Goal: Task Accomplishment & Management: Manage account settings

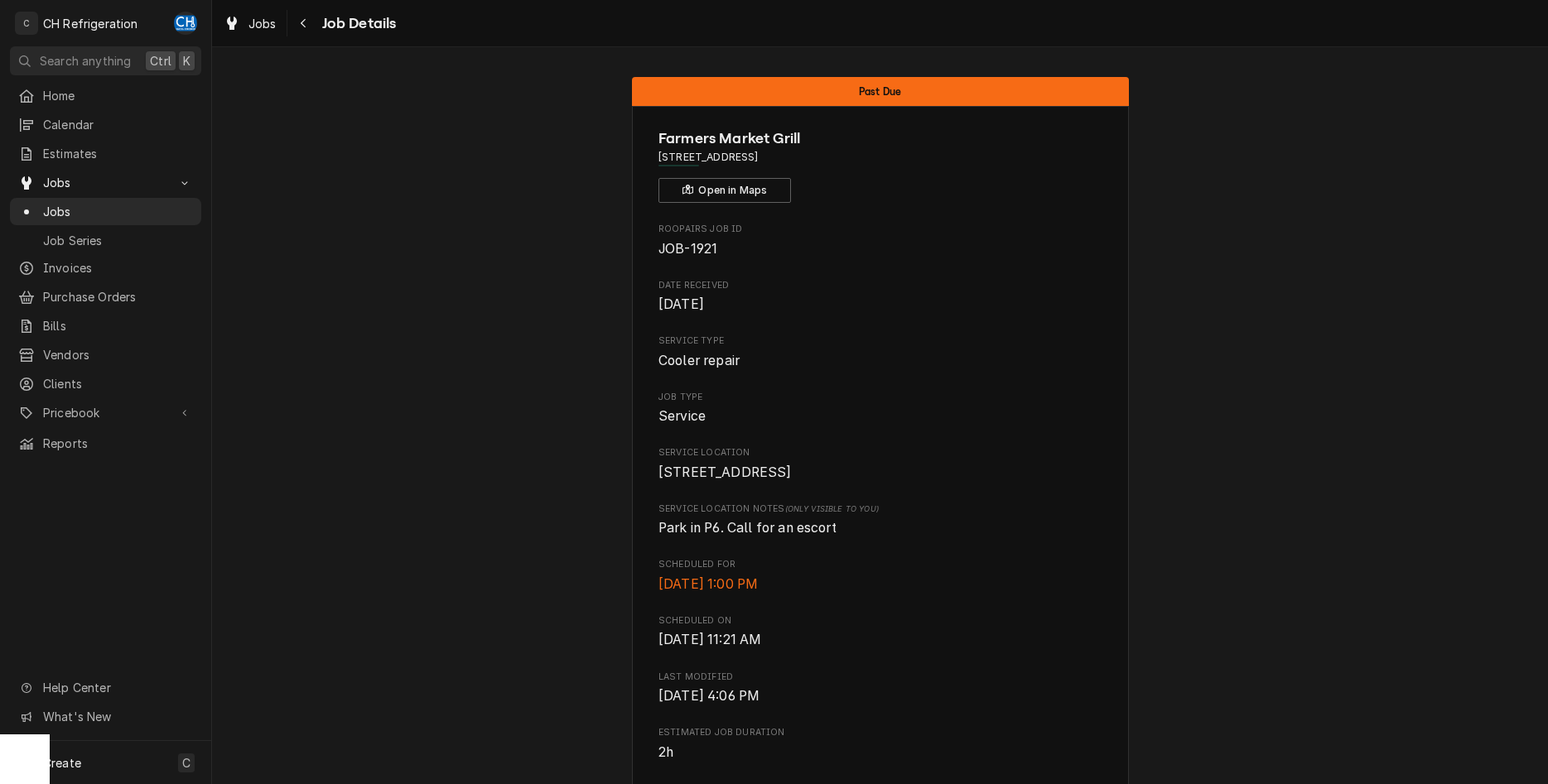
scroll to position [836, 0]
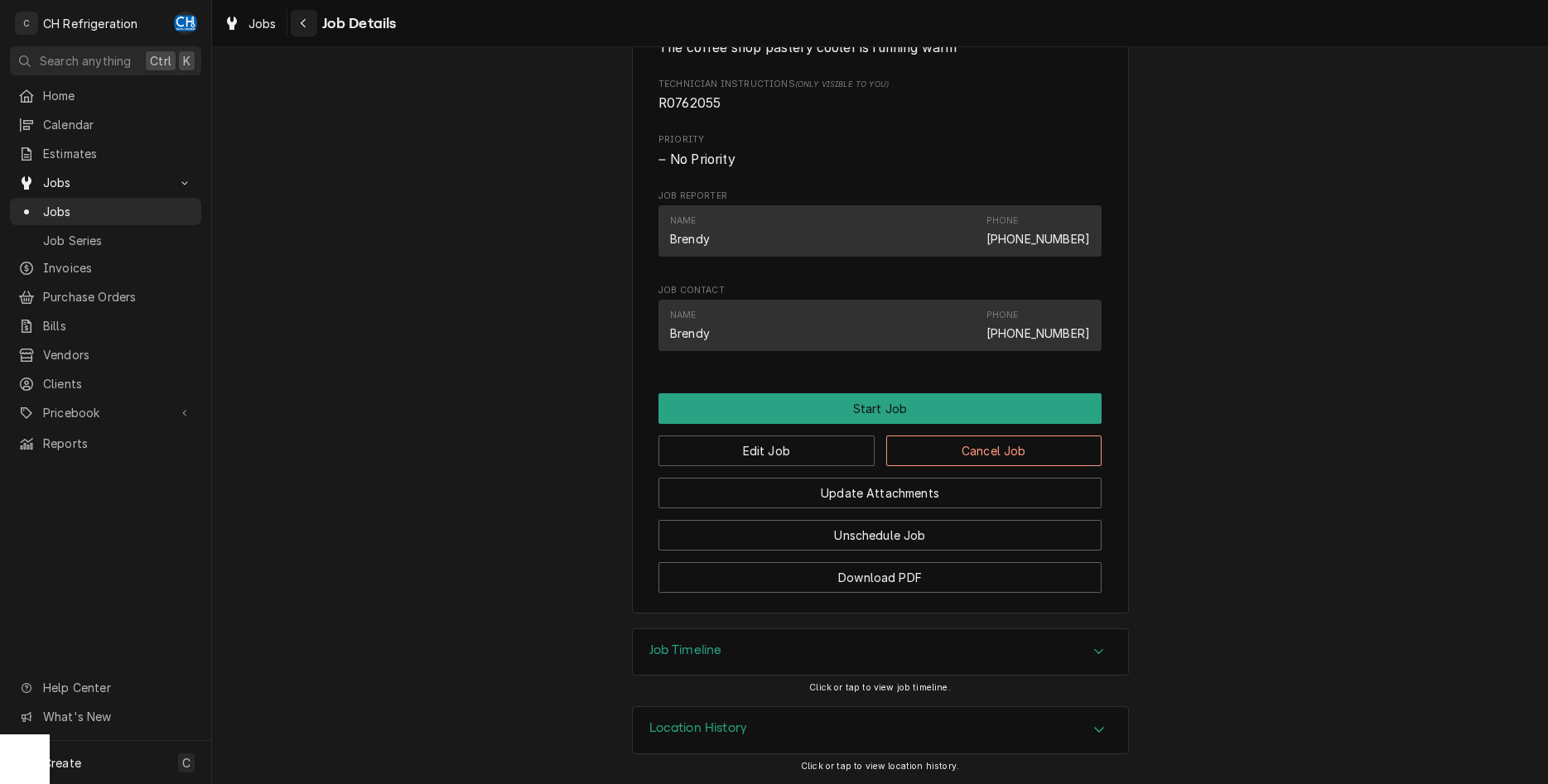
click at [299, 29] on div "Navigate back" at bounding box center [304, 23] width 16 height 16
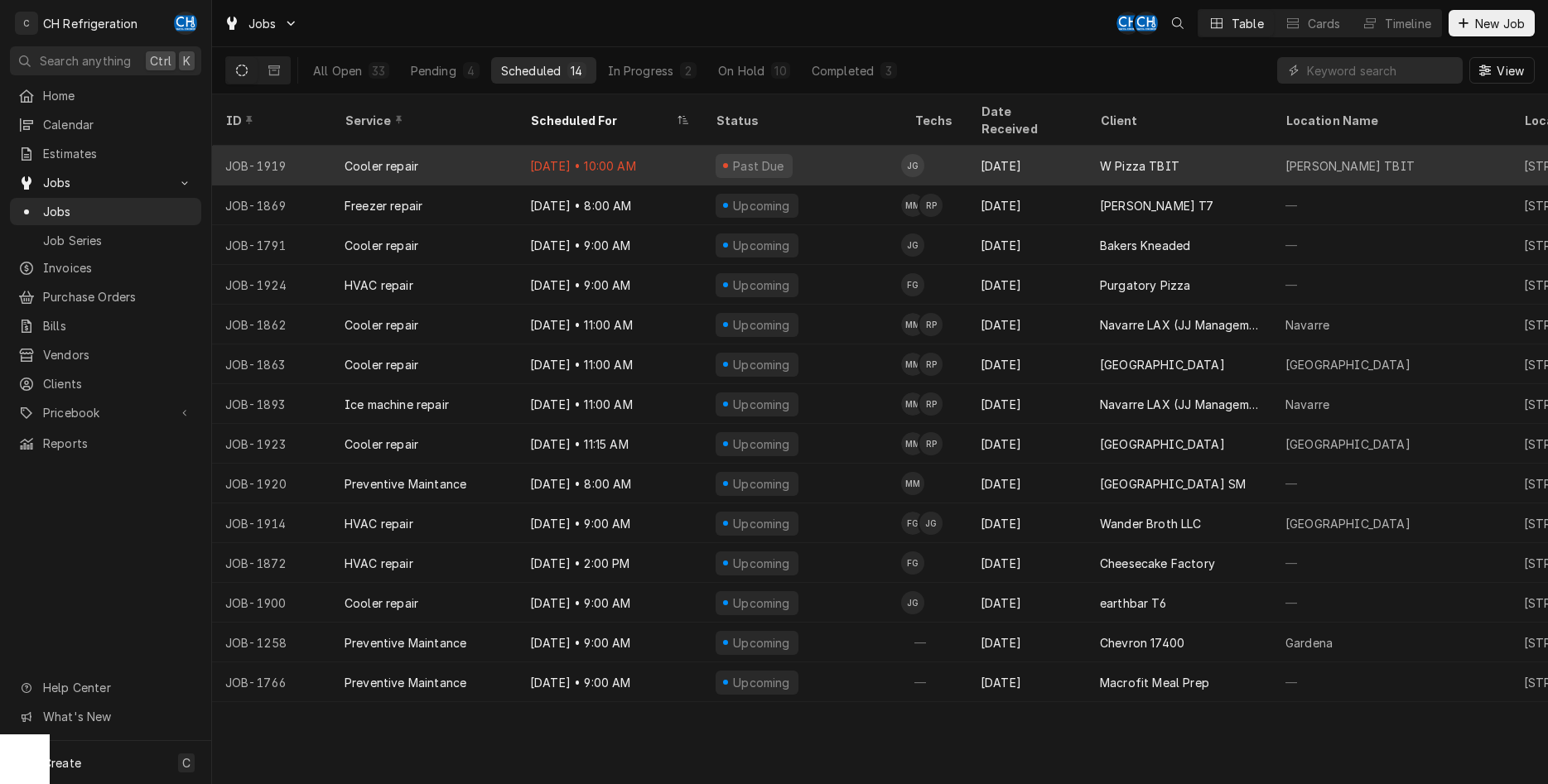
click at [887, 154] on div "Past Due" at bounding box center [802, 166] width 199 height 40
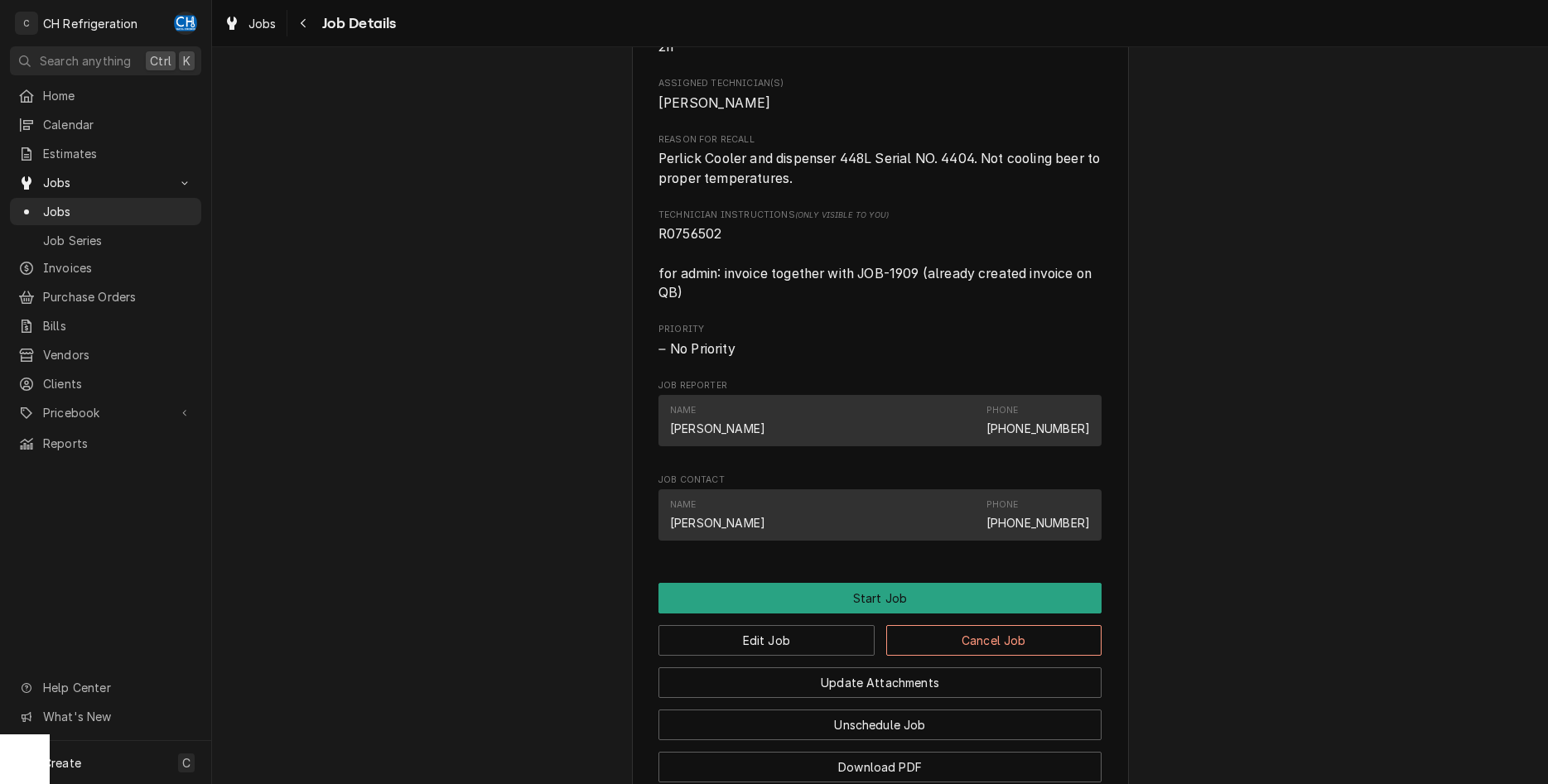
scroll to position [970, 0]
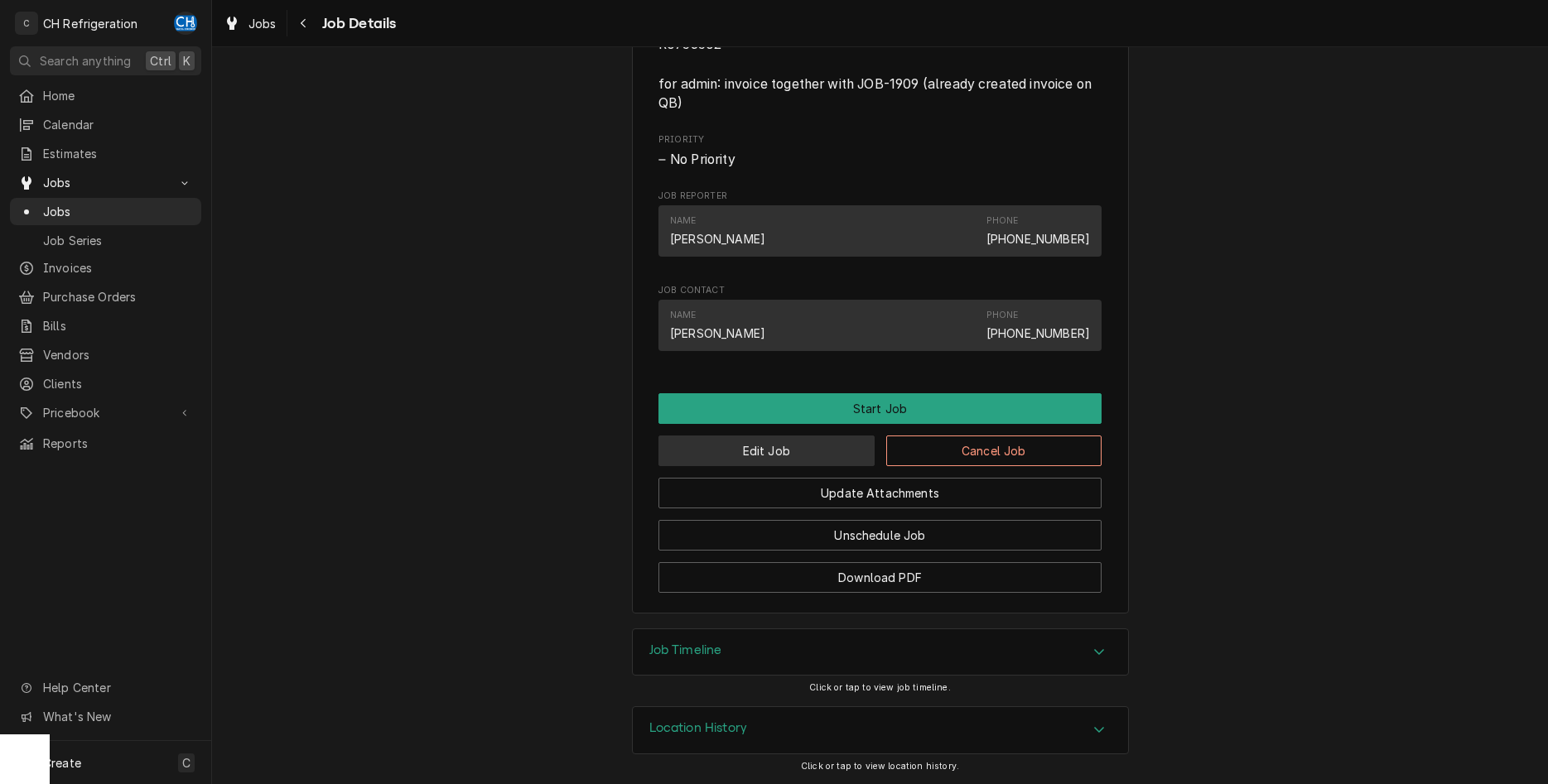
click at [831, 458] on button "Edit Job" at bounding box center [766, 450] width 216 height 30
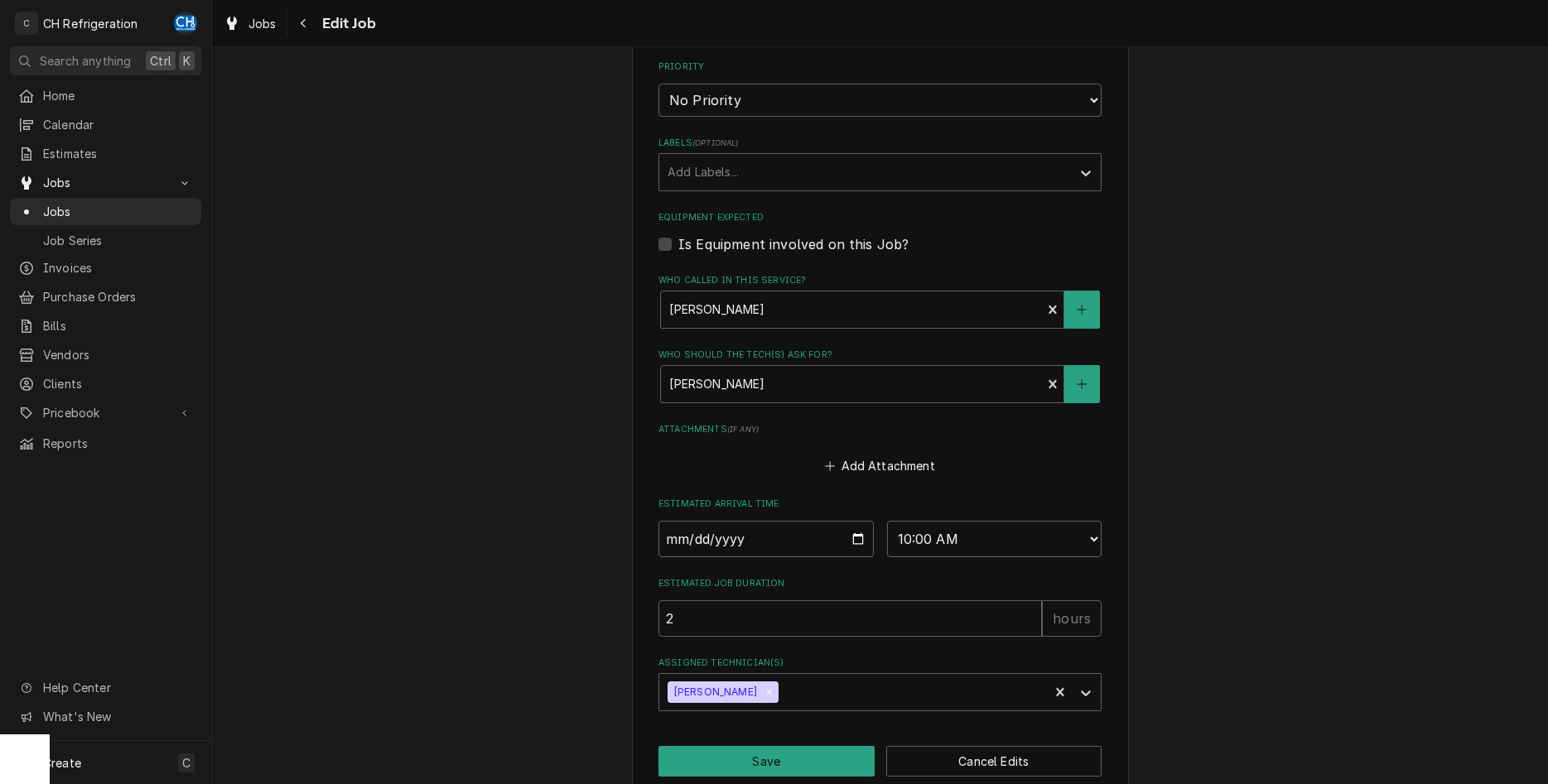
scroll to position [811, 0]
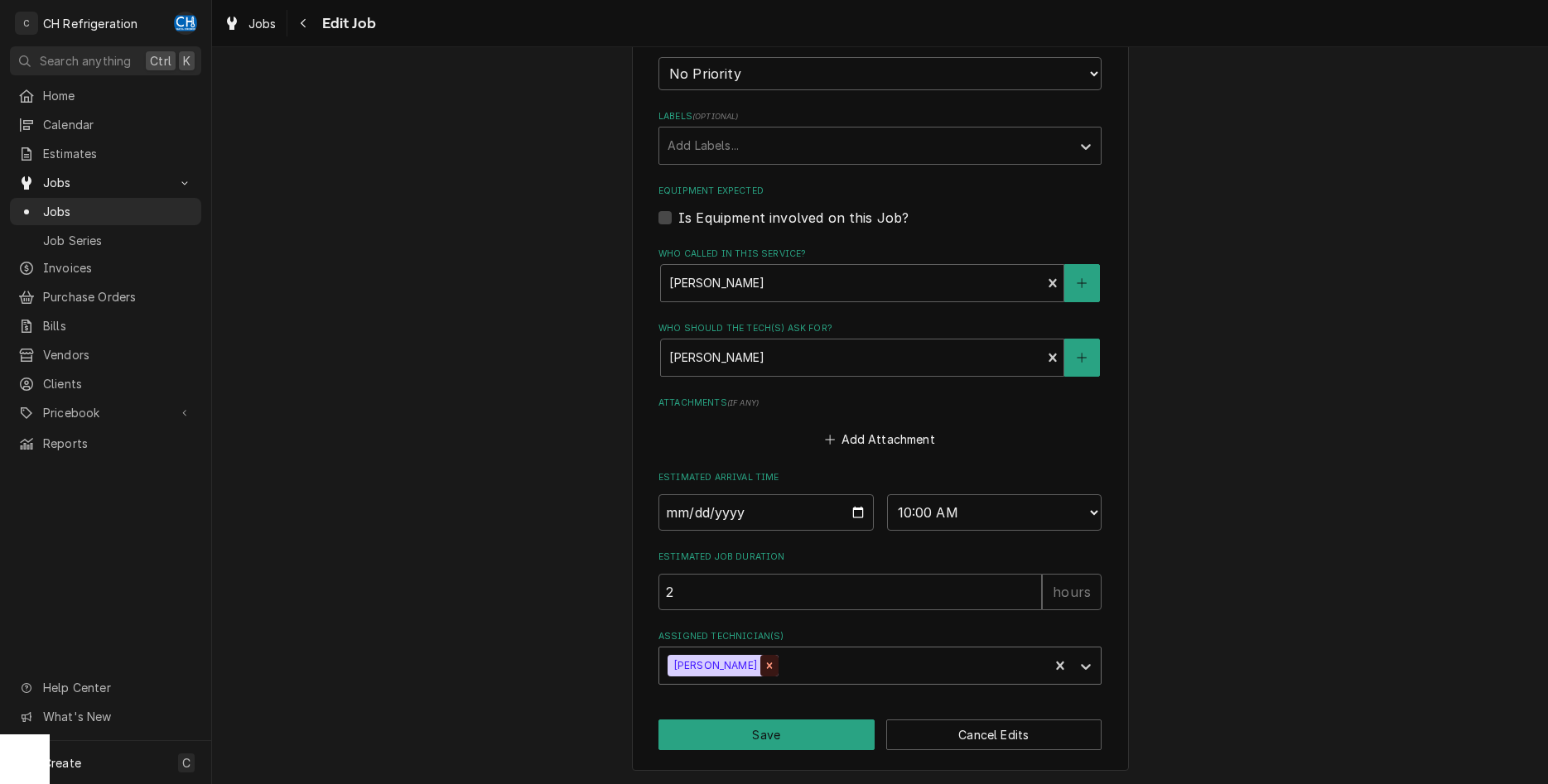
click at [764, 664] on icon "Remove Josh Galindo" at bounding box center [769, 665] width 11 height 11
click at [744, 664] on div "Assigned Technician(s)" at bounding box center [864, 665] width 395 height 29
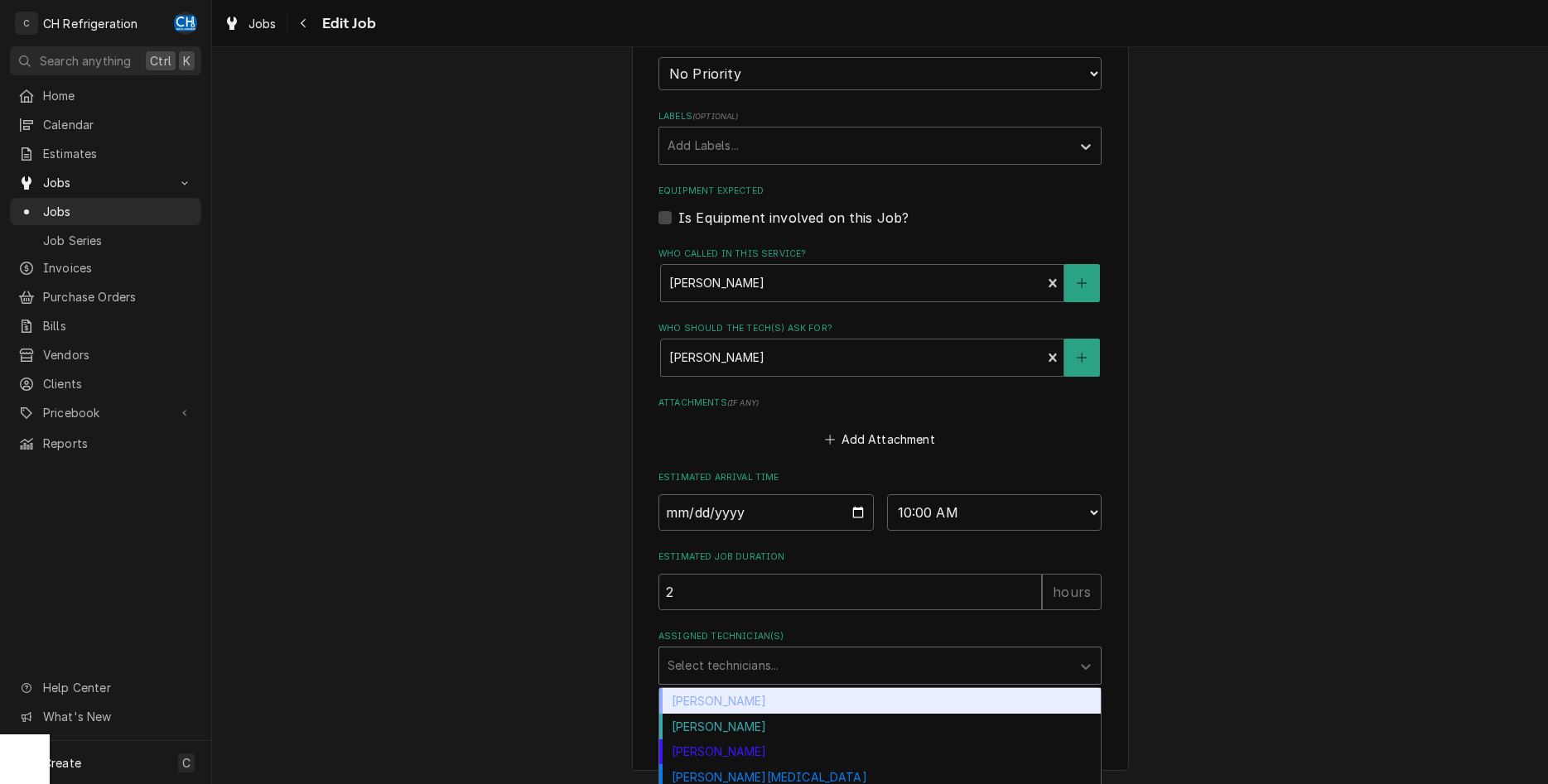
scroll to position [866, 0]
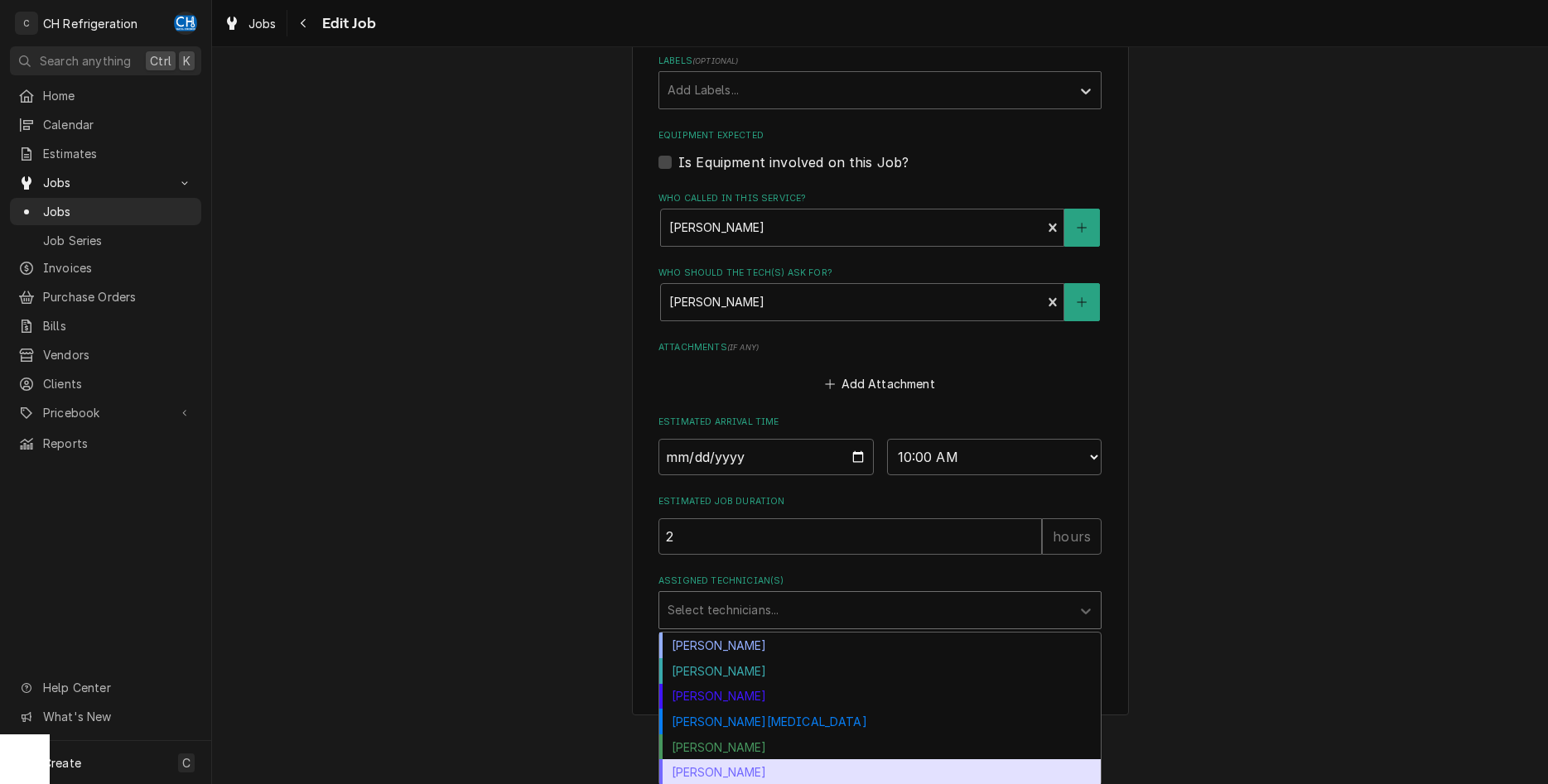
click at [718, 761] on div "Steven Hiraga" at bounding box center [880, 772] width 442 height 26
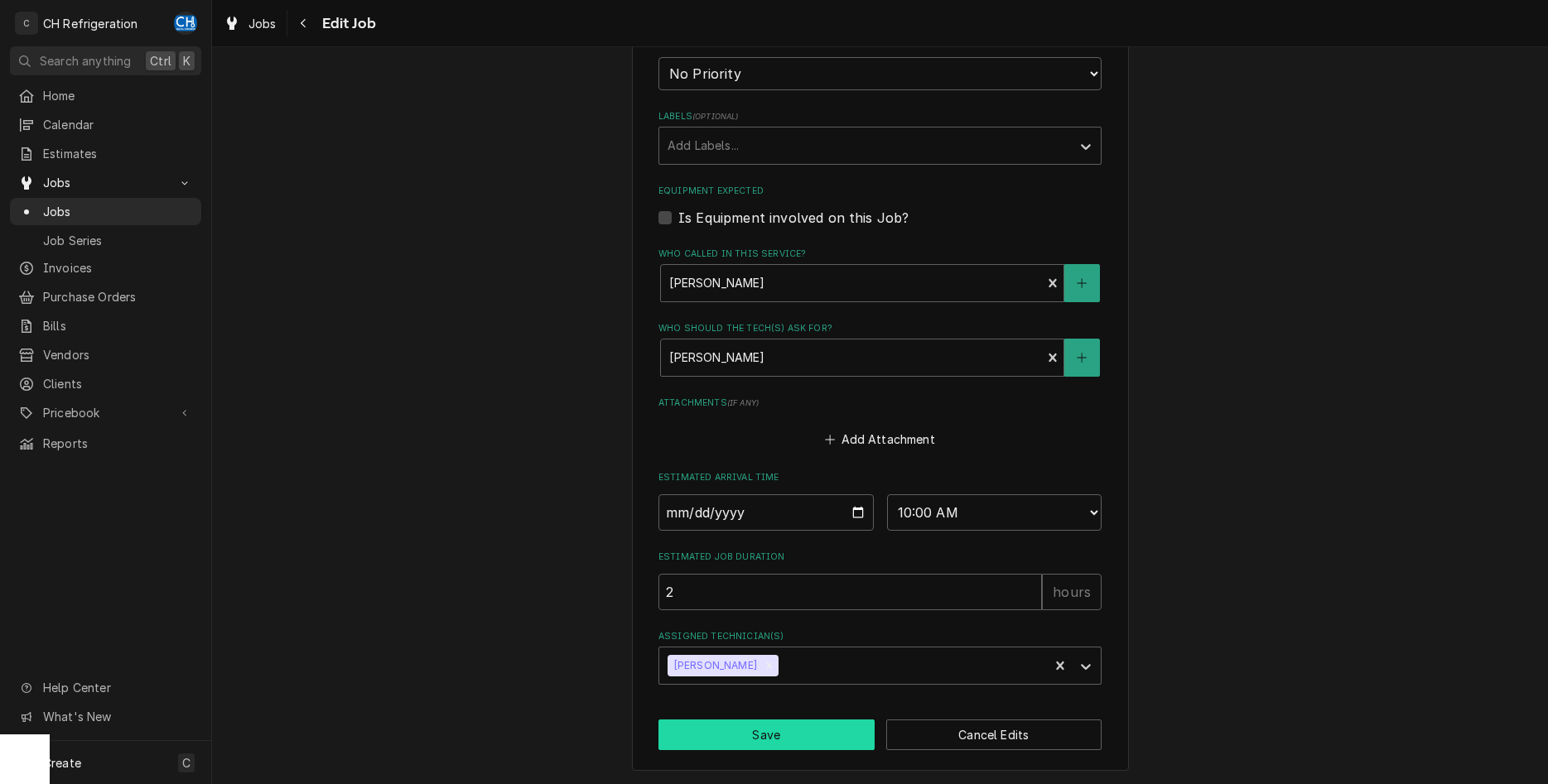
click at [735, 724] on button "Save" at bounding box center [766, 735] width 216 height 30
type textarea "x"
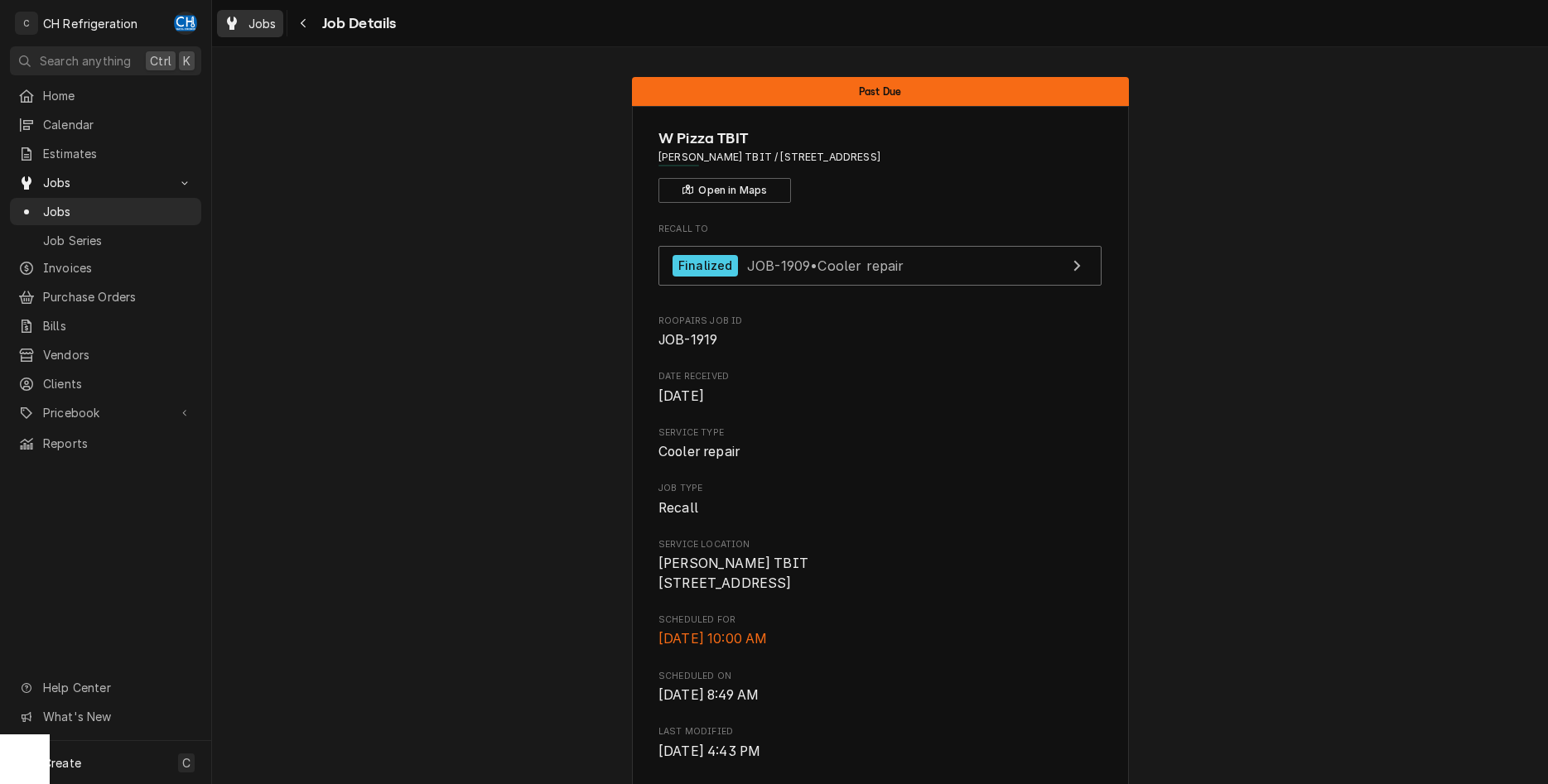
click at [251, 31] on div "Jobs" at bounding box center [250, 23] width 60 height 21
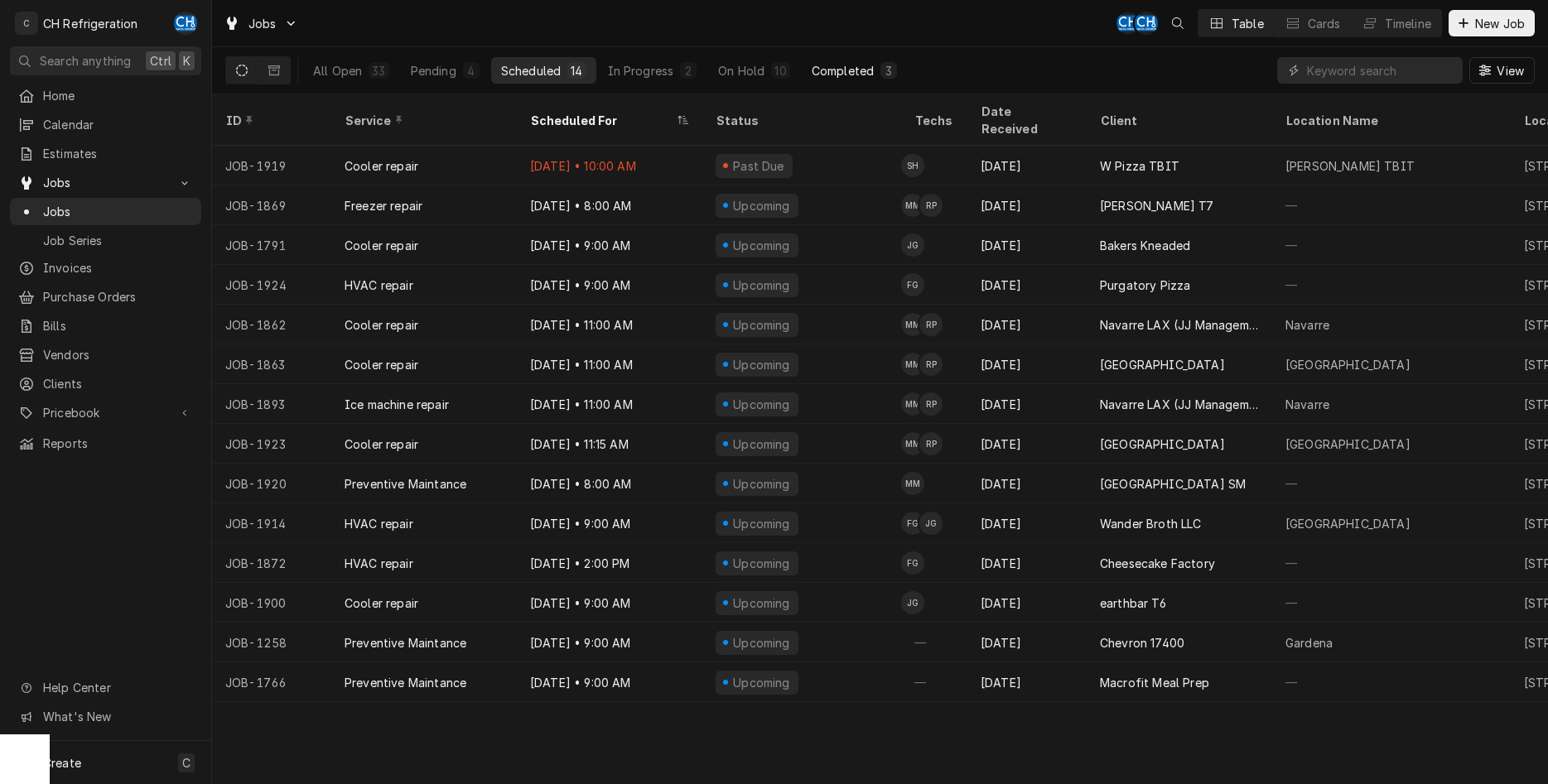
click at [846, 76] on div "Completed" at bounding box center [843, 71] width 62 height 17
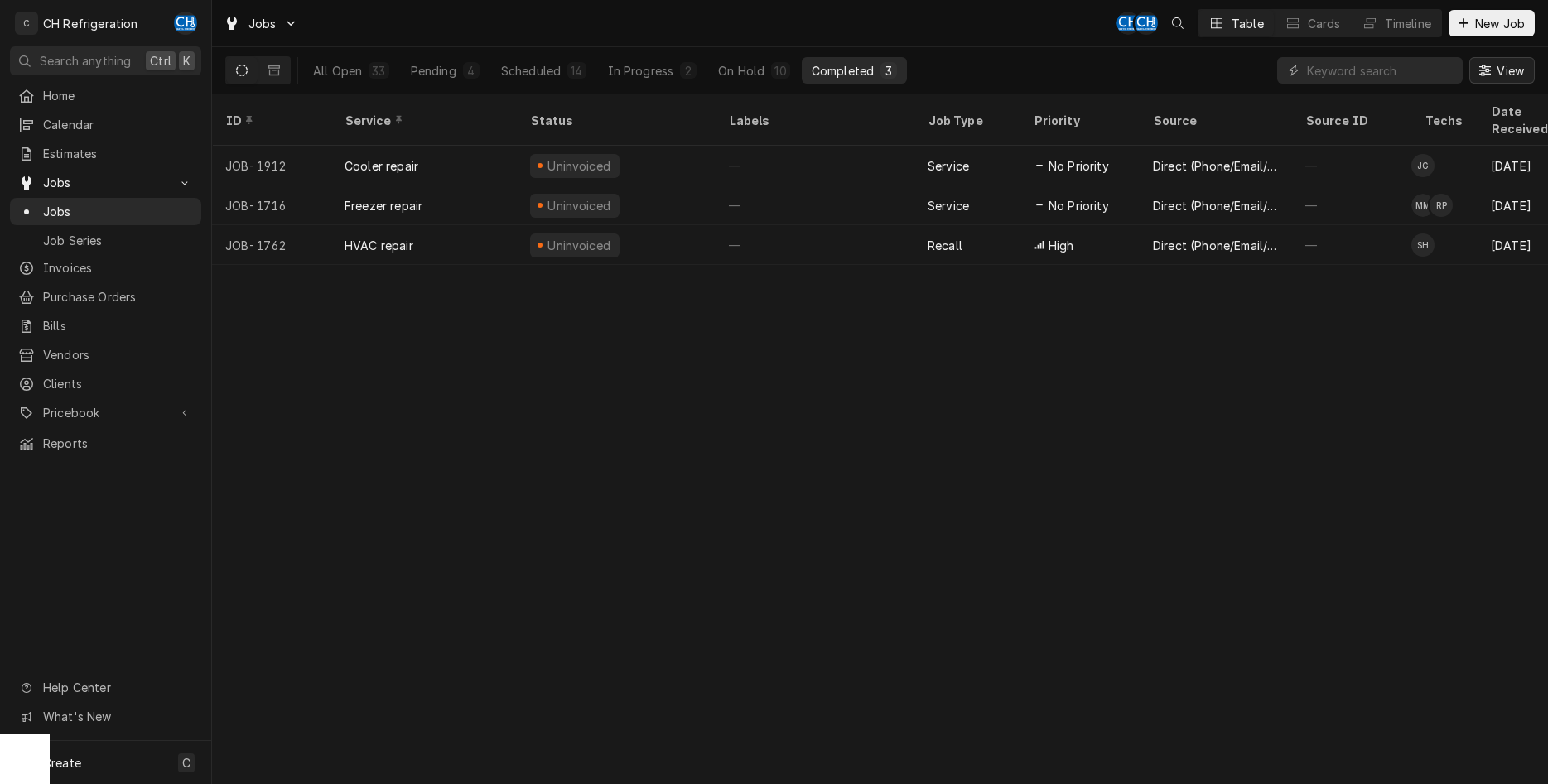
click at [1497, 77] on span "View" at bounding box center [1510, 71] width 34 height 17
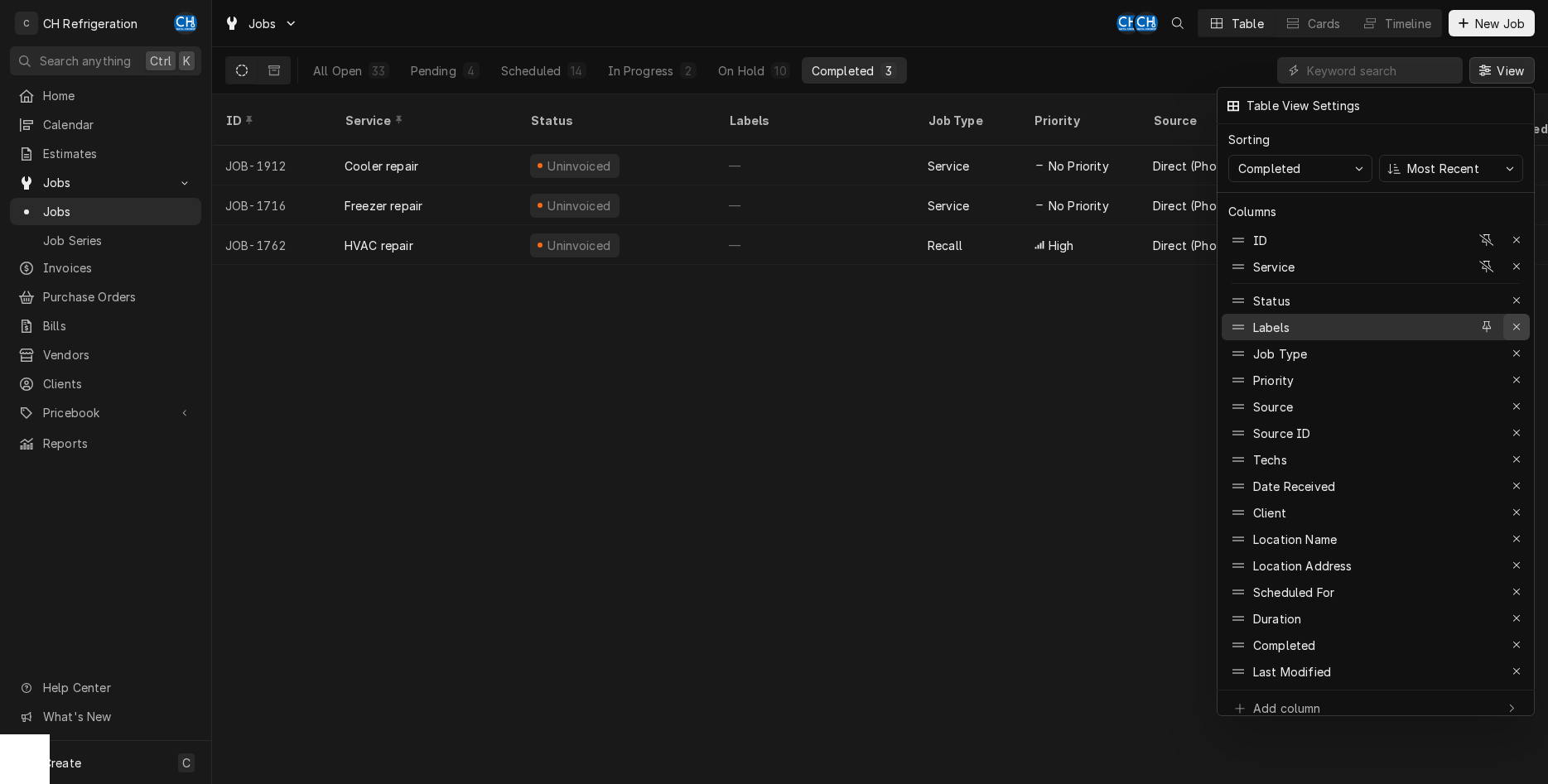
click at [1512, 319] on div "button" at bounding box center [1516, 327] width 16 height 16
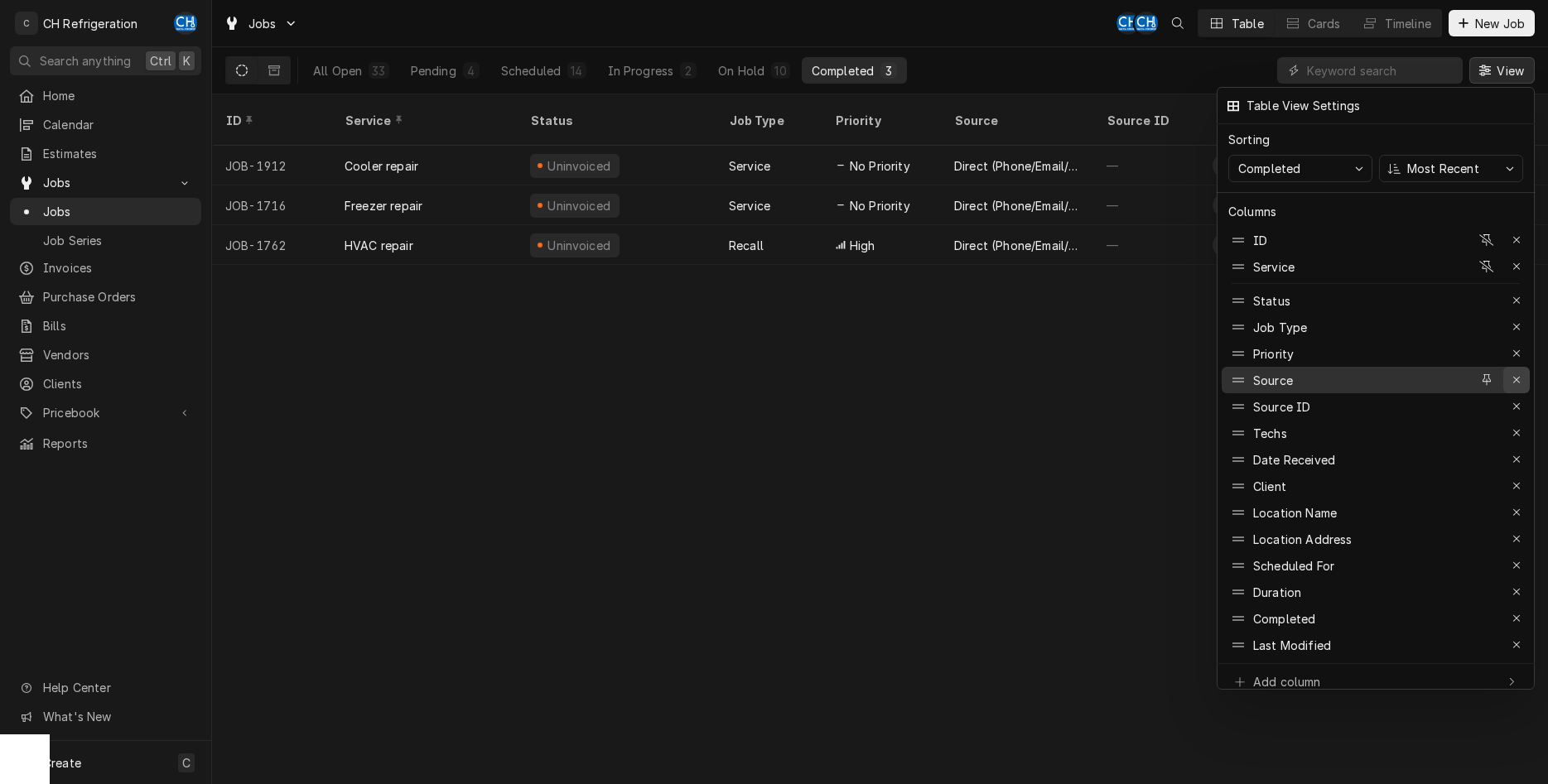
click at [1520, 374] on icon "button" at bounding box center [1517, 379] width 10 height 11
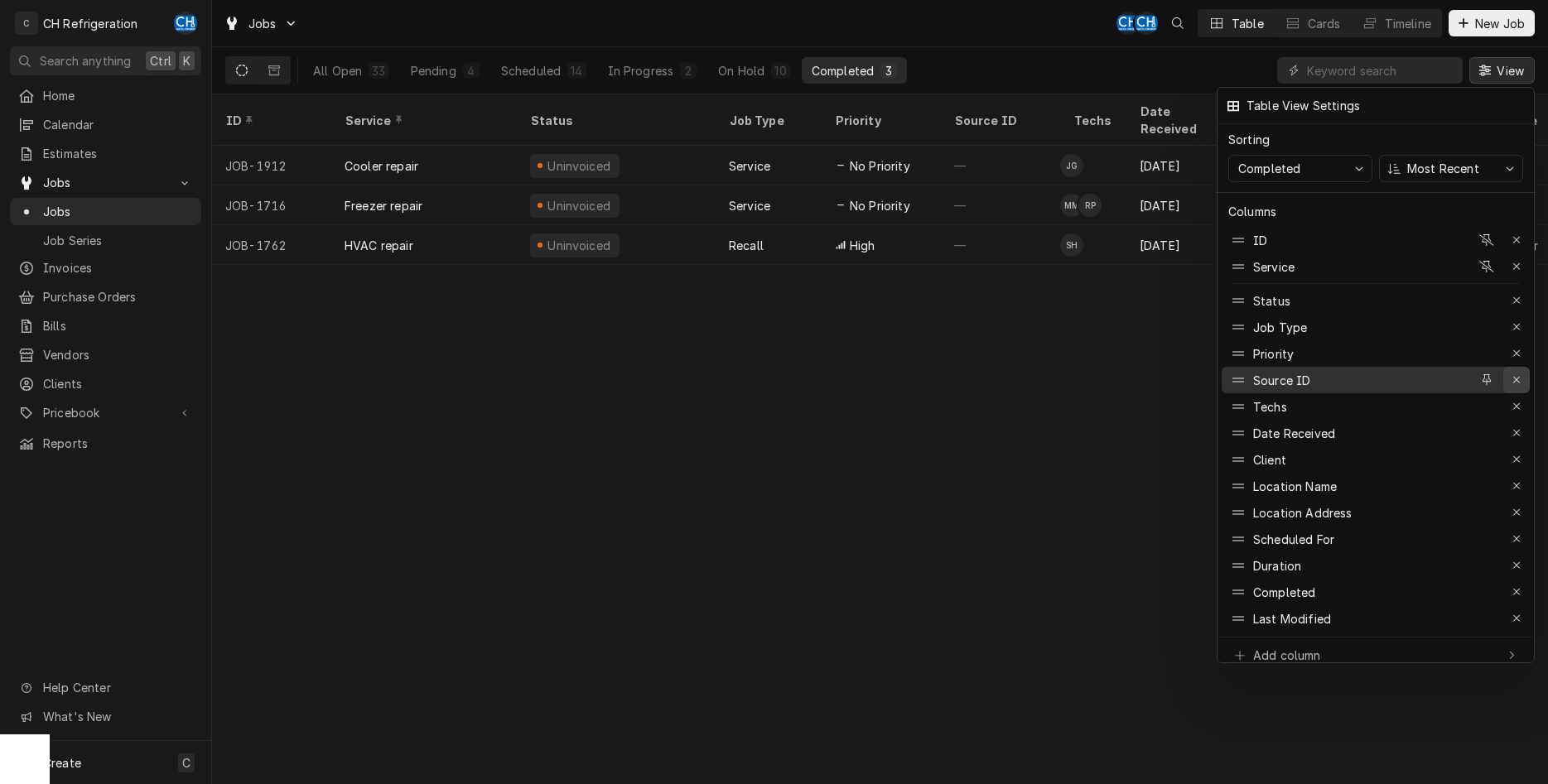
click at [1519, 374] on icon "button" at bounding box center [1517, 379] width 10 height 11
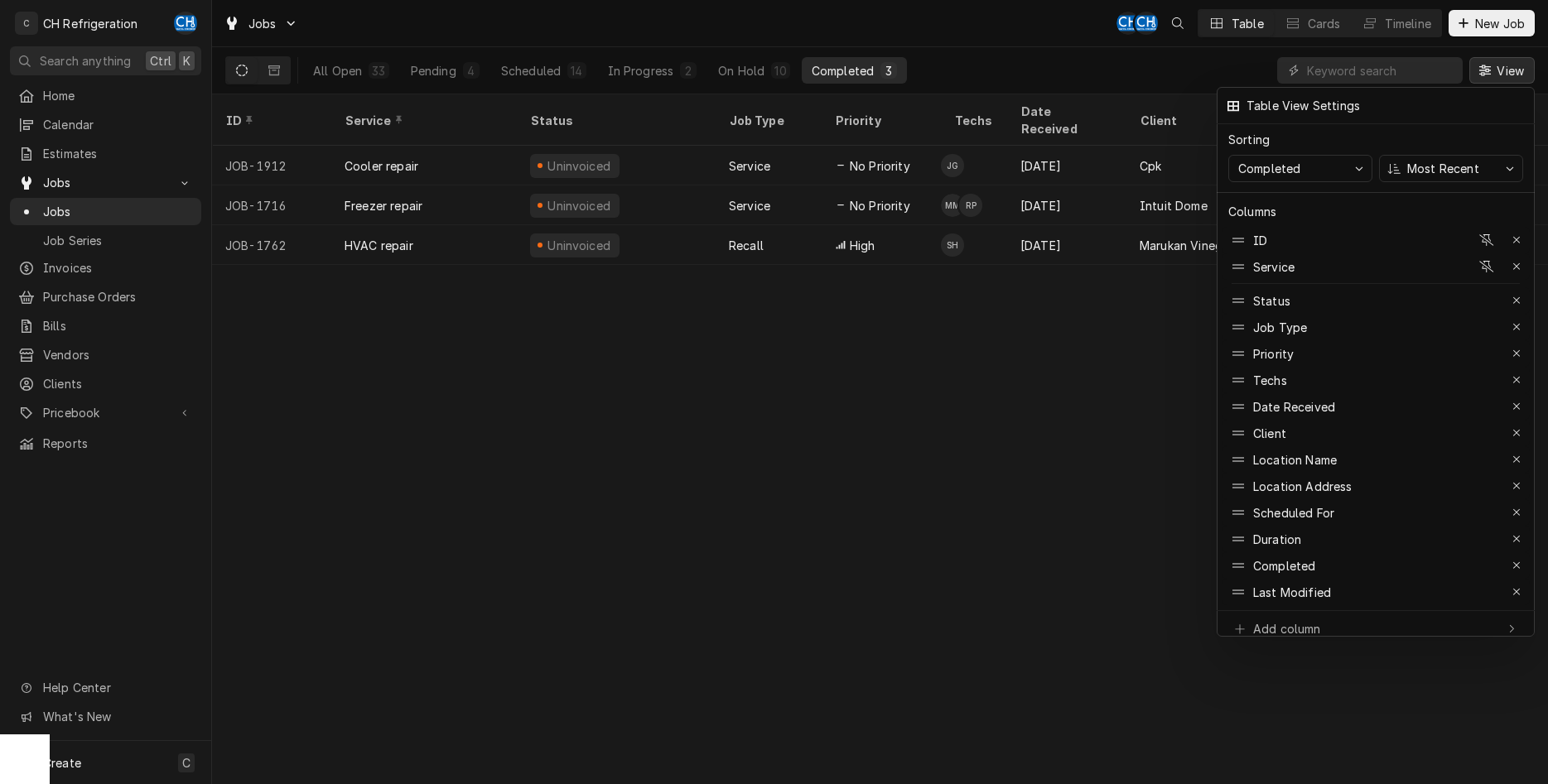
click at [1036, 446] on div at bounding box center [774, 392] width 1548 height 784
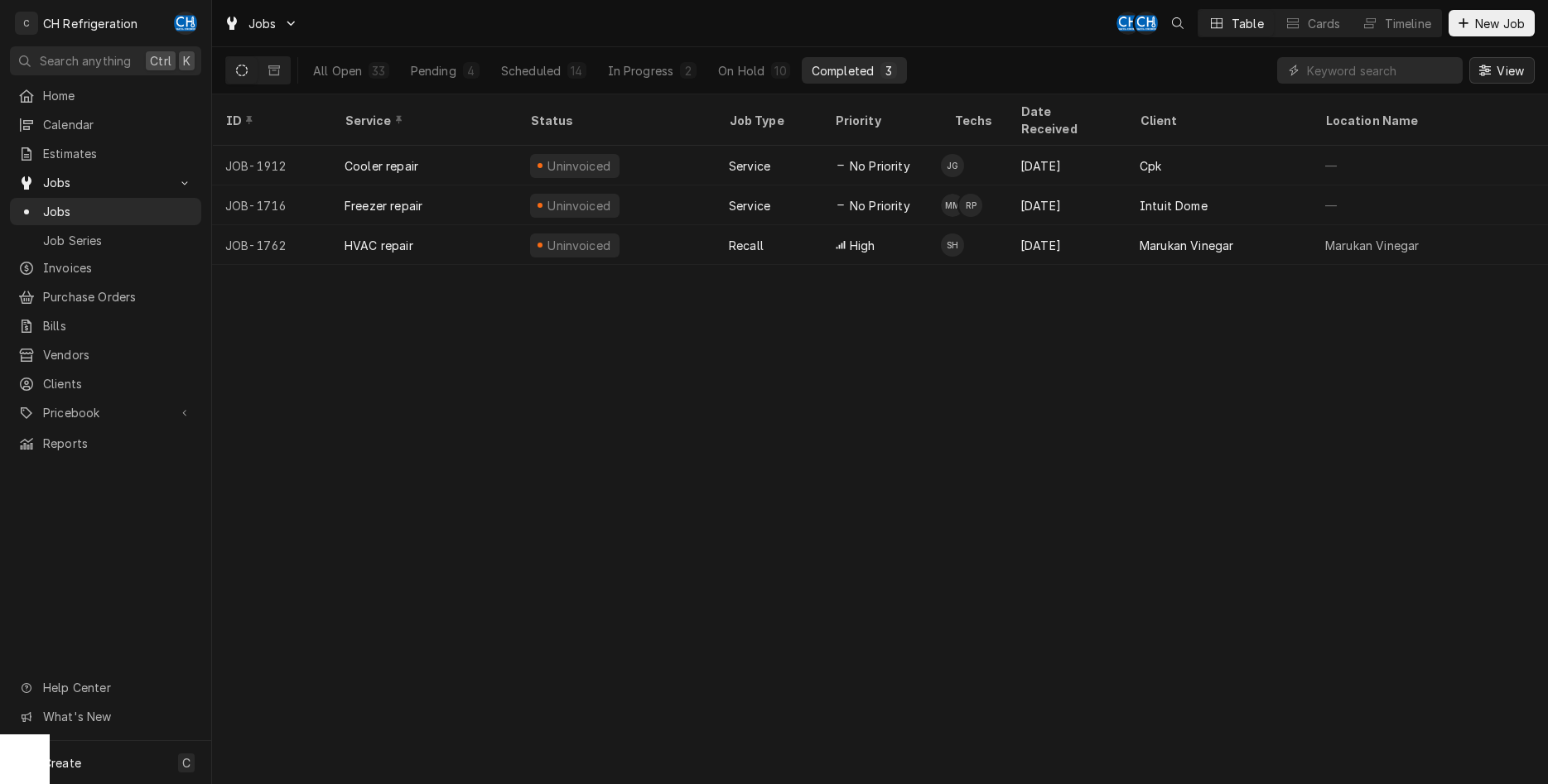
click at [1492, 69] on div "Dynamic Content Wrapper" at bounding box center [1485, 70] width 16 height 16
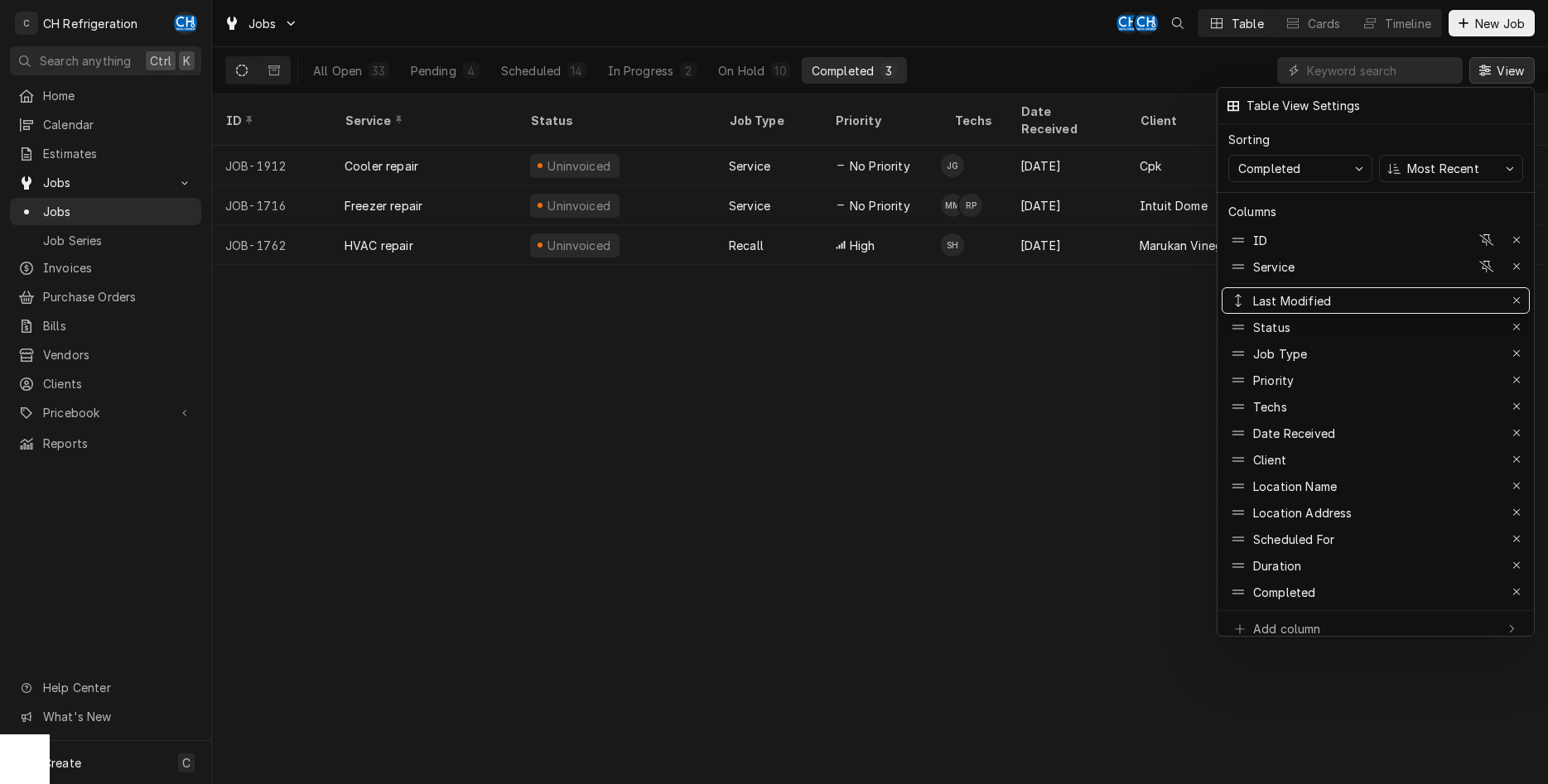
drag, startPoint x: 1374, startPoint y: 576, endPoint x: 1423, endPoint y: 275, distance: 305.0
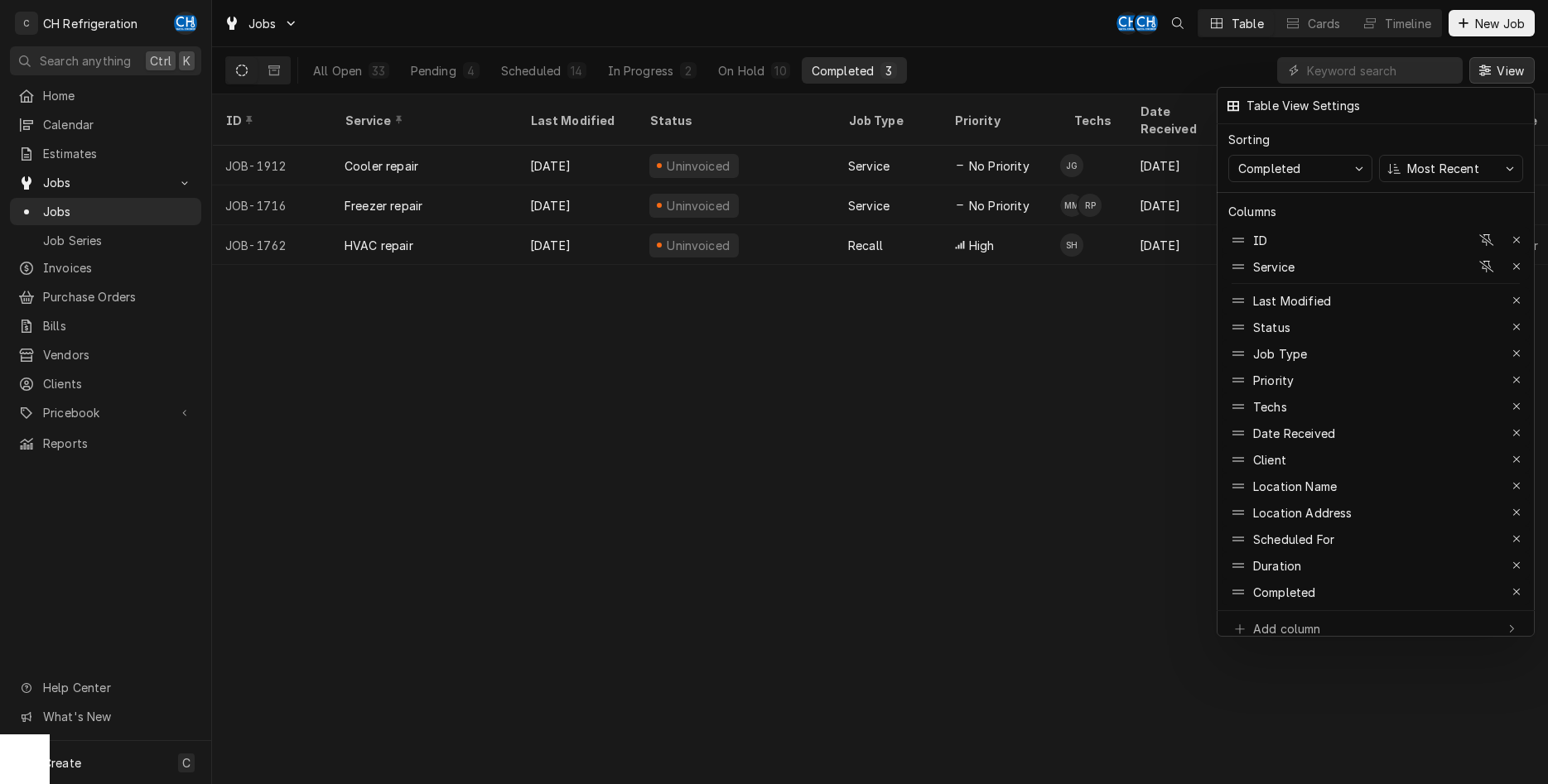
click at [1059, 376] on div at bounding box center [774, 392] width 1548 height 784
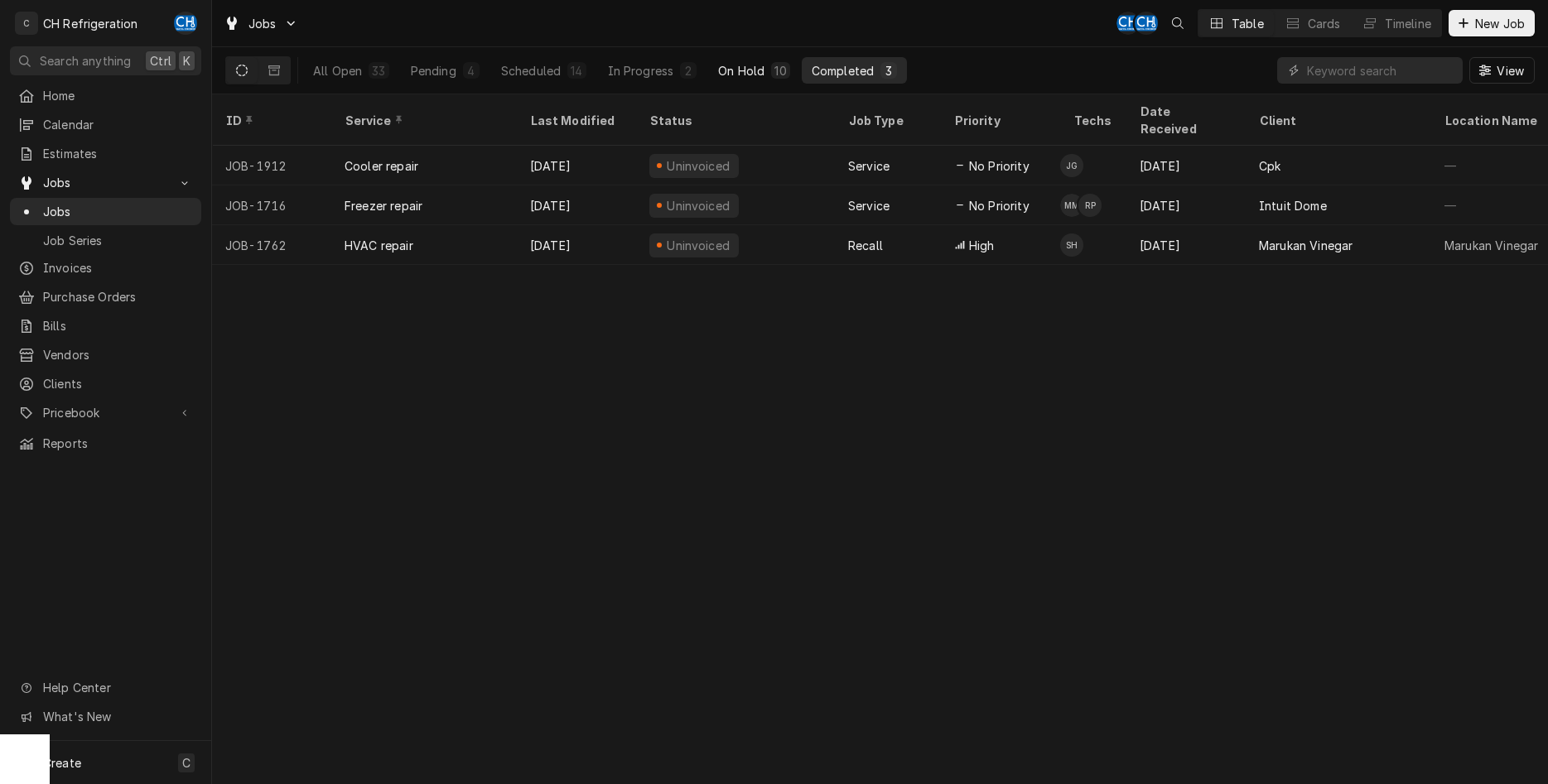
click at [740, 69] on div "On Hold" at bounding box center [741, 71] width 46 height 17
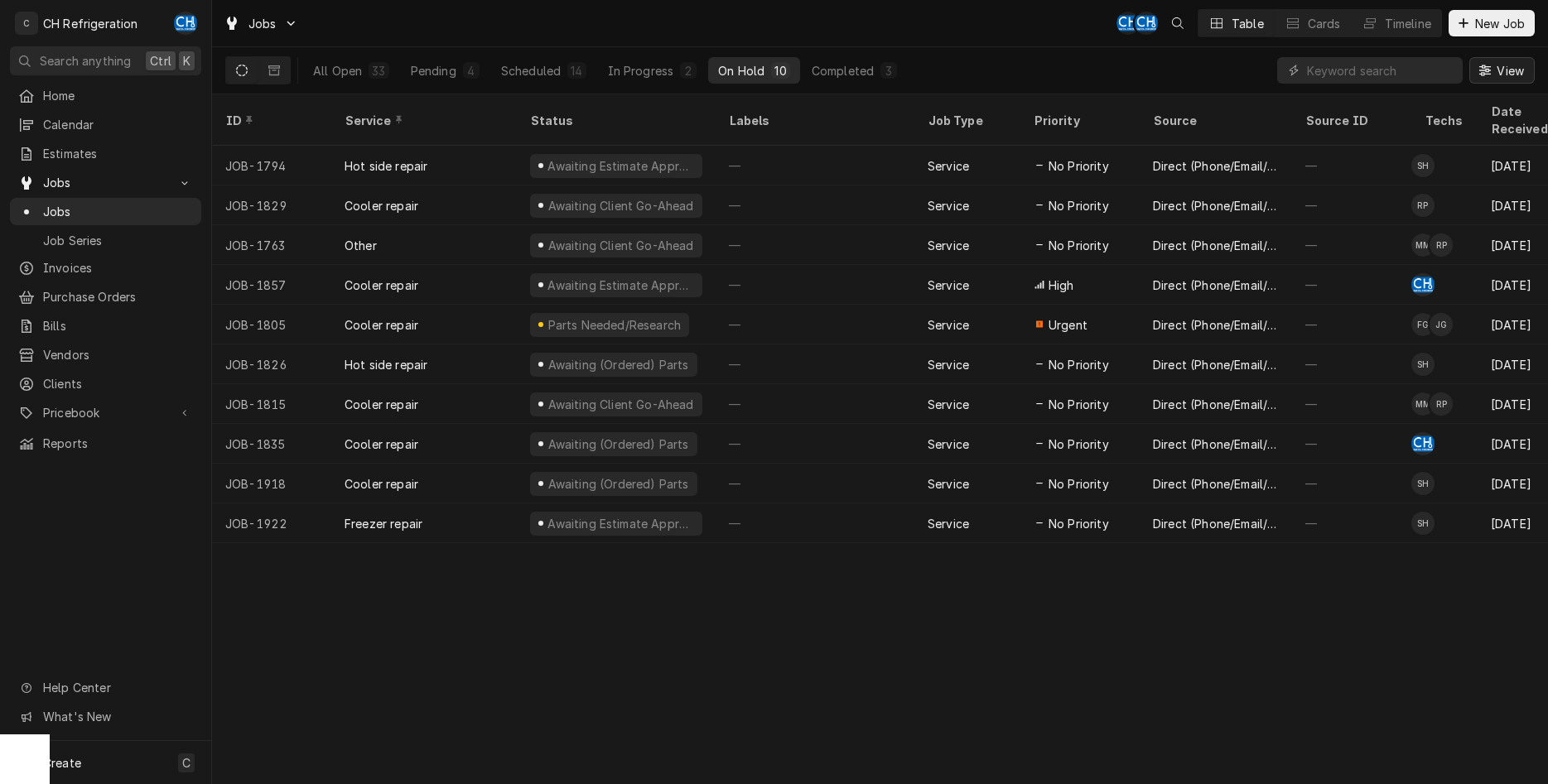
click at [1514, 69] on span "View" at bounding box center [1510, 71] width 34 height 17
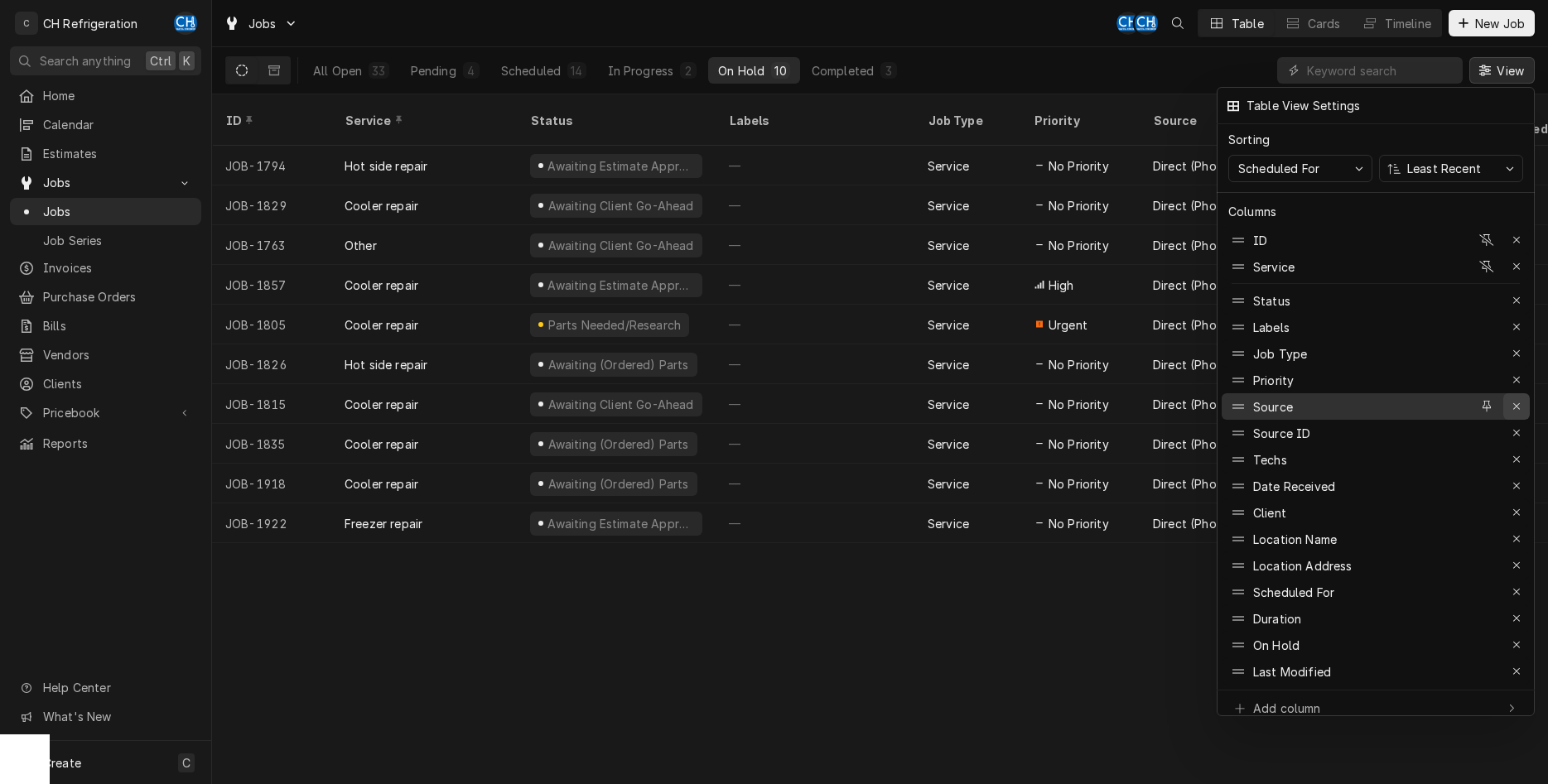
click at [1525, 402] on div "button" at bounding box center [1516, 406] width 16 height 16
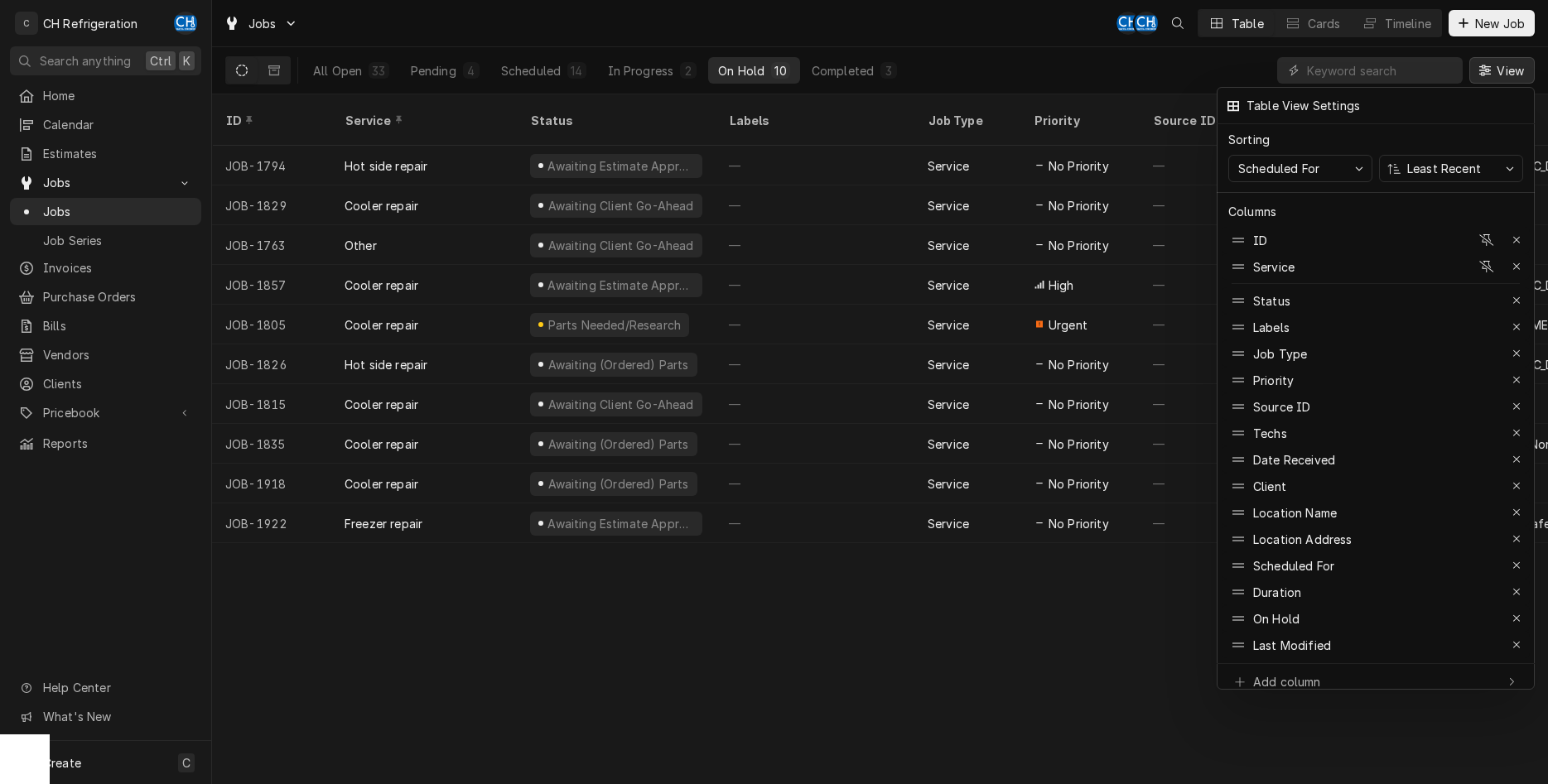
click at [1525, 402] on div "button" at bounding box center [1516, 406] width 16 height 16
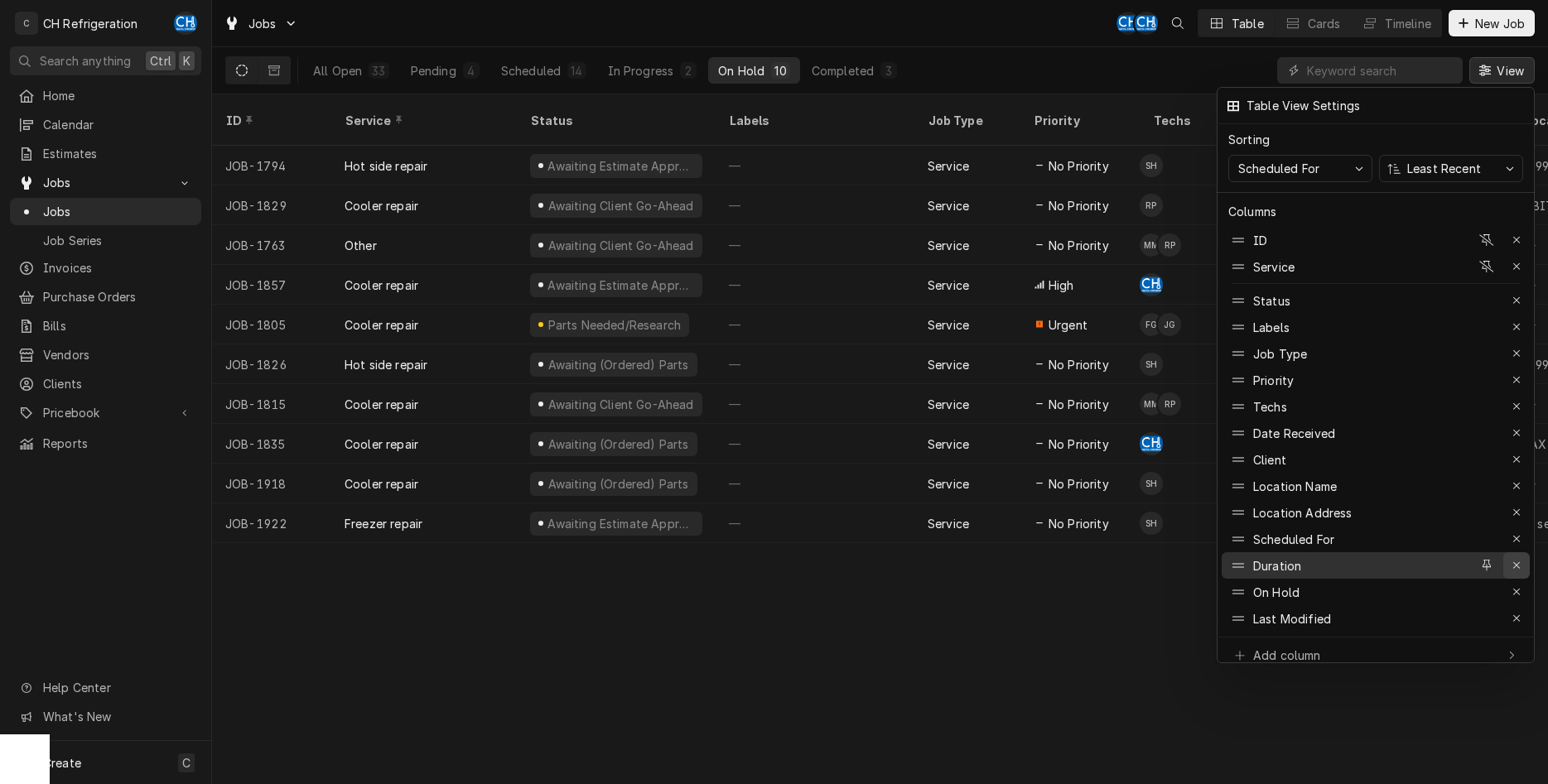
click at [1513, 557] on div "button" at bounding box center [1516, 565] width 16 height 16
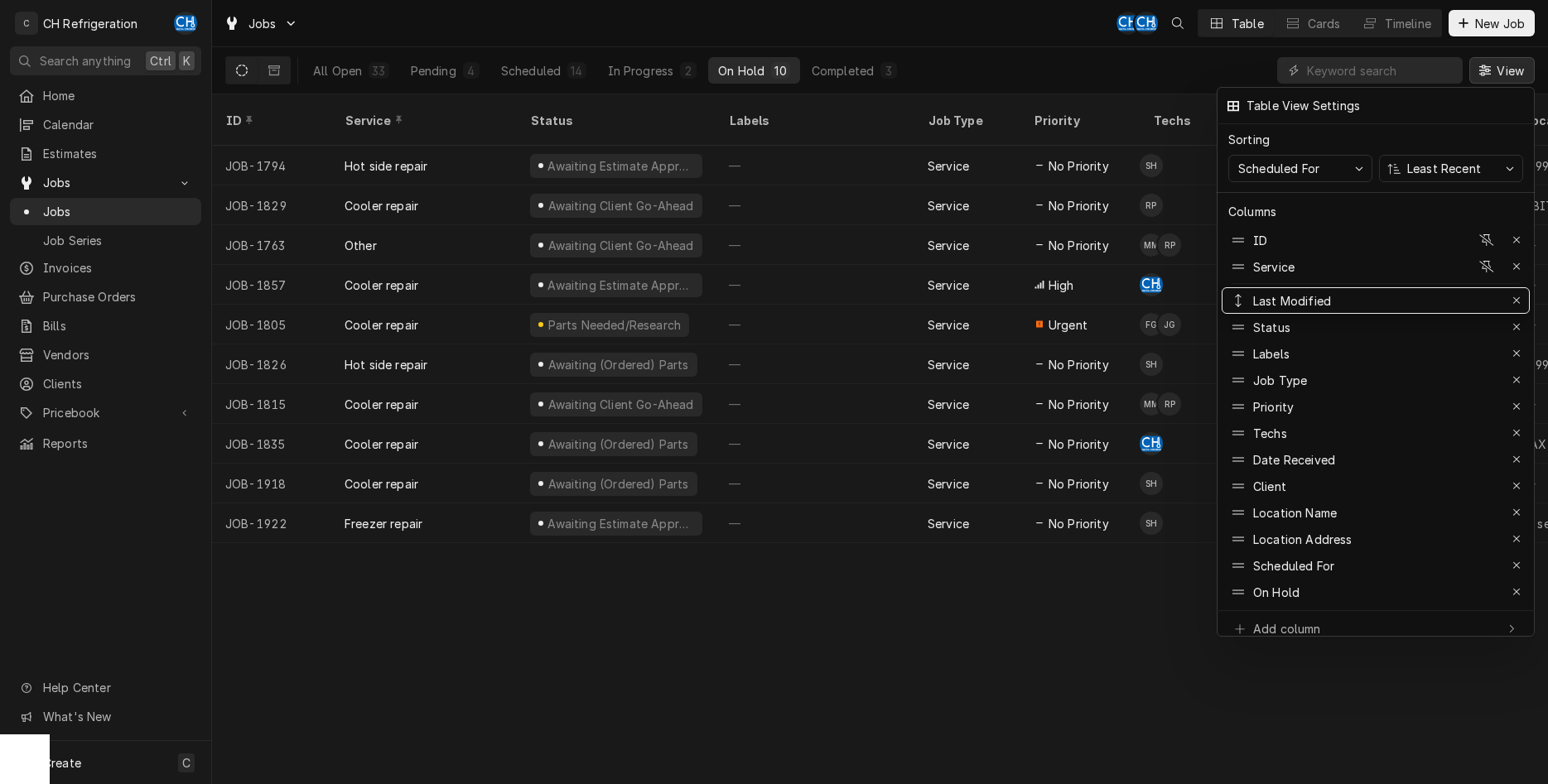
drag, startPoint x: 1453, startPoint y: 575, endPoint x: 1446, endPoint y: 280, distance: 295.1
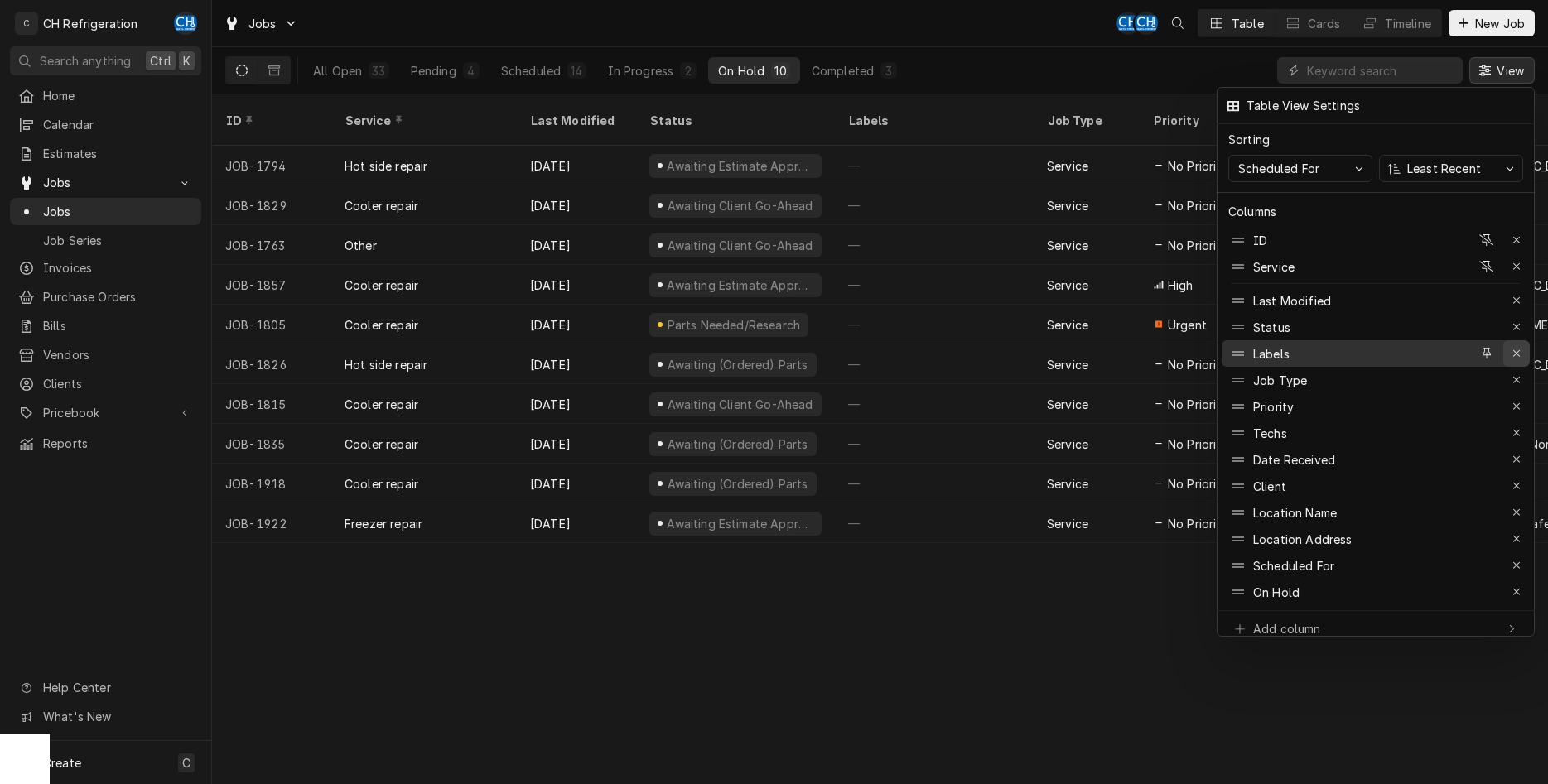
click at [1511, 345] on div "button" at bounding box center [1516, 353] width 16 height 16
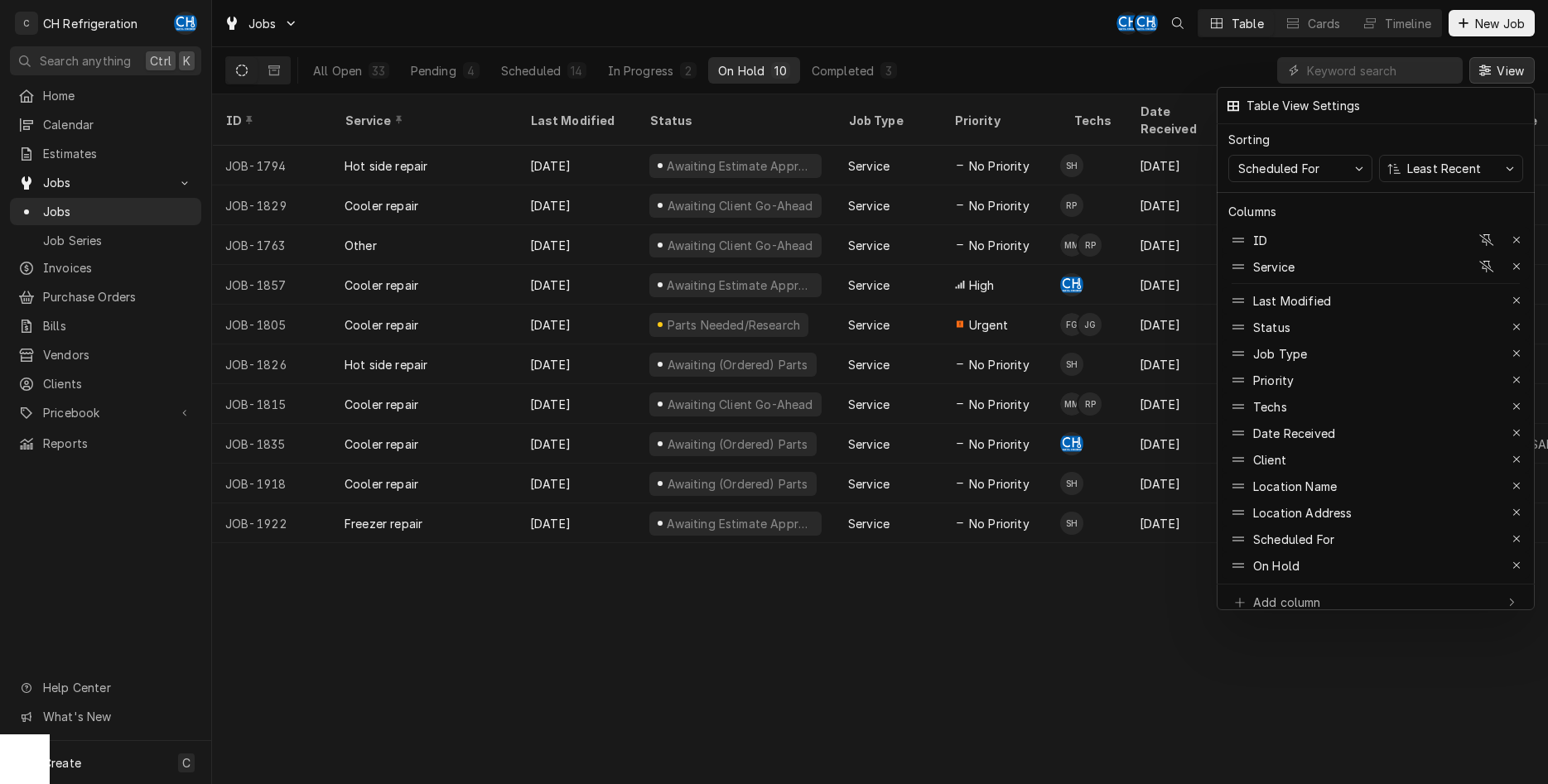
click at [1484, 66] on div at bounding box center [774, 392] width 1548 height 784
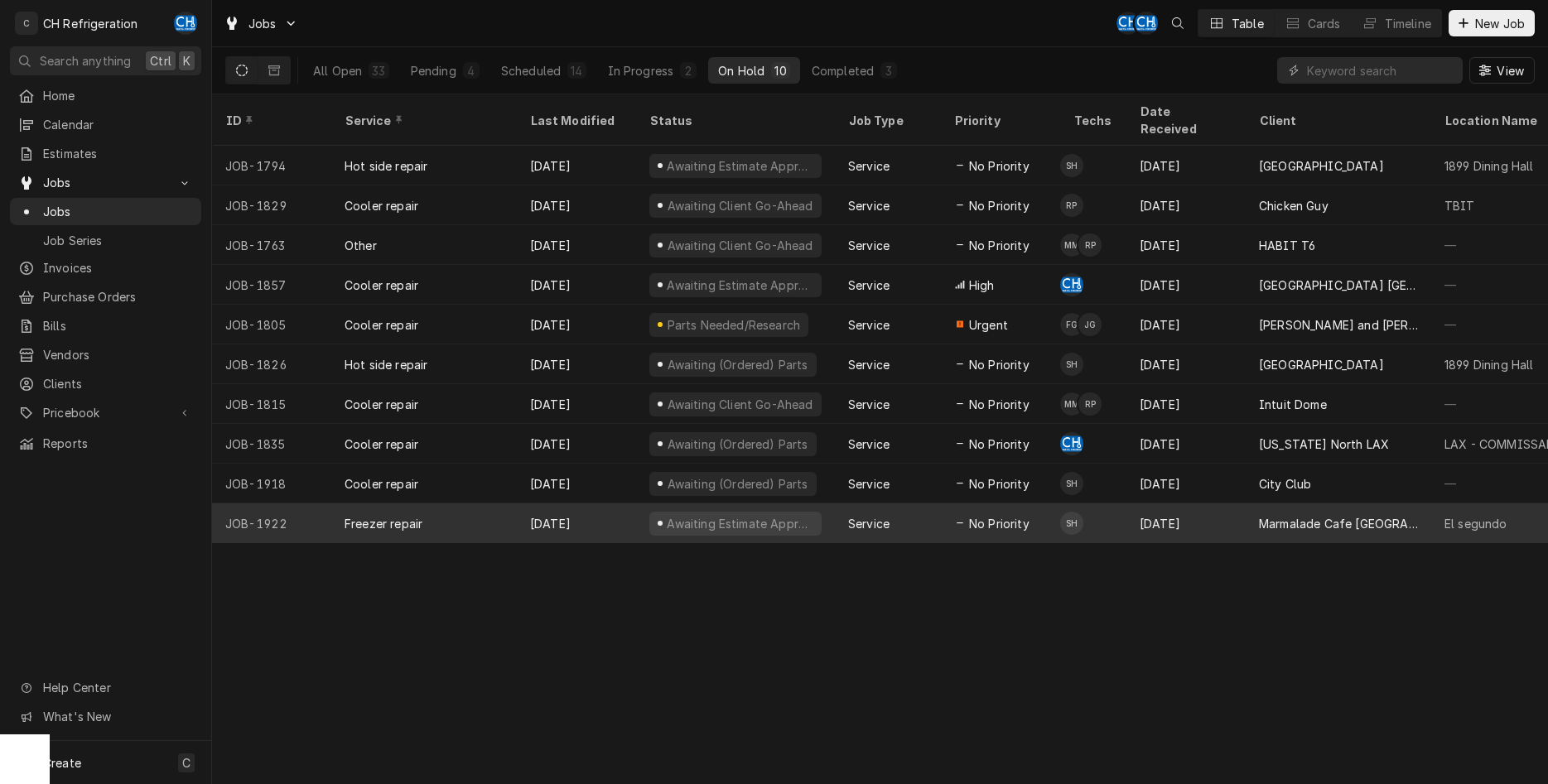
click at [1190, 506] on div "Sep 9" at bounding box center [1185, 523] width 119 height 40
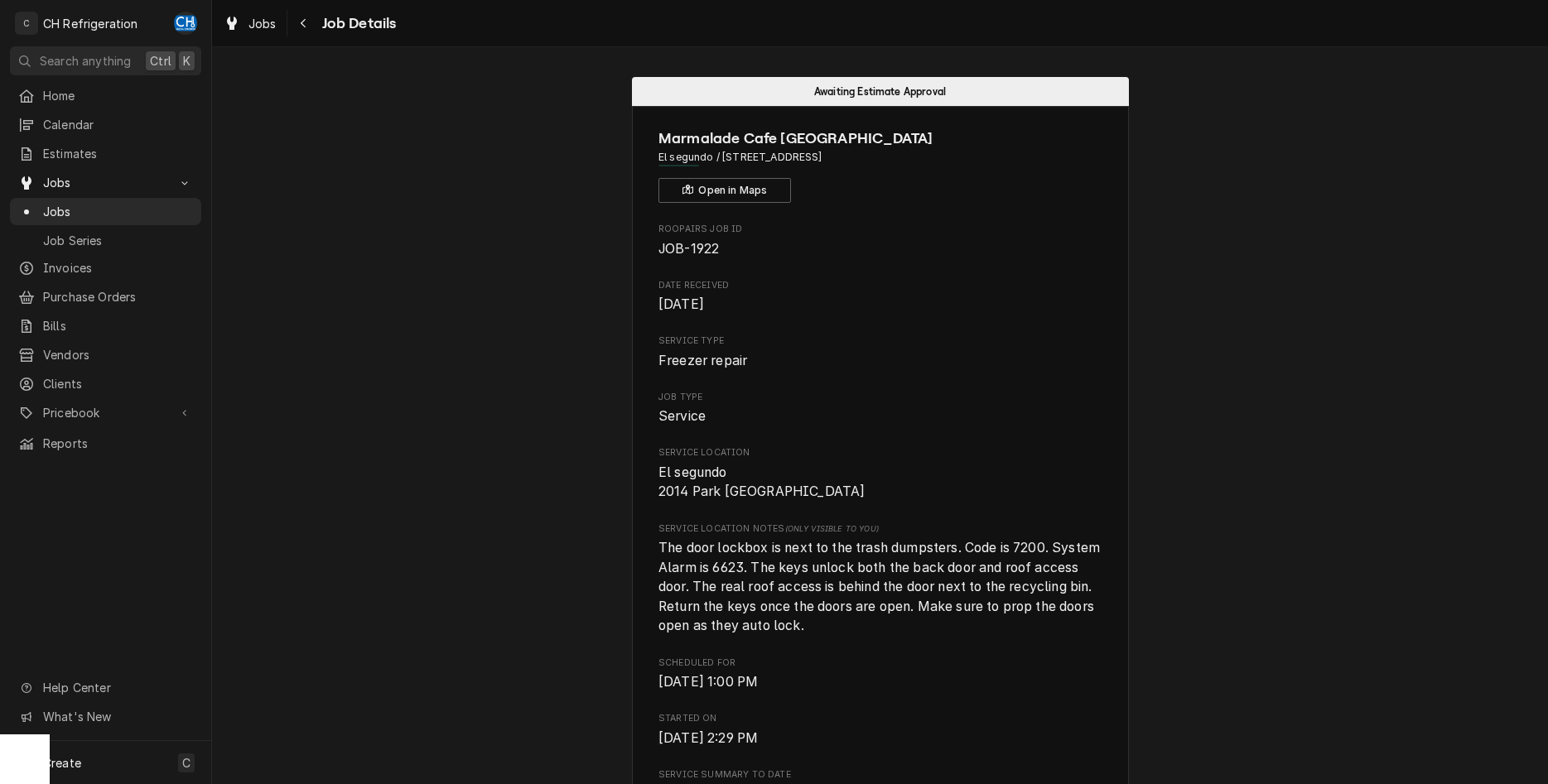
scroll to position [506, 0]
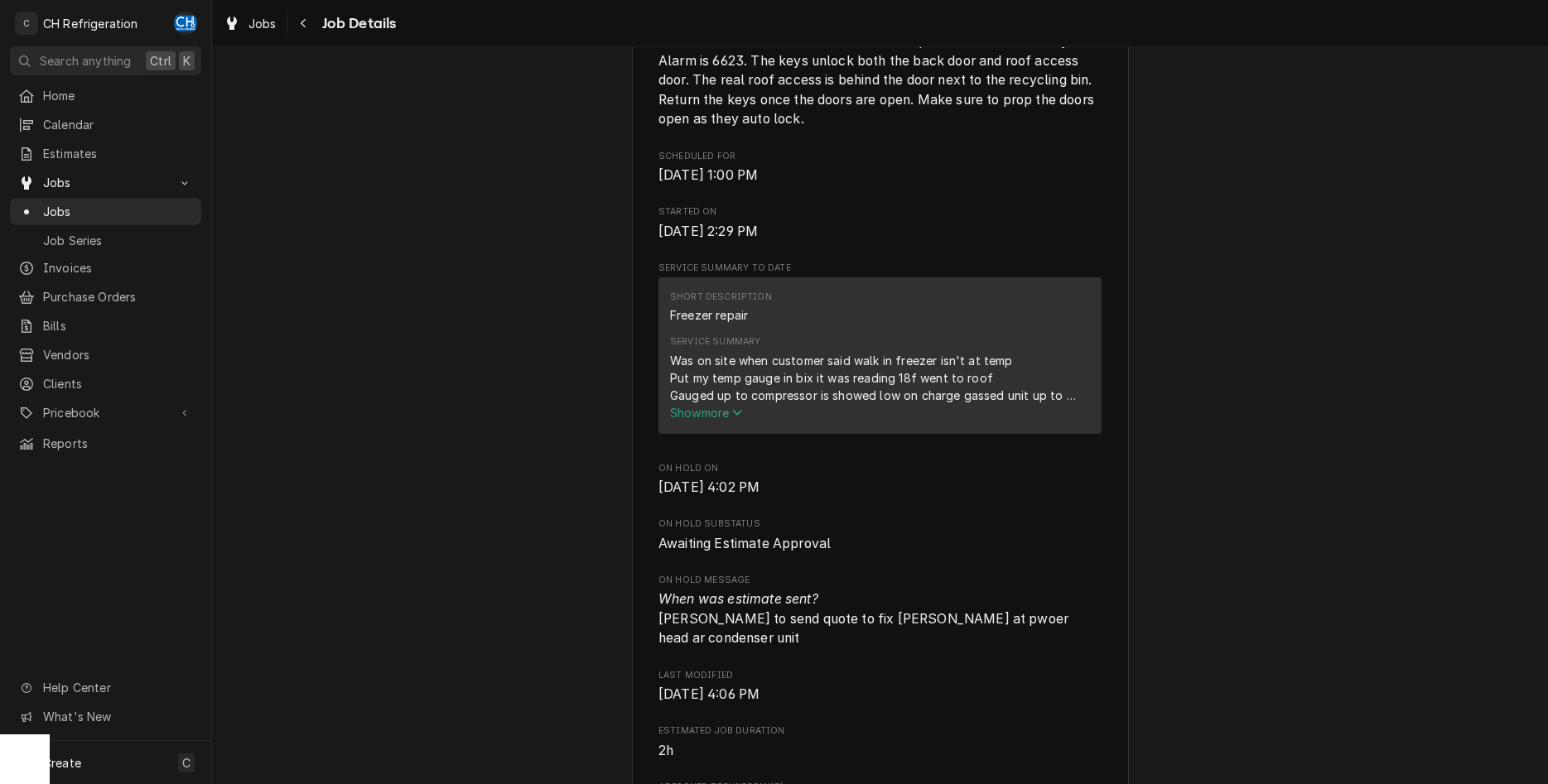
click at [718, 420] on span "Show more" at bounding box center [706, 413] width 73 height 14
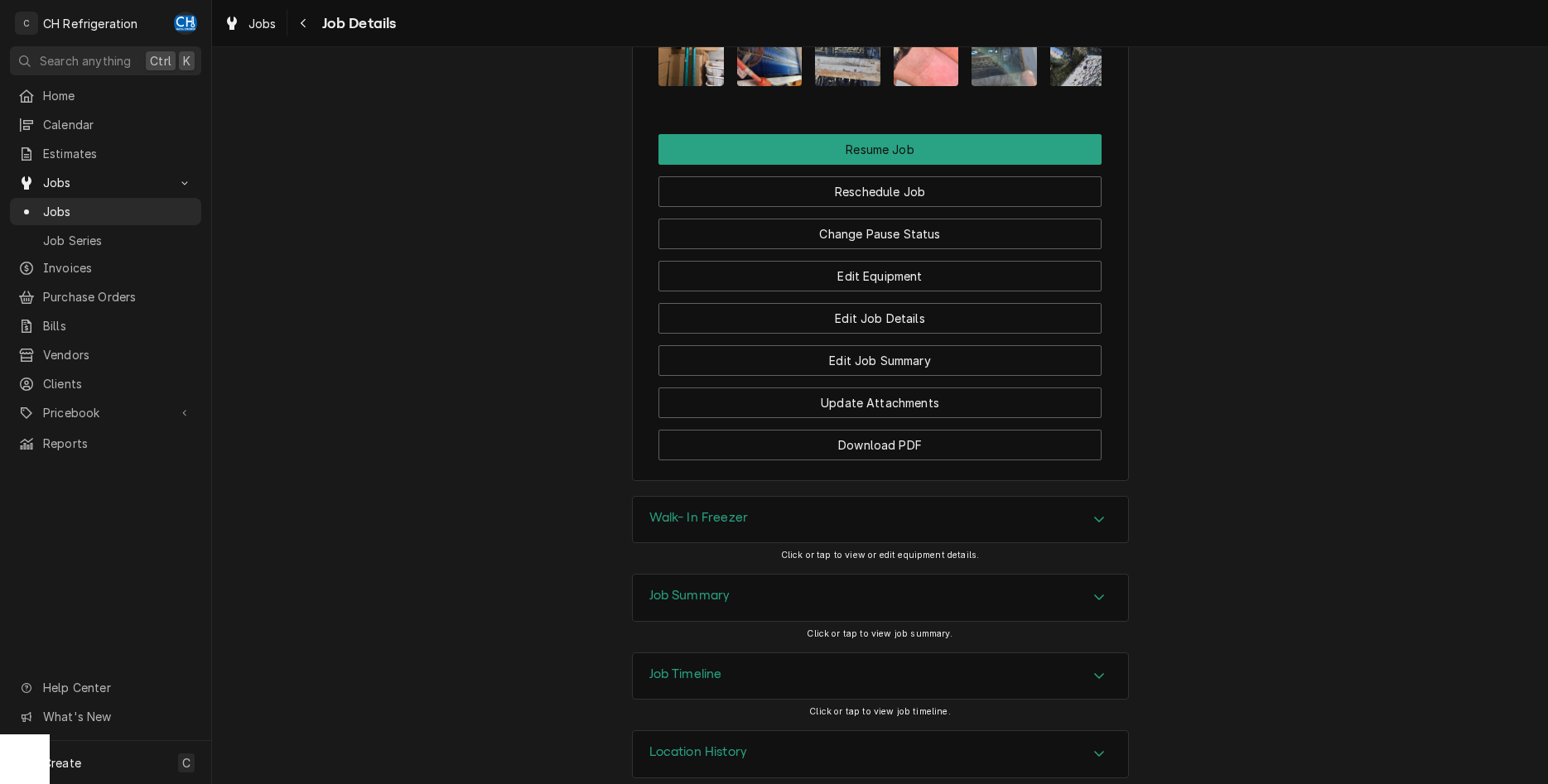
scroll to position [1435, 0]
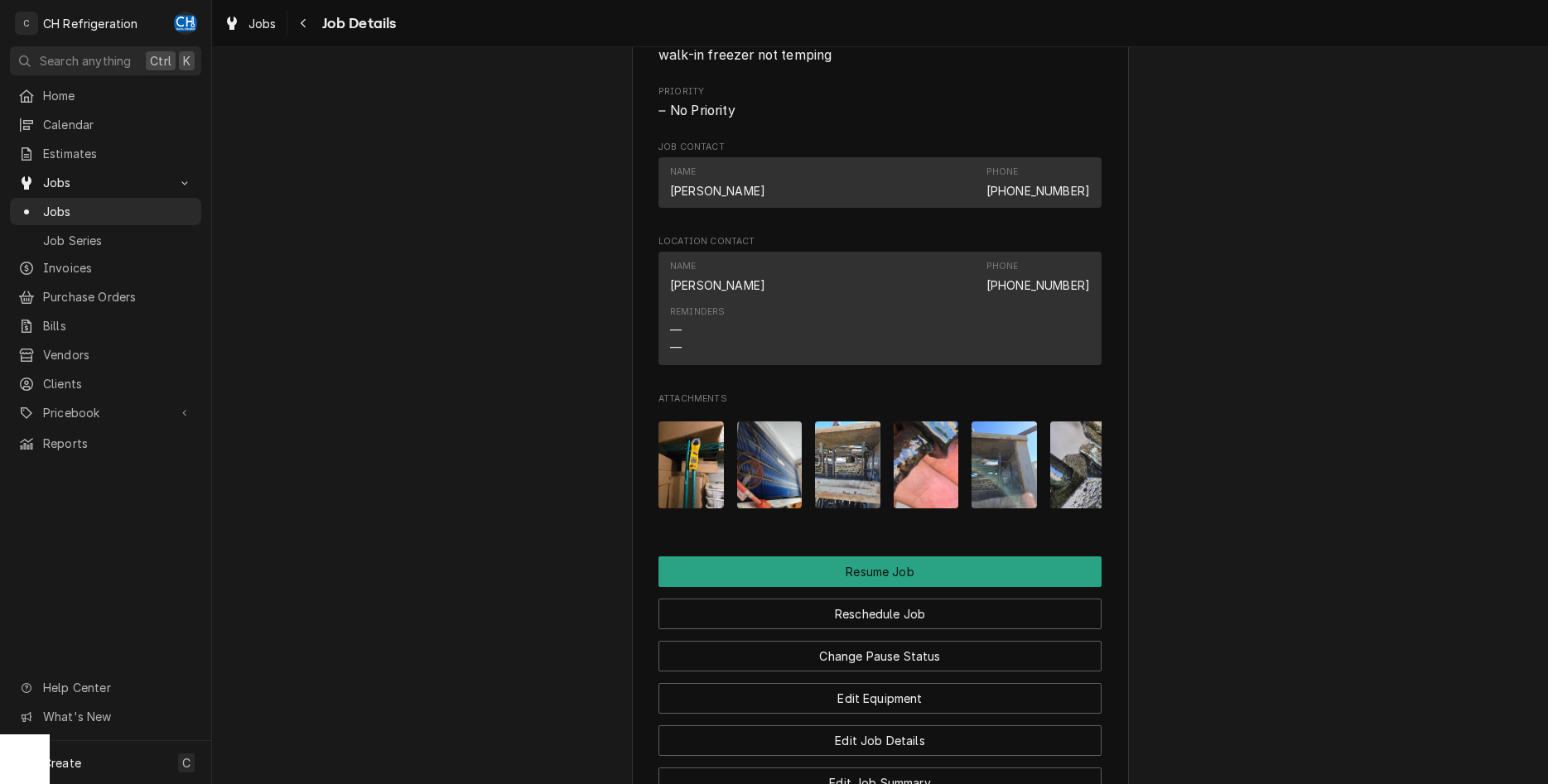
click at [703, 453] on img "Attachments" at bounding box center [691, 465] width 65 height 87
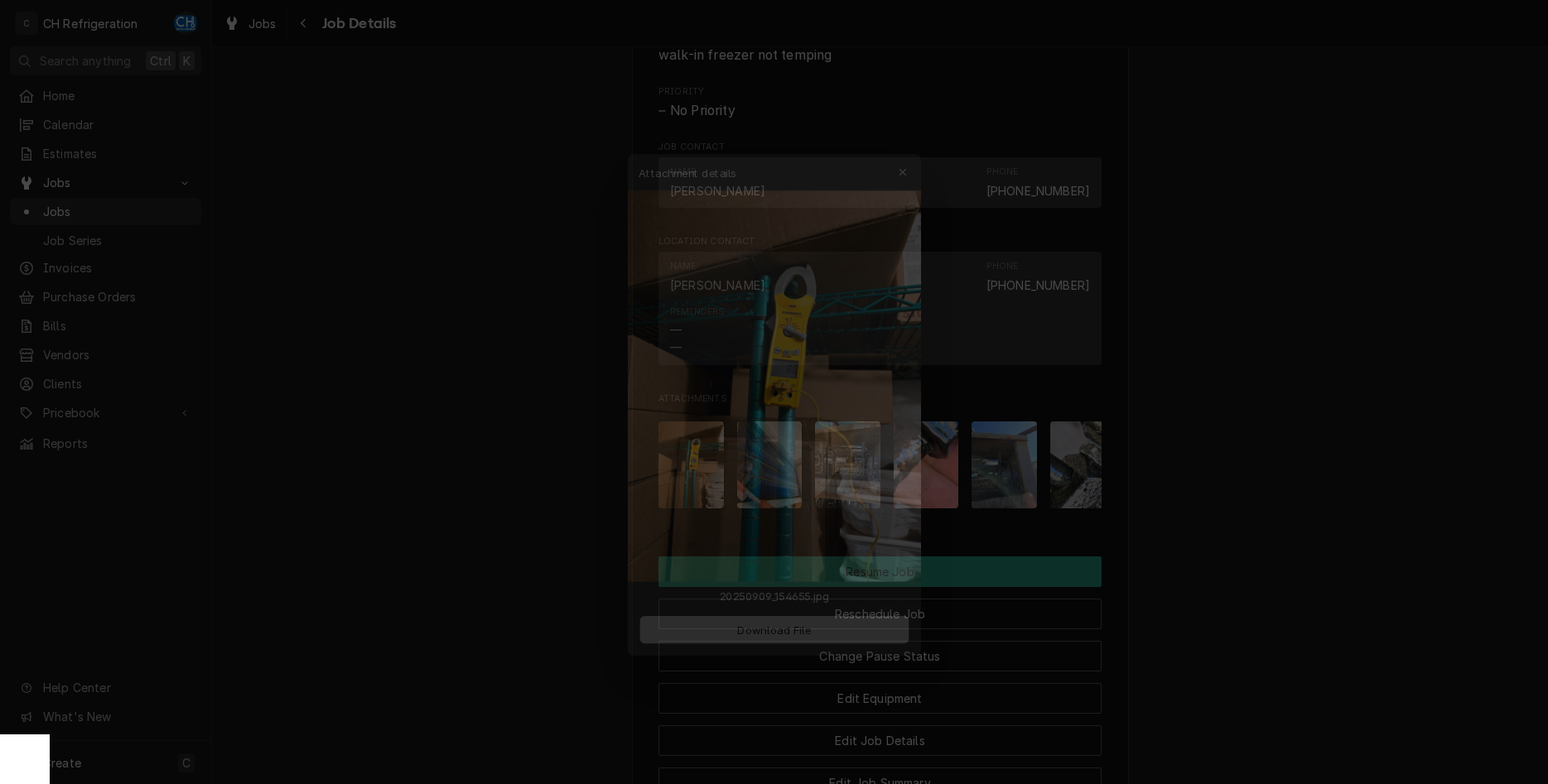
click at [757, 642] on span "Download File" at bounding box center [774, 637] width 87 height 17
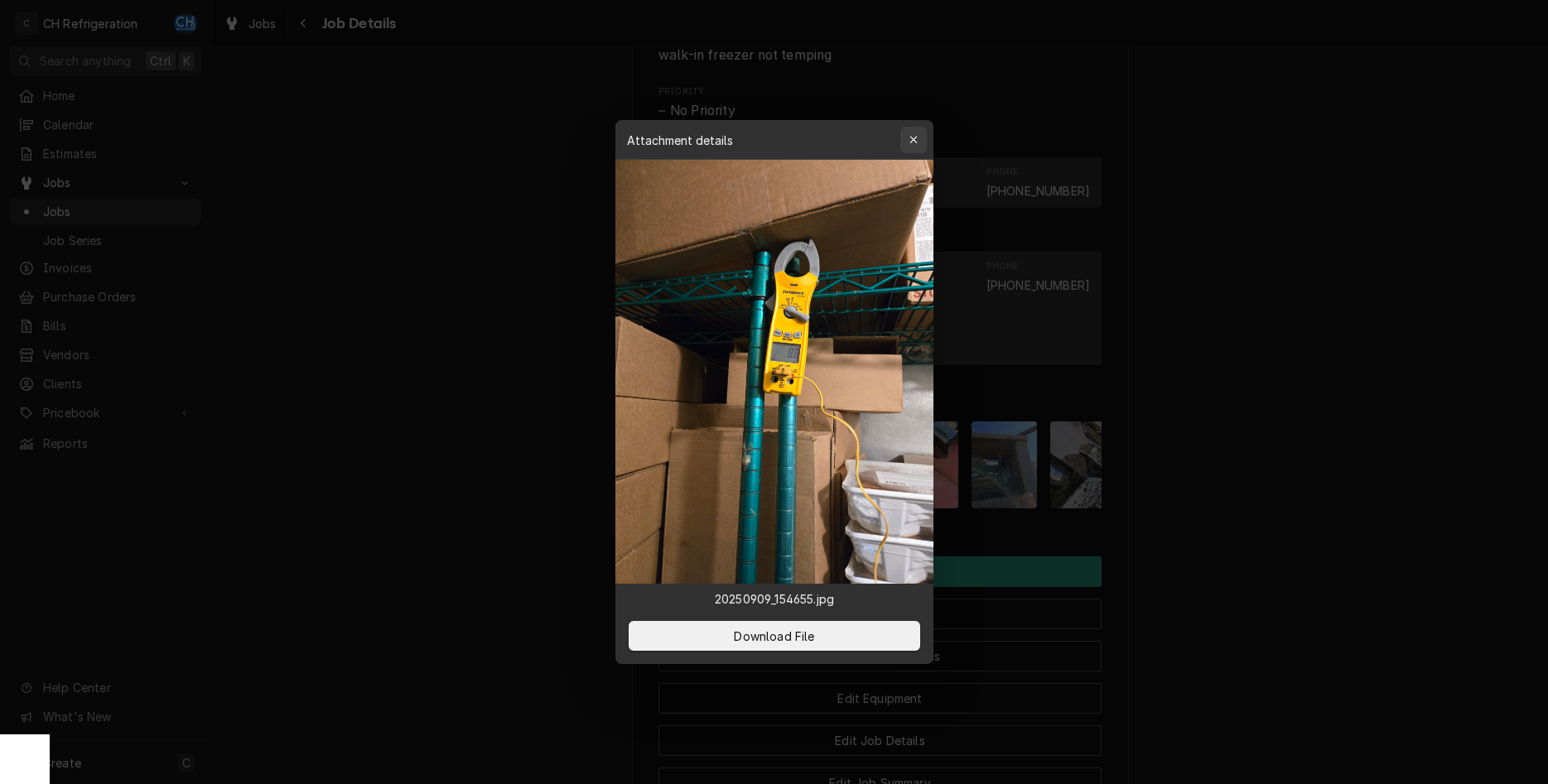
click at [911, 135] on icon "button" at bounding box center [913, 140] width 10 height 11
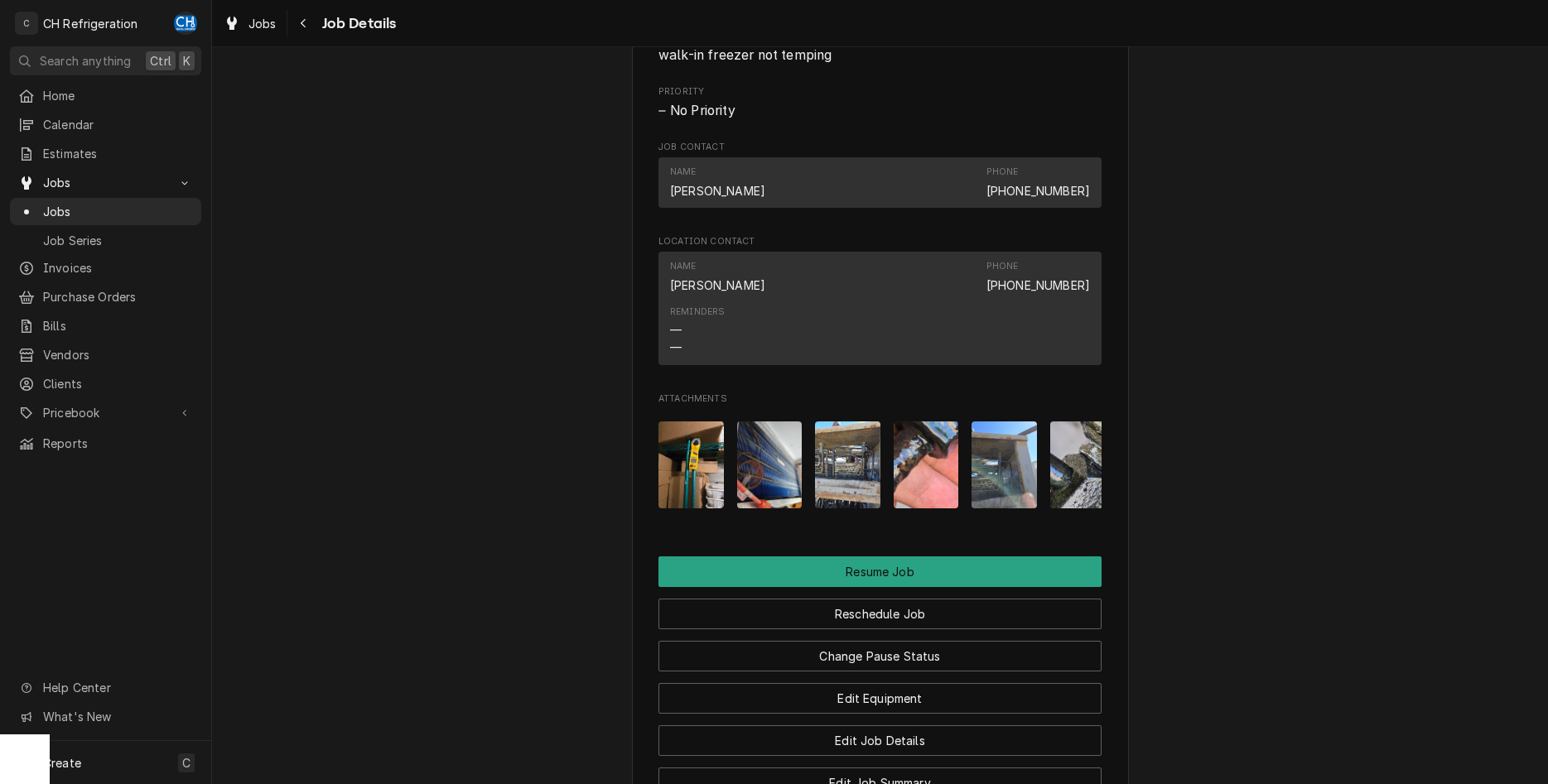
click at [773, 466] on img "Attachments" at bounding box center [770, 465] width 65 height 87
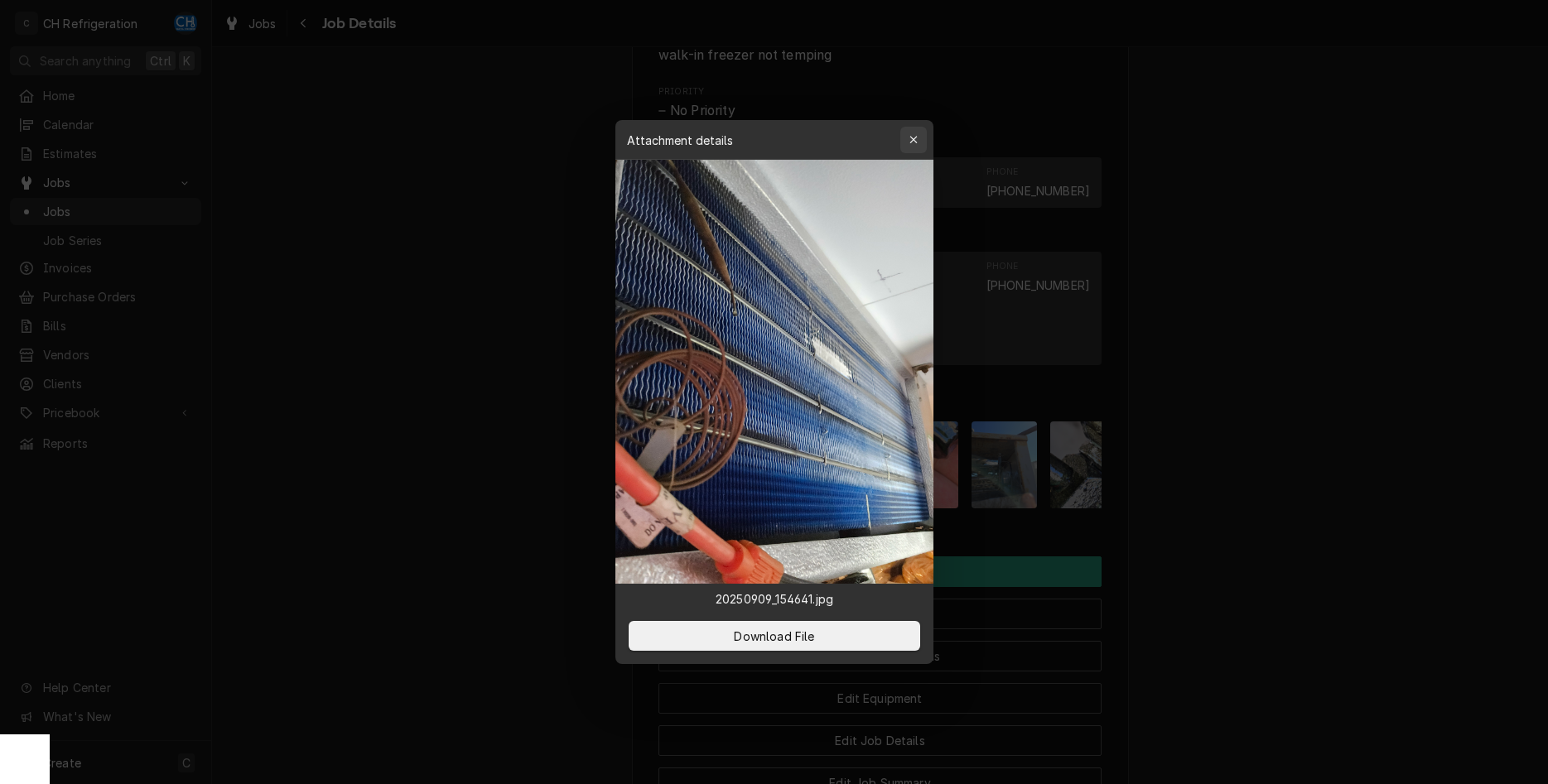
click at [922, 144] on button "button" at bounding box center [914, 140] width 27 height 27
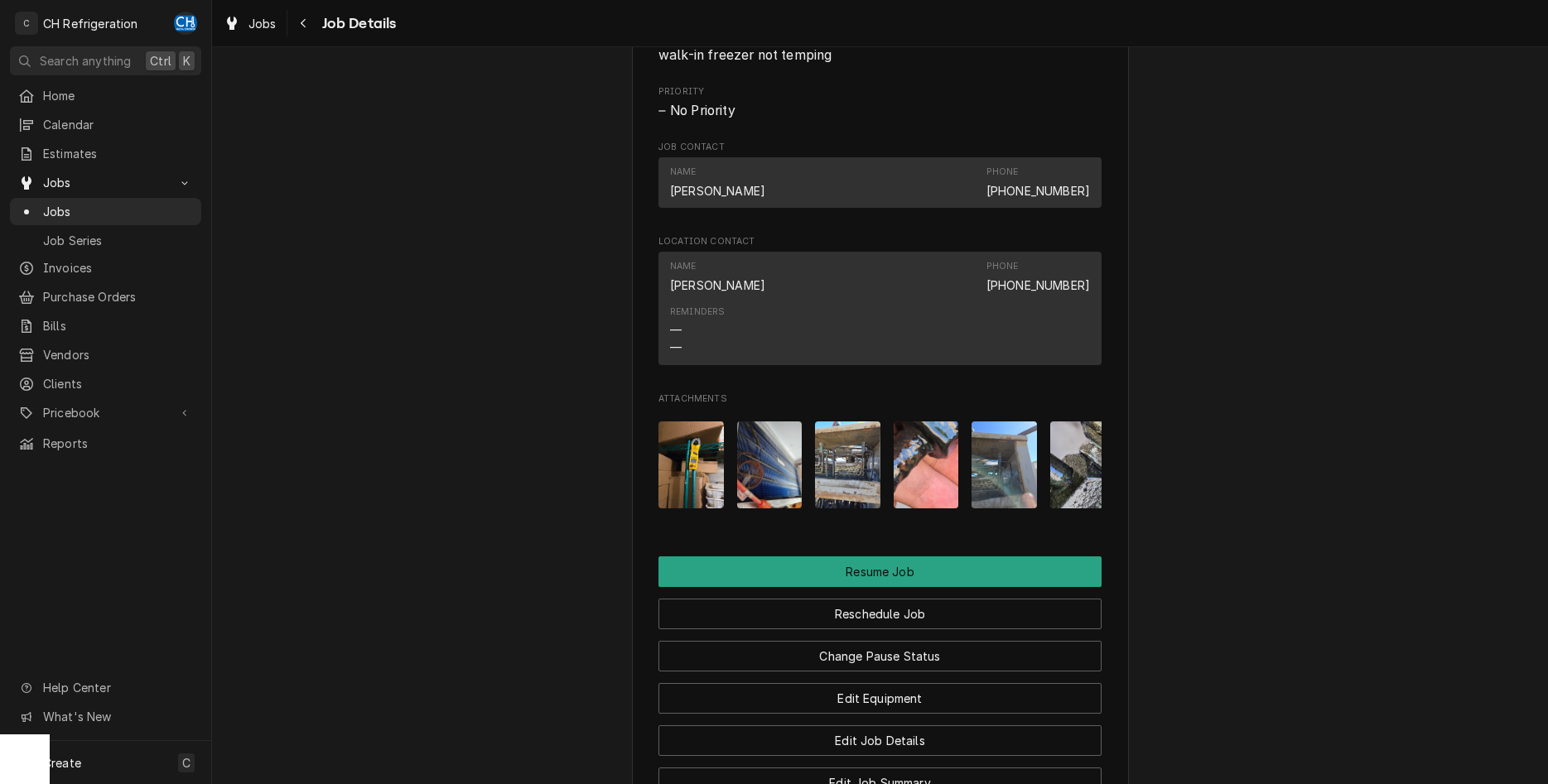
click at [862, 452] on img "Attachments" at bounding box center [847, 465] width 65 height 87
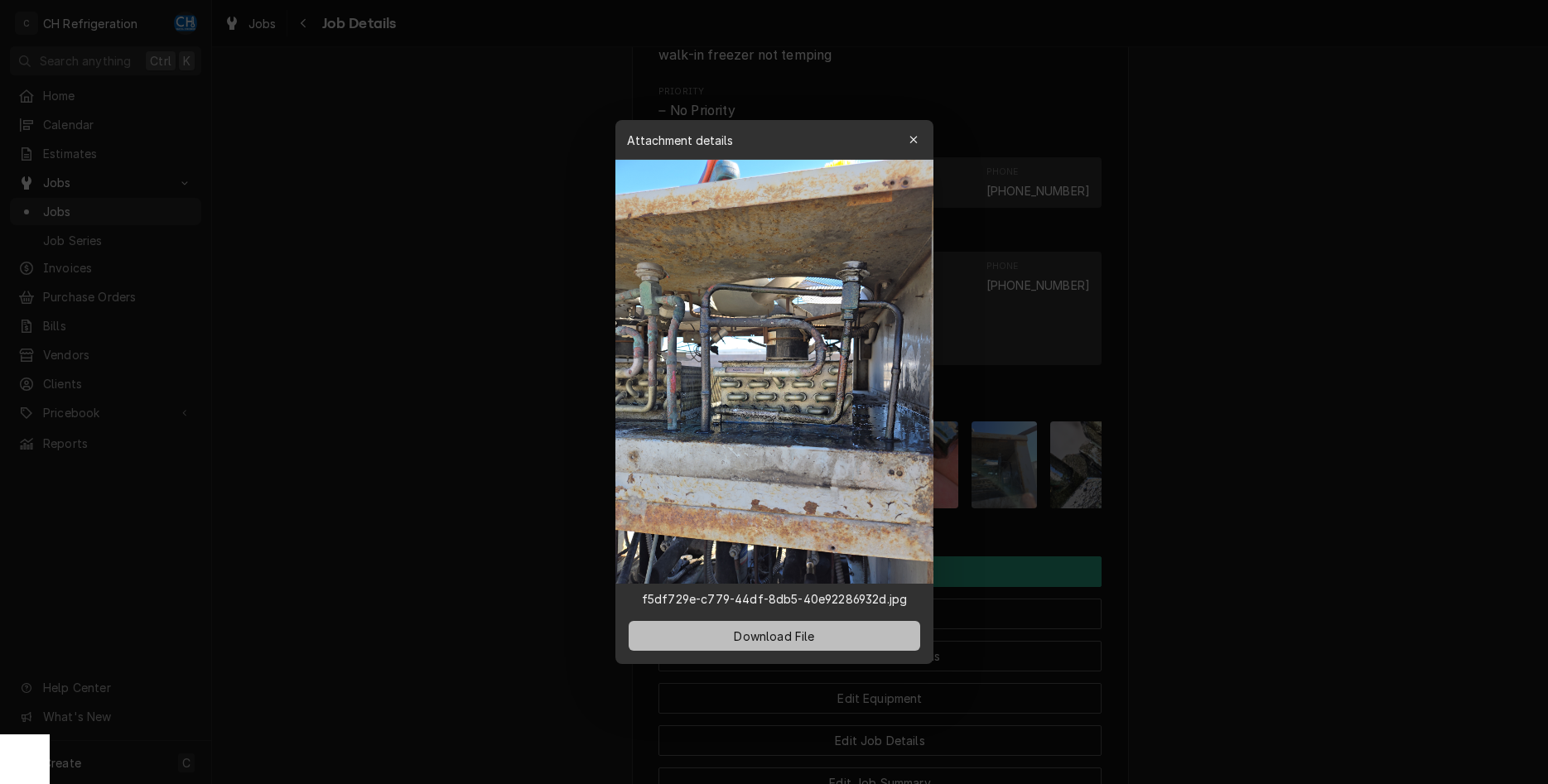
click at [840, 632] on button "Download File" at bounding box center [775, 636] width 292 height 29
click at [918, 141] on div "button" at bounding box center [913, 140] width 16 height 16
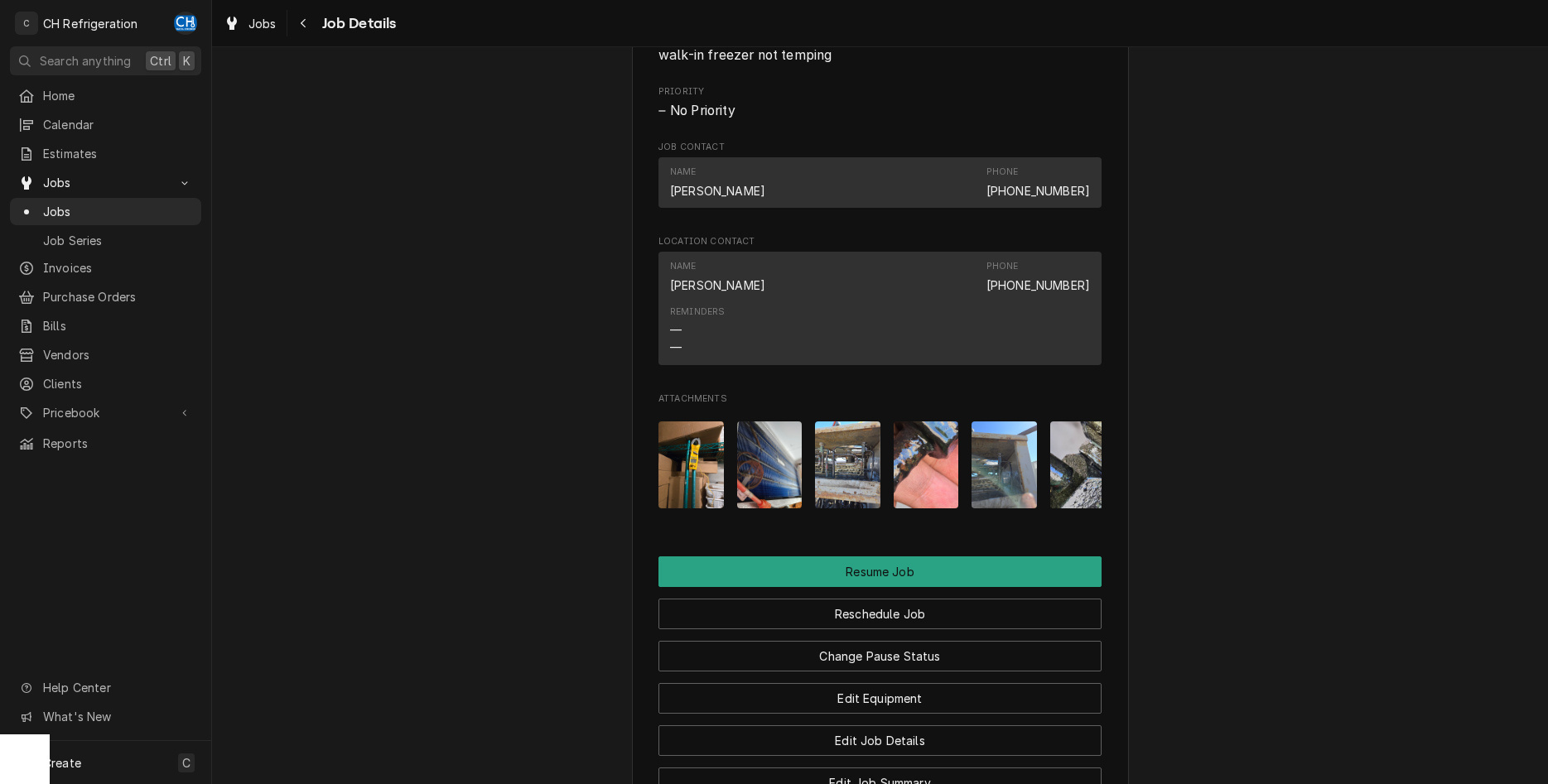
click at [926, 459] on img "Attachments" at bounding box center [926, 465] width 65 height 87
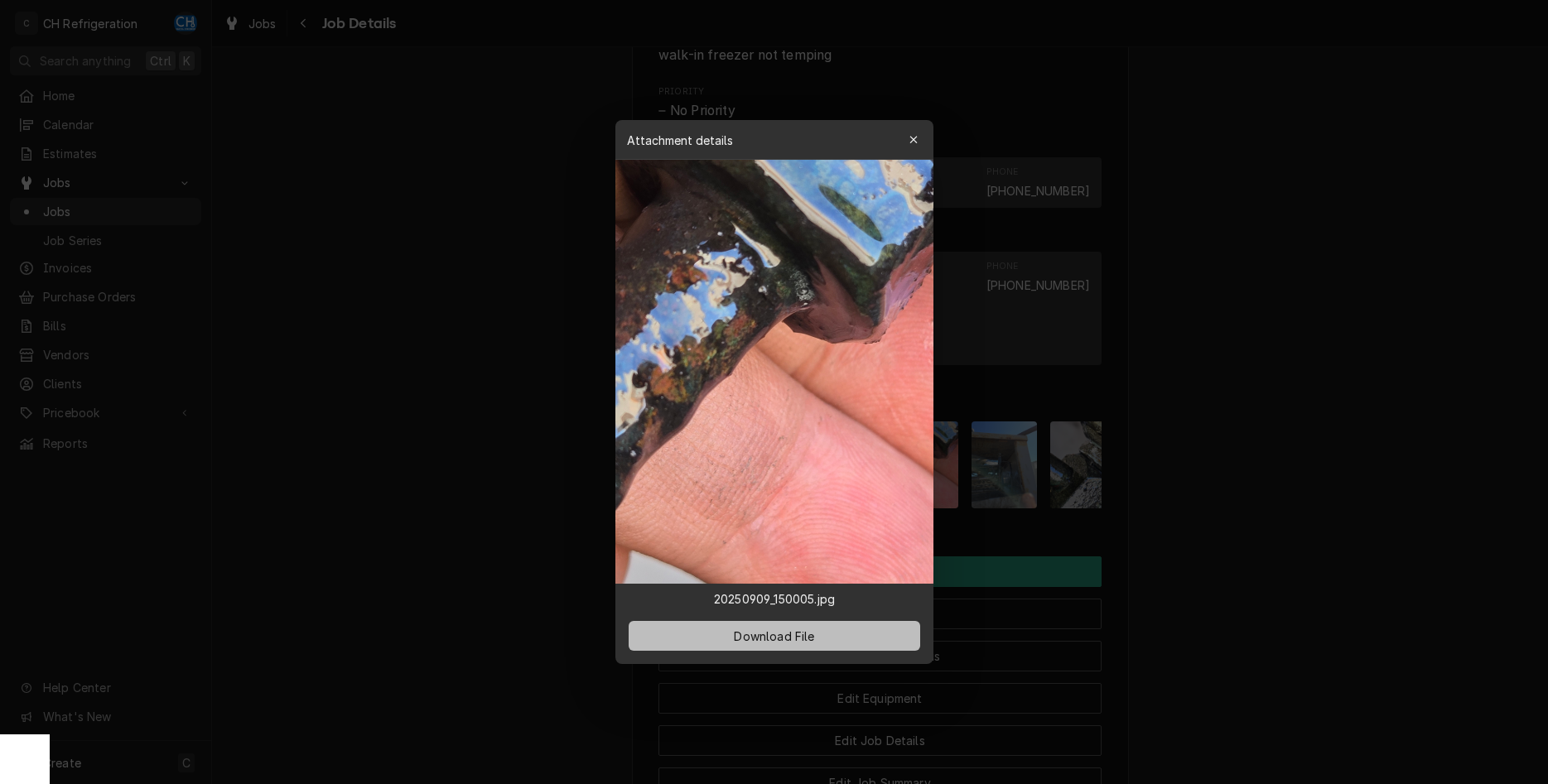
click at [882, 640] on button "Download File" at bounding box center [775, 636] width 292 height 29
click at [915, 131] on button "button" at bounding box center [914, 140] width 27 height 27
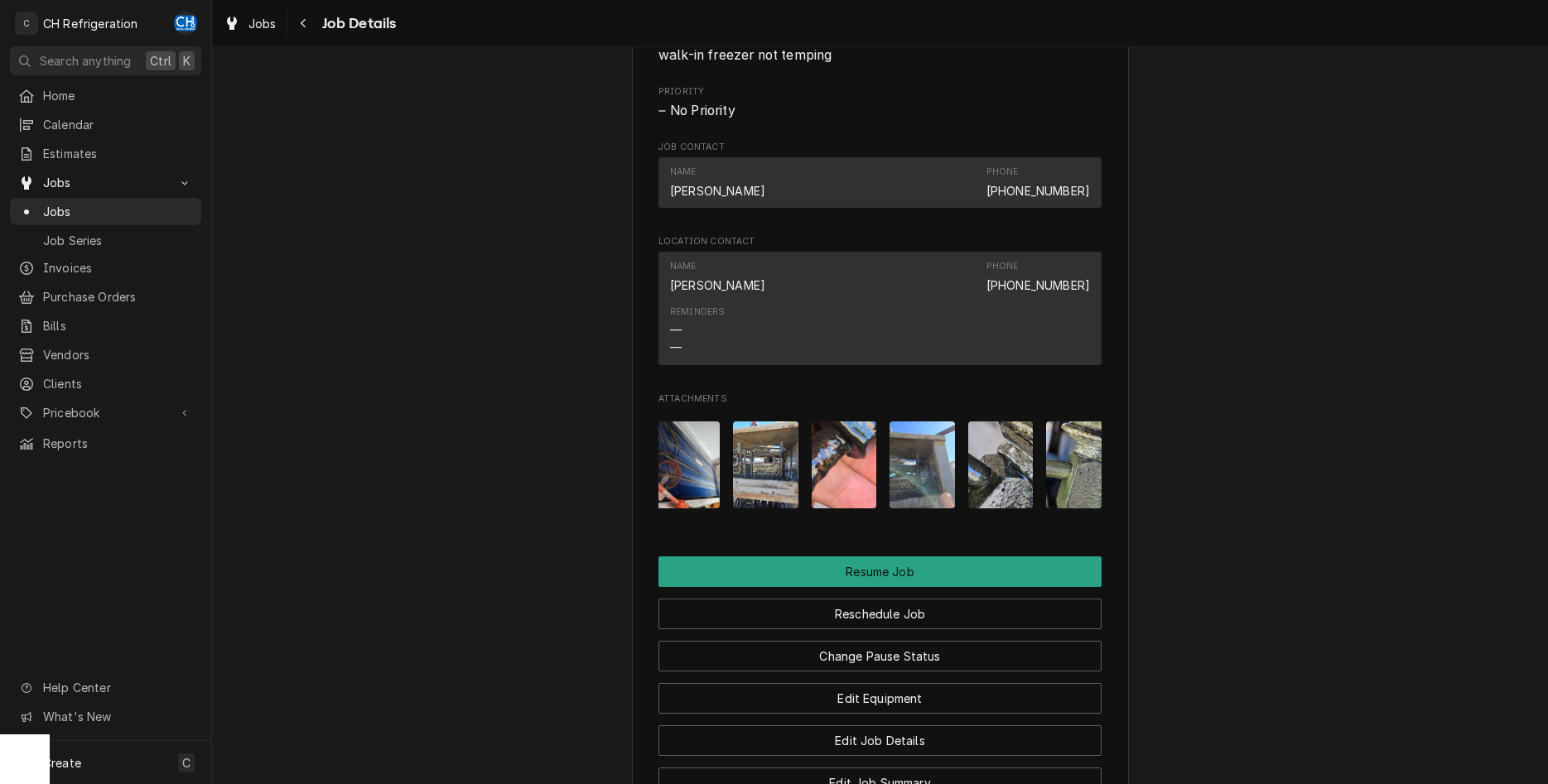
scroll to position [0, 99]
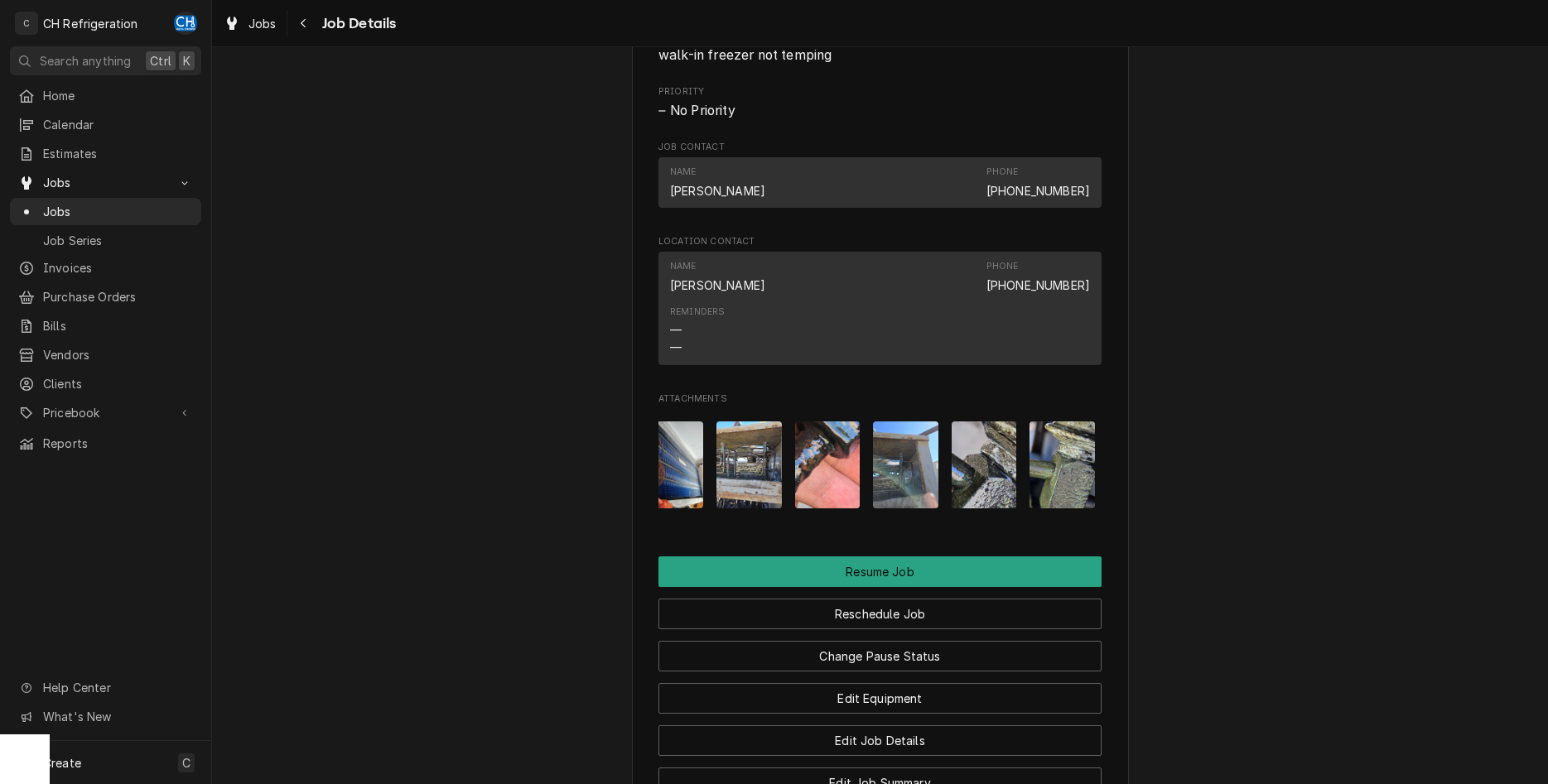
click at [983, 429] on img "Attachments" at bounding box center [984, 465] width 65 height 87
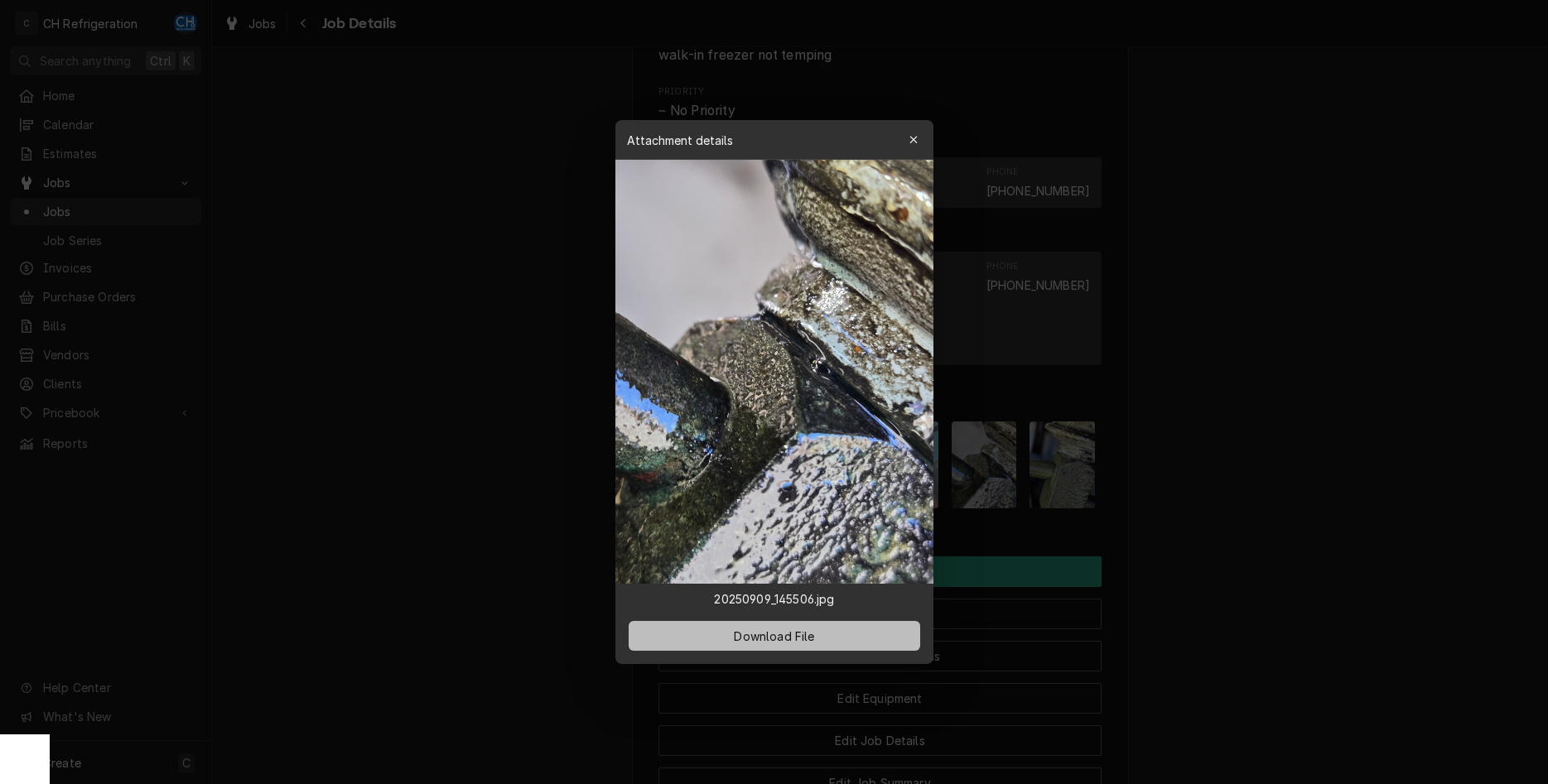
click at [849, 634] on button "Download File" at bounding box center [775, 636] width 292 height 29
click at [915, 137] on icon "button" at bounding box center [913, 140] width 10 height 11
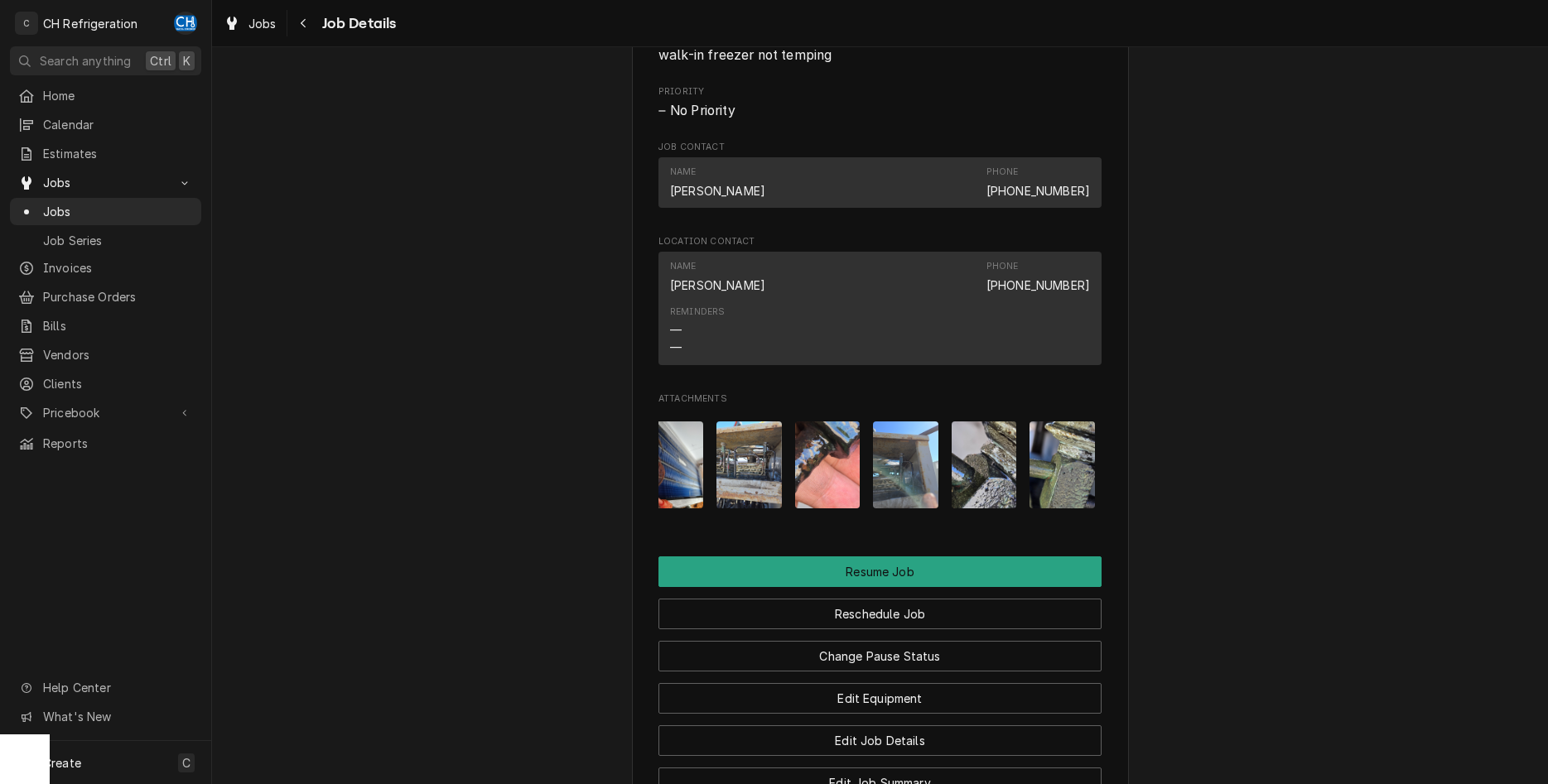
click at [1050, 461] on img "Attachments" at bounding box center [1062, 465] width 65 height 87
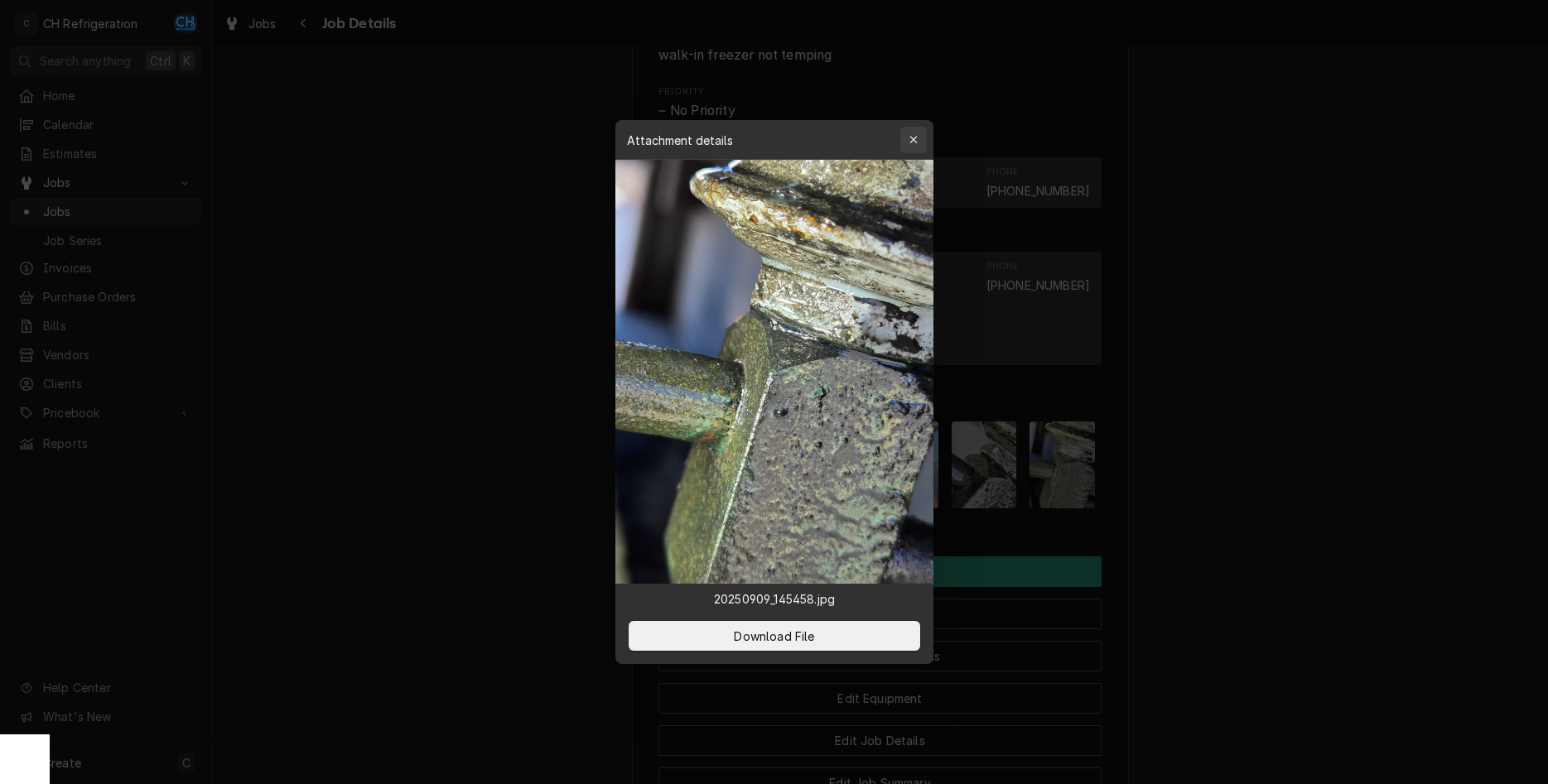
click at [915, 143] on icon "button" at bounding box center [913, 140] width 10 height 11
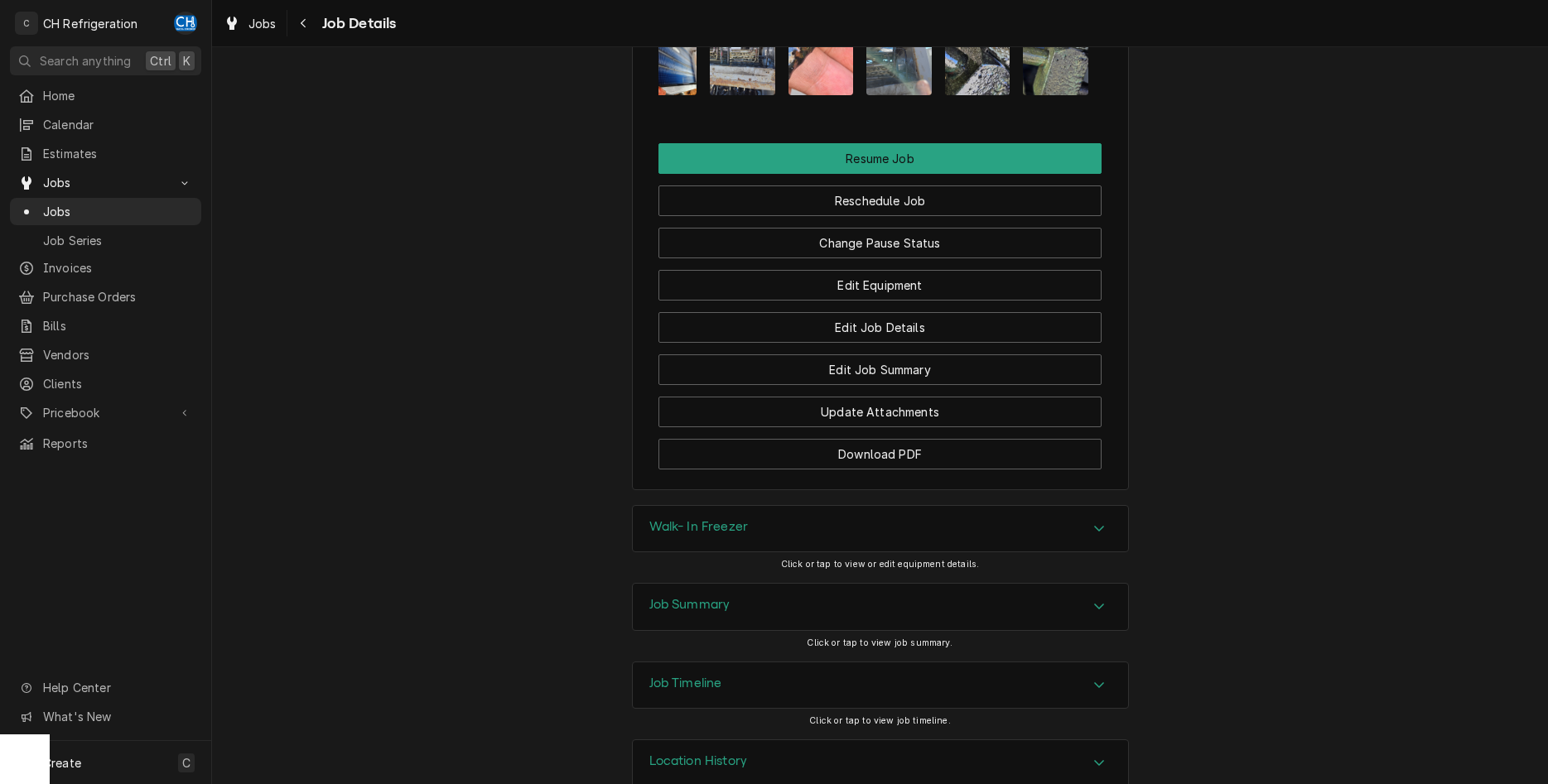
scroll to position [1865, 0]
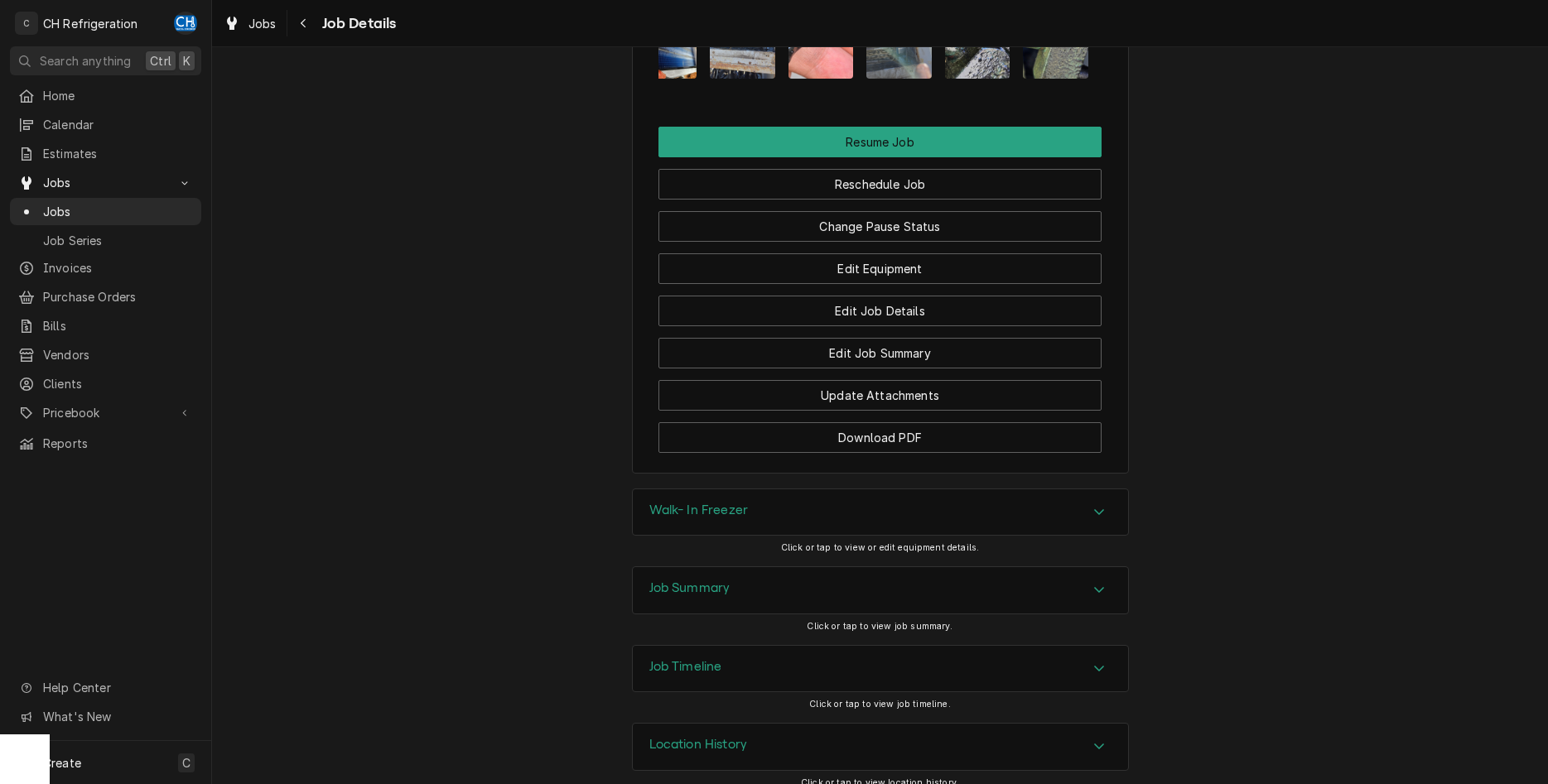
click at [1041, 500] on div "Walk- In Freezer" at bounding box center [880, 512] width 495 height 46
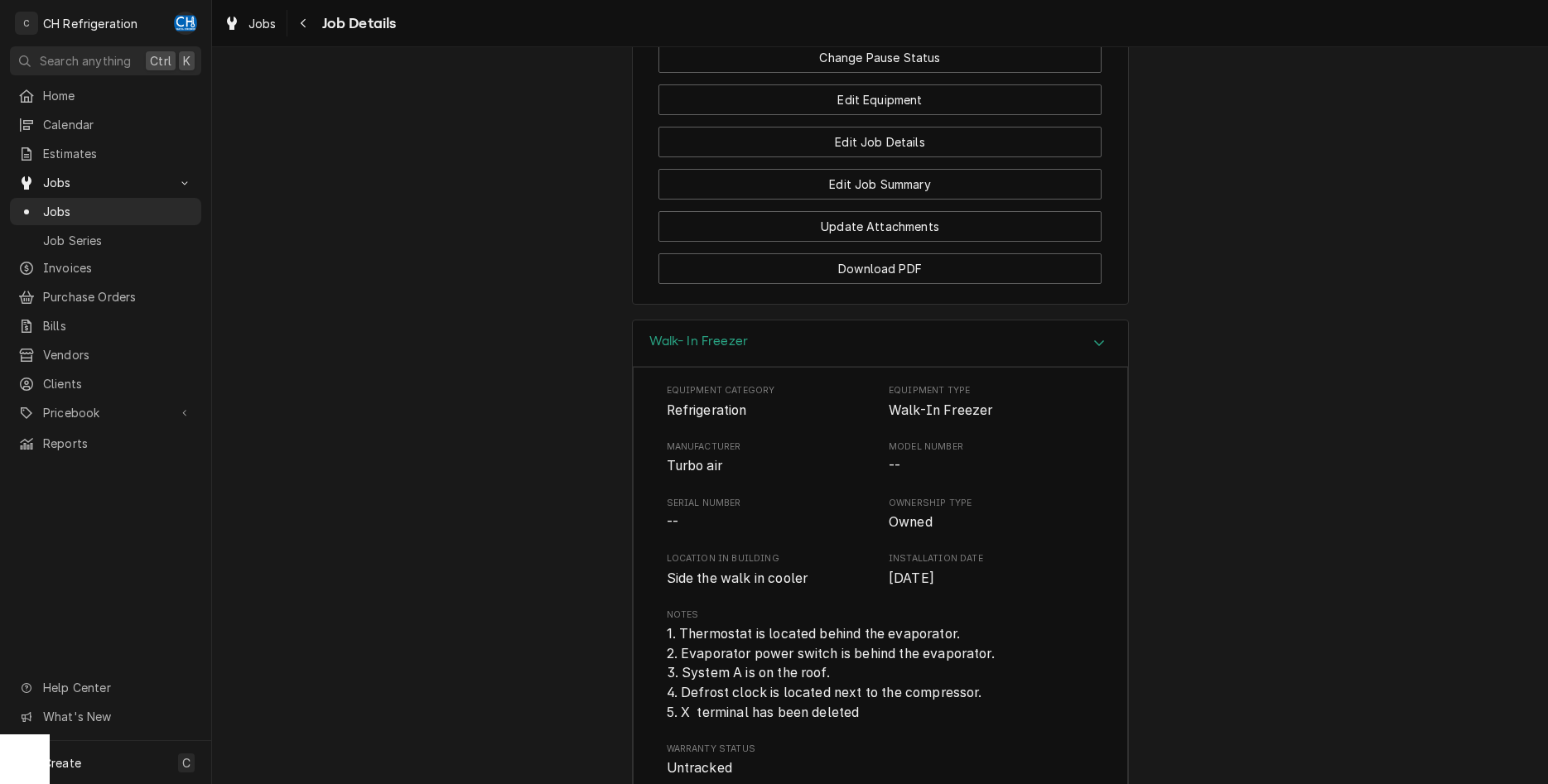
scroll to position [2456, 0]
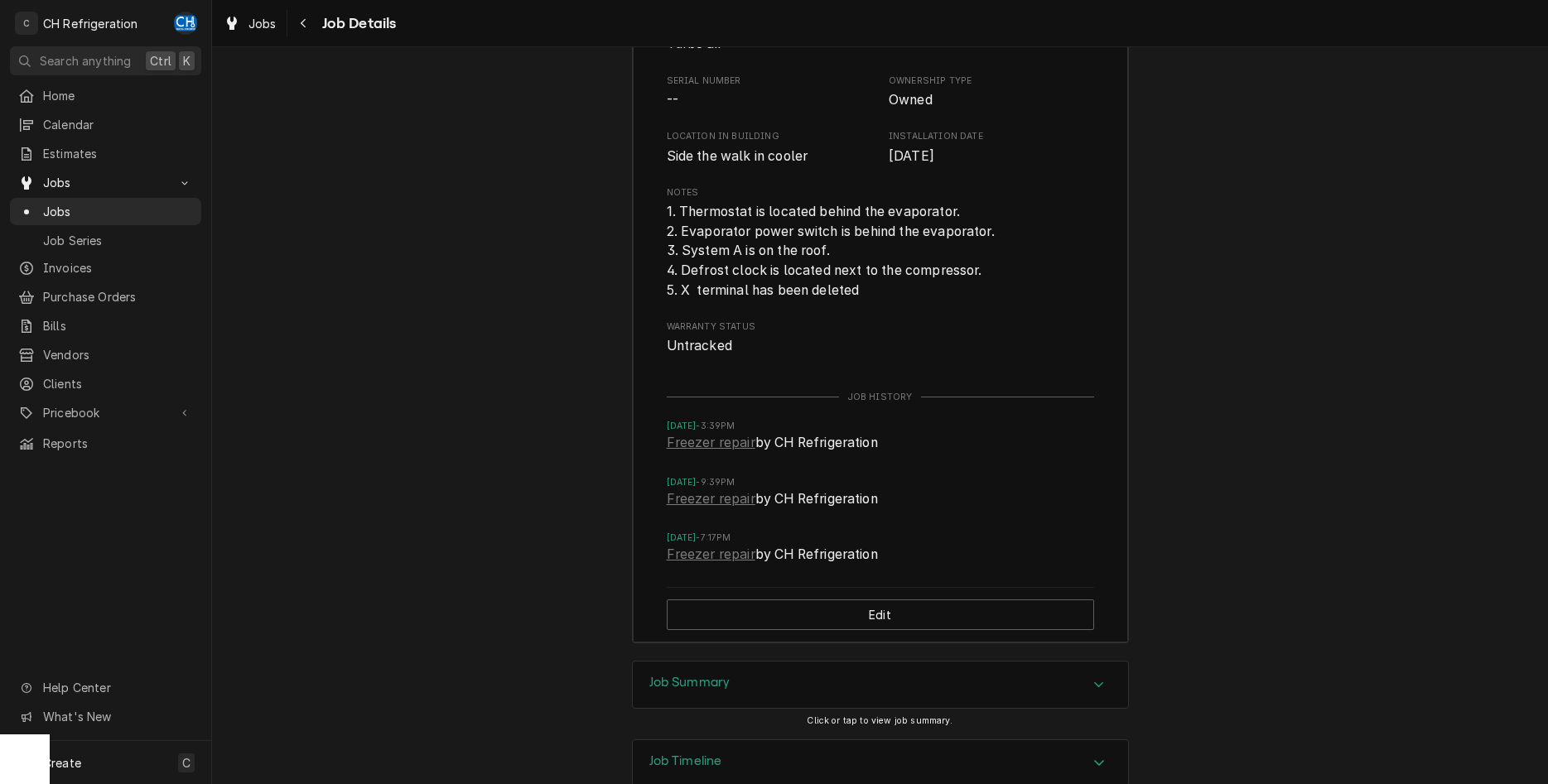
click at [805, 662] on div "Job Summary" at bounding box center [880, 684] width 495 height 46
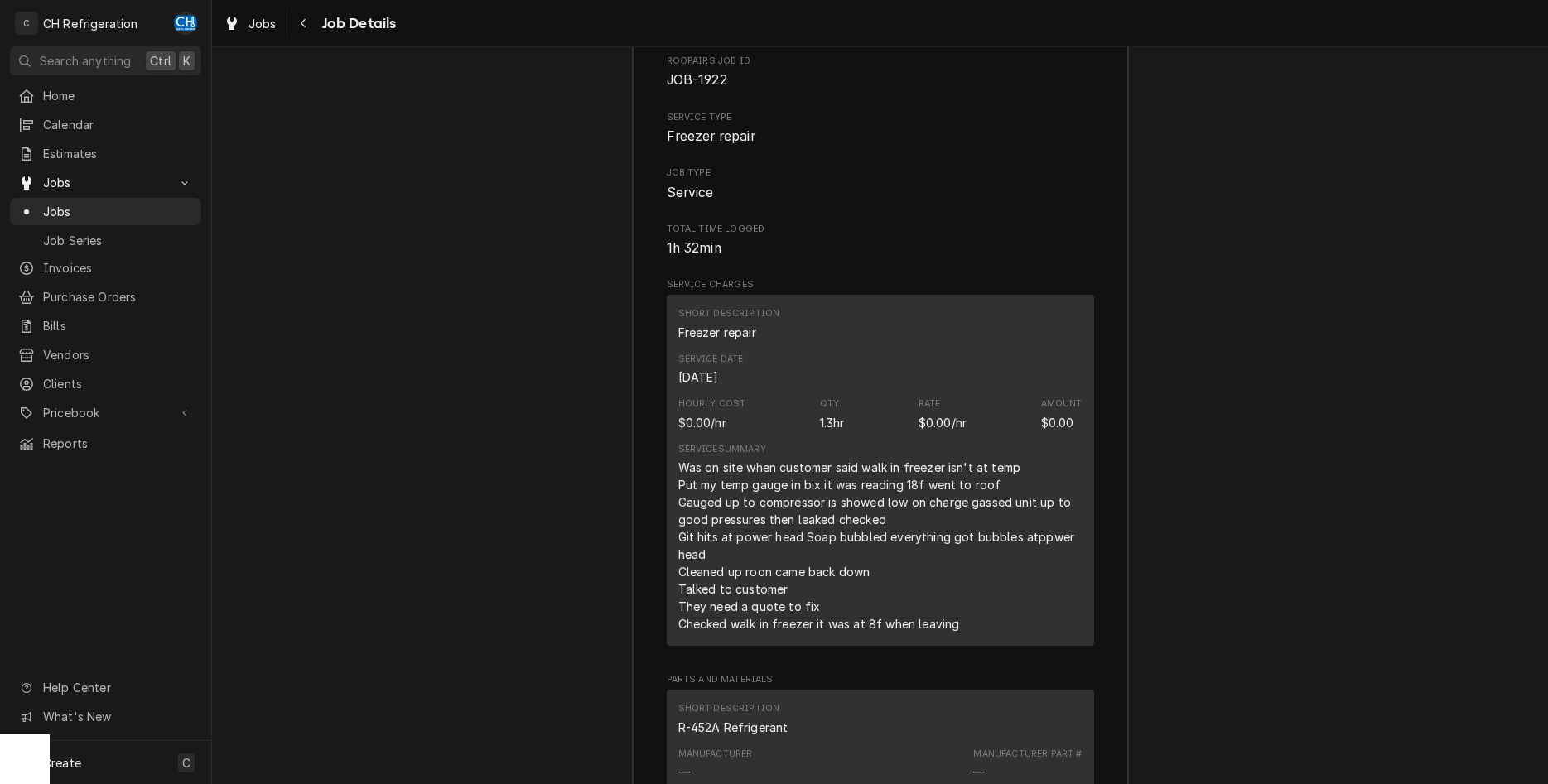
scroll to position [3217, 0]
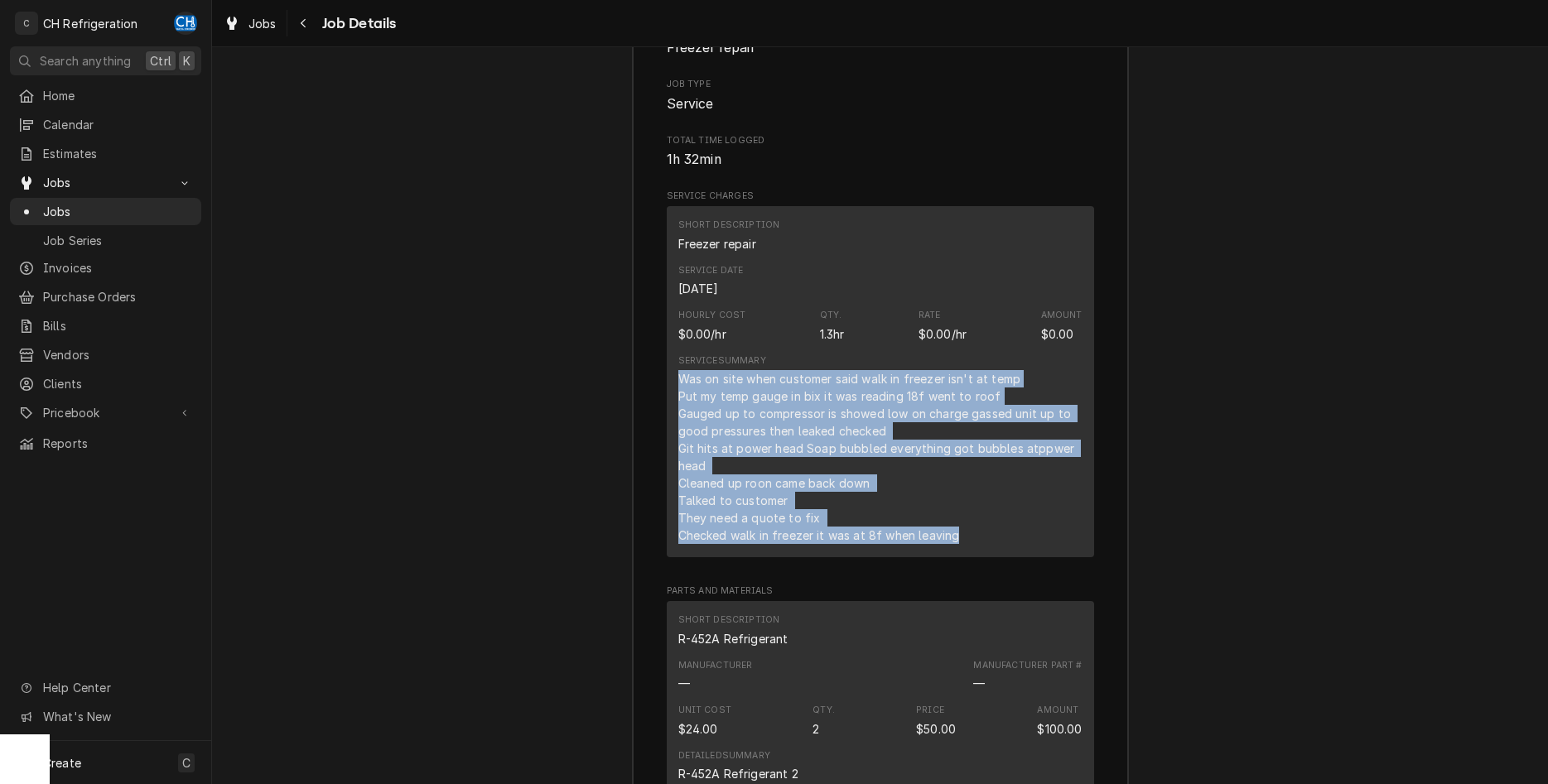
drag, startPoint x: 677, startPoint y: 360, endPoint x: 984, endPoint y: 539, distance: 355.4
click at [984, 539] on div "Short Description Freezer repair Service Date Sep 9, 2025 Hourly Cost $0.00/hr …" at bounding box center [880, 382] width 428 height 351
copy div "Was on site when customer said walk in freezer isn't at temp Put my temp gauge …"
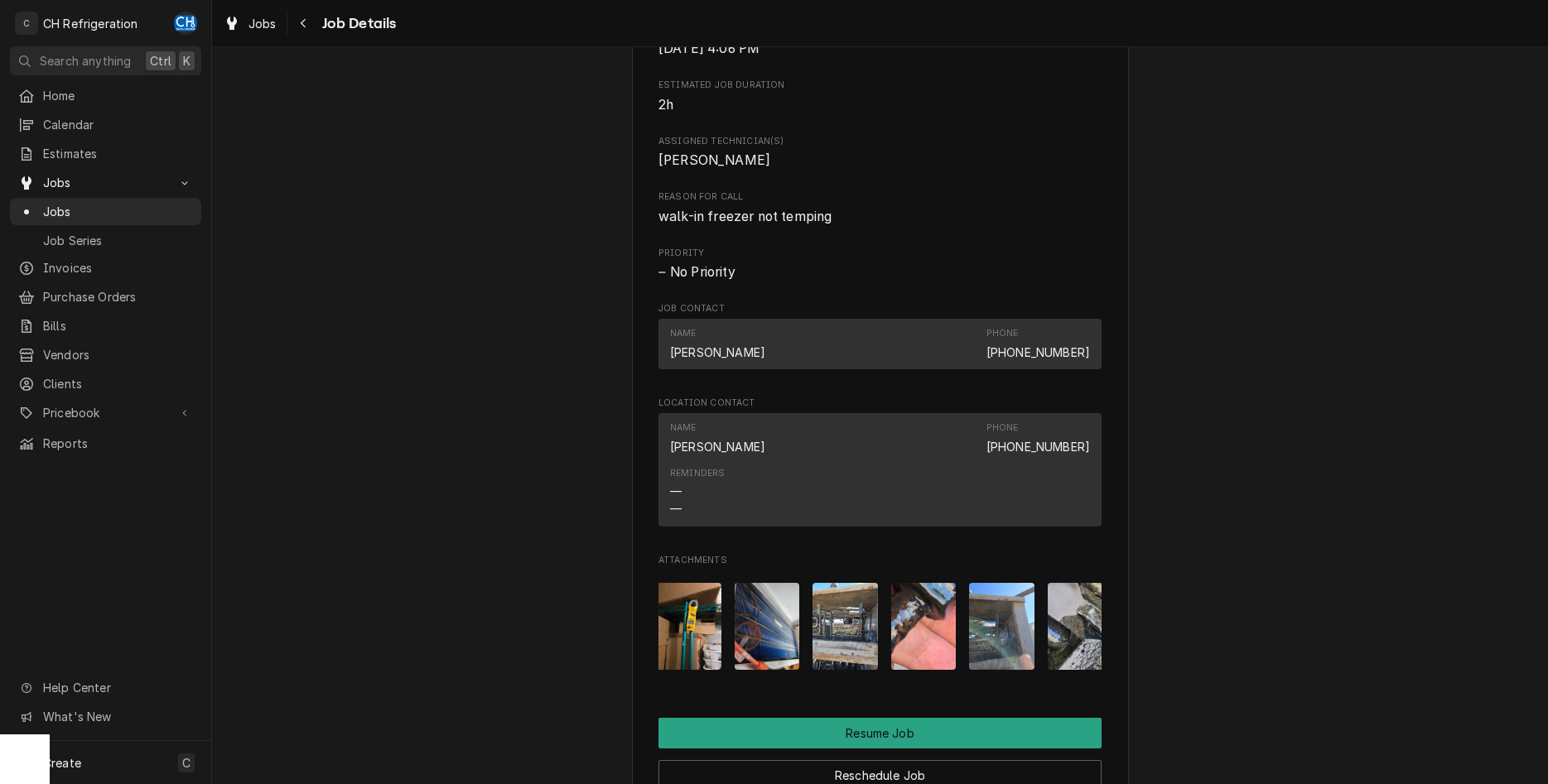
scroll to position [0, 0]
click at [834, 605] on img "Attachments" at bounding box center [847, 626] width 65 height 87
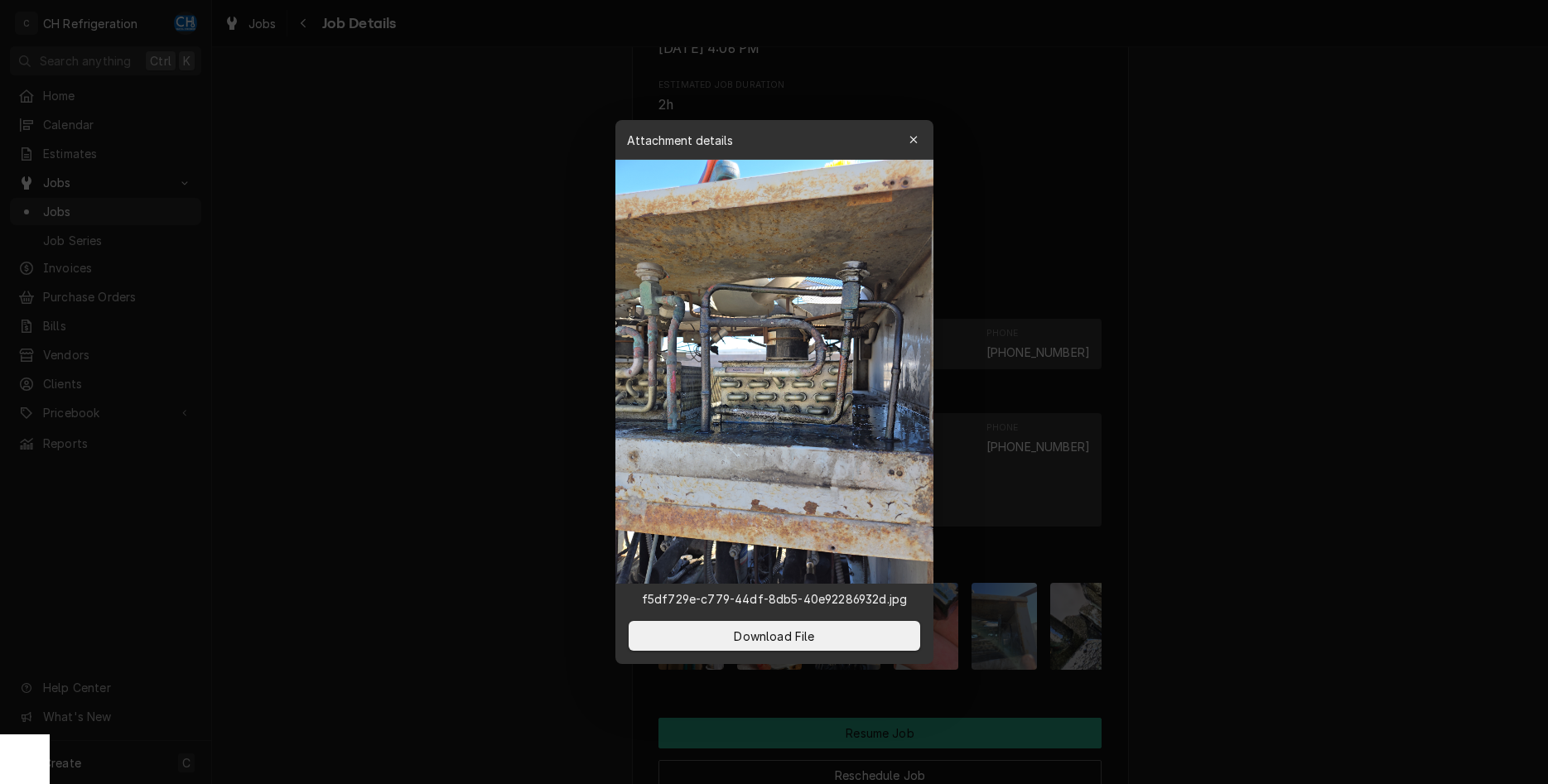
click at [1222, 444] on div at bounding box center [774, 392] width 1548 height 784
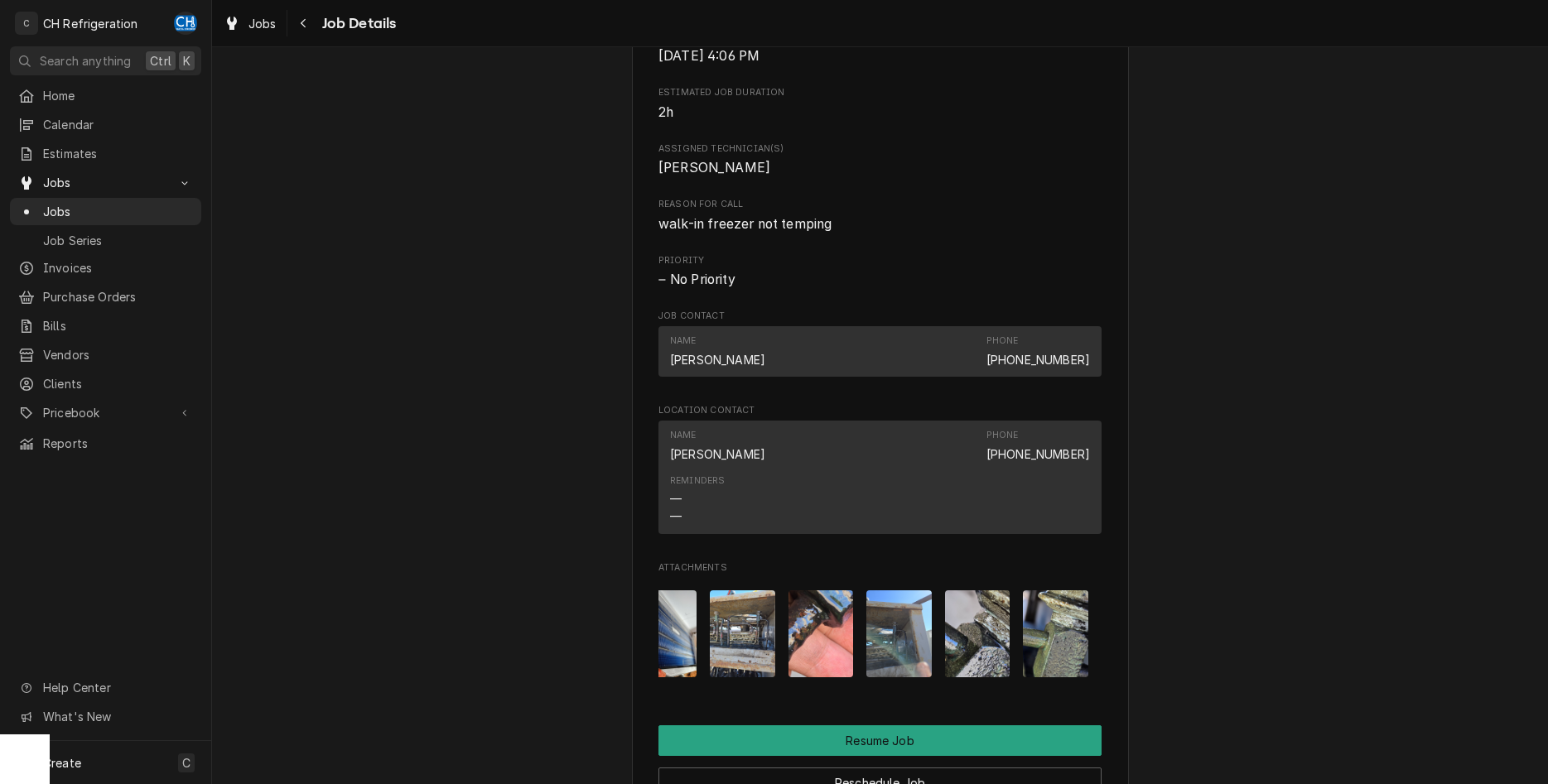
scroll to position [1858, 0]
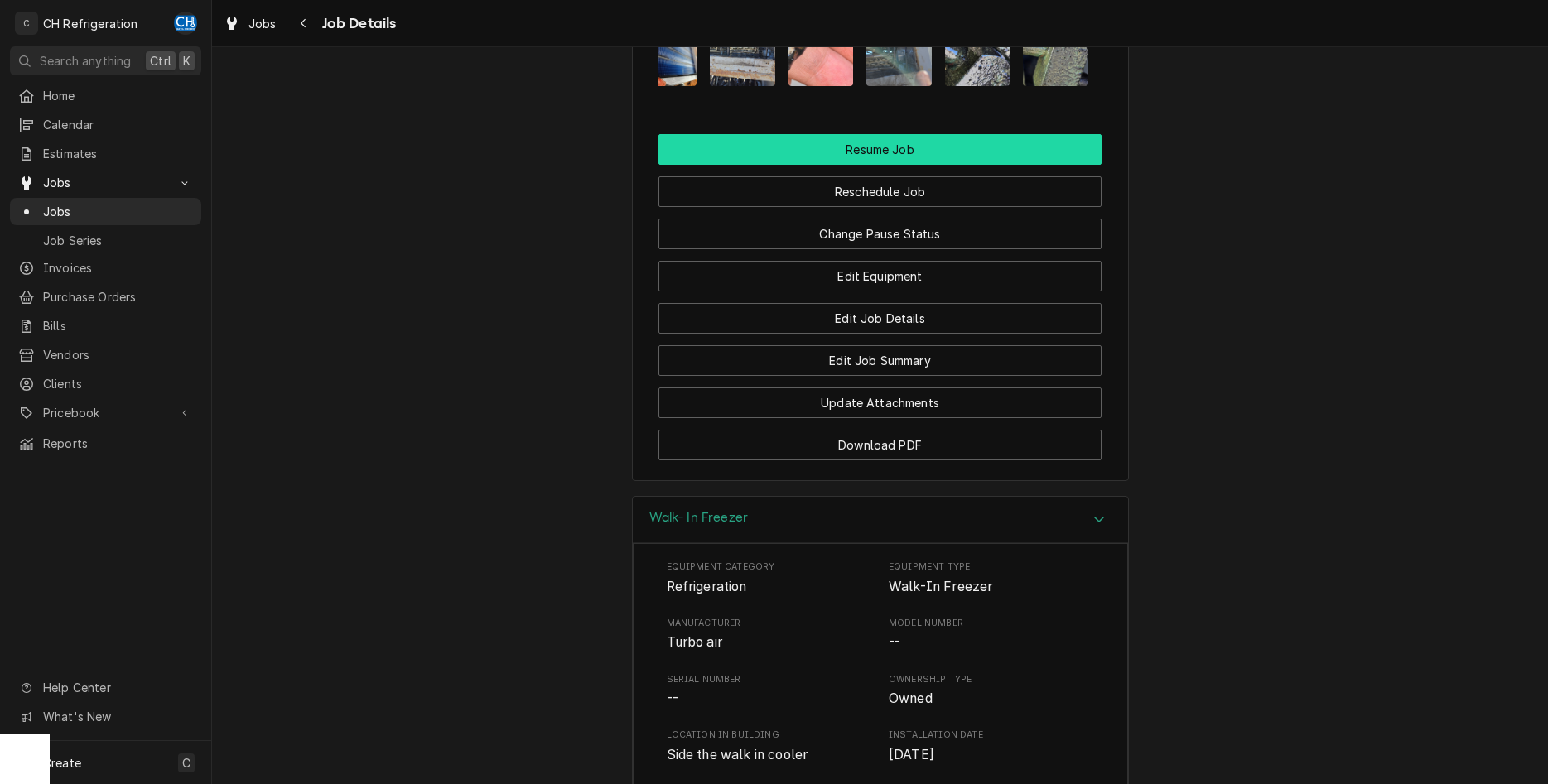
click at [935, 134] on button "Resume Job" at bounding box center [880, 149] width 443 height 30
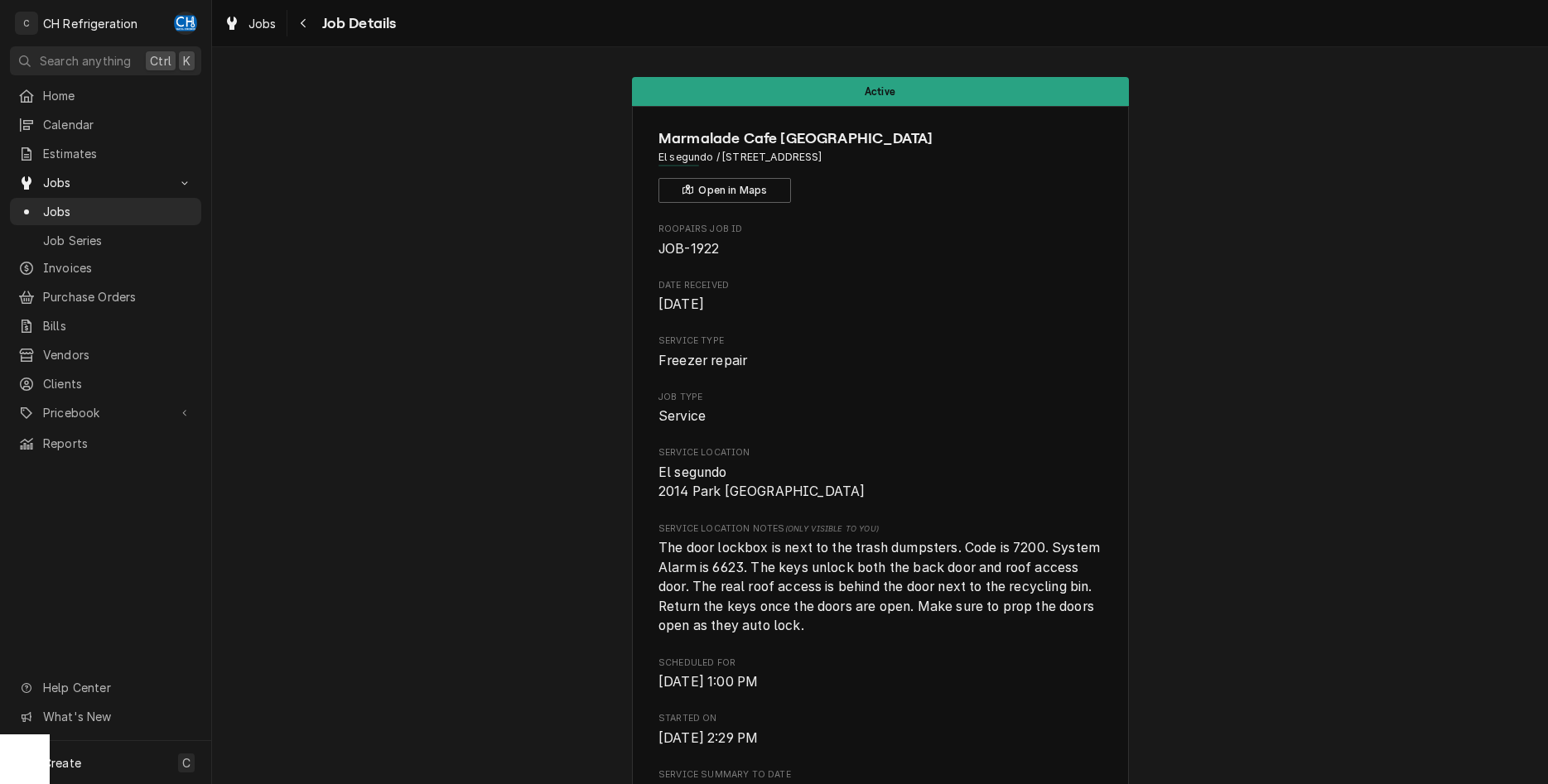
scroll to position [1435, 0]
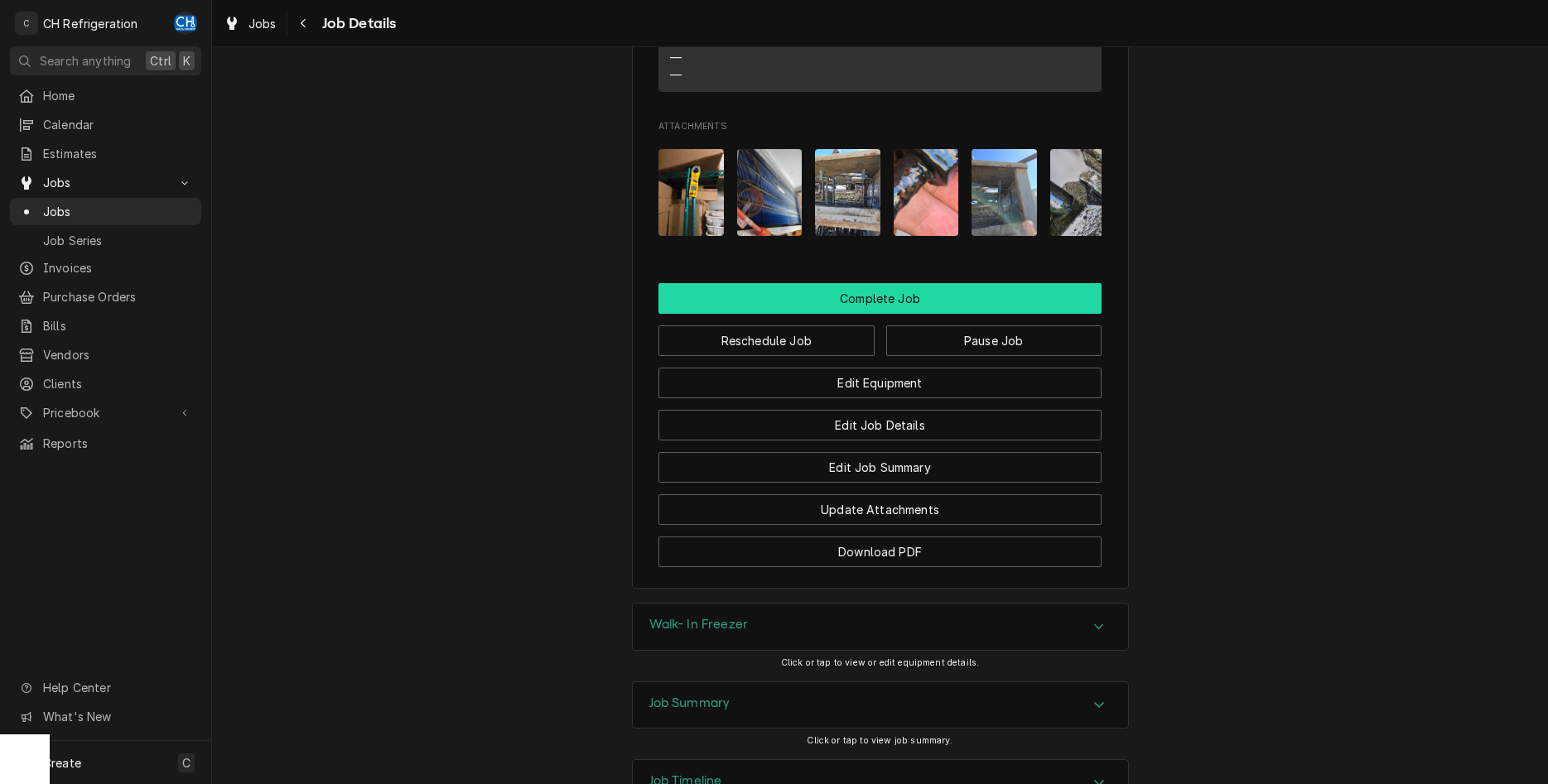
click at [836, 314] on button "Complete Job" at bounding box center [880, 297] width 443 height 30
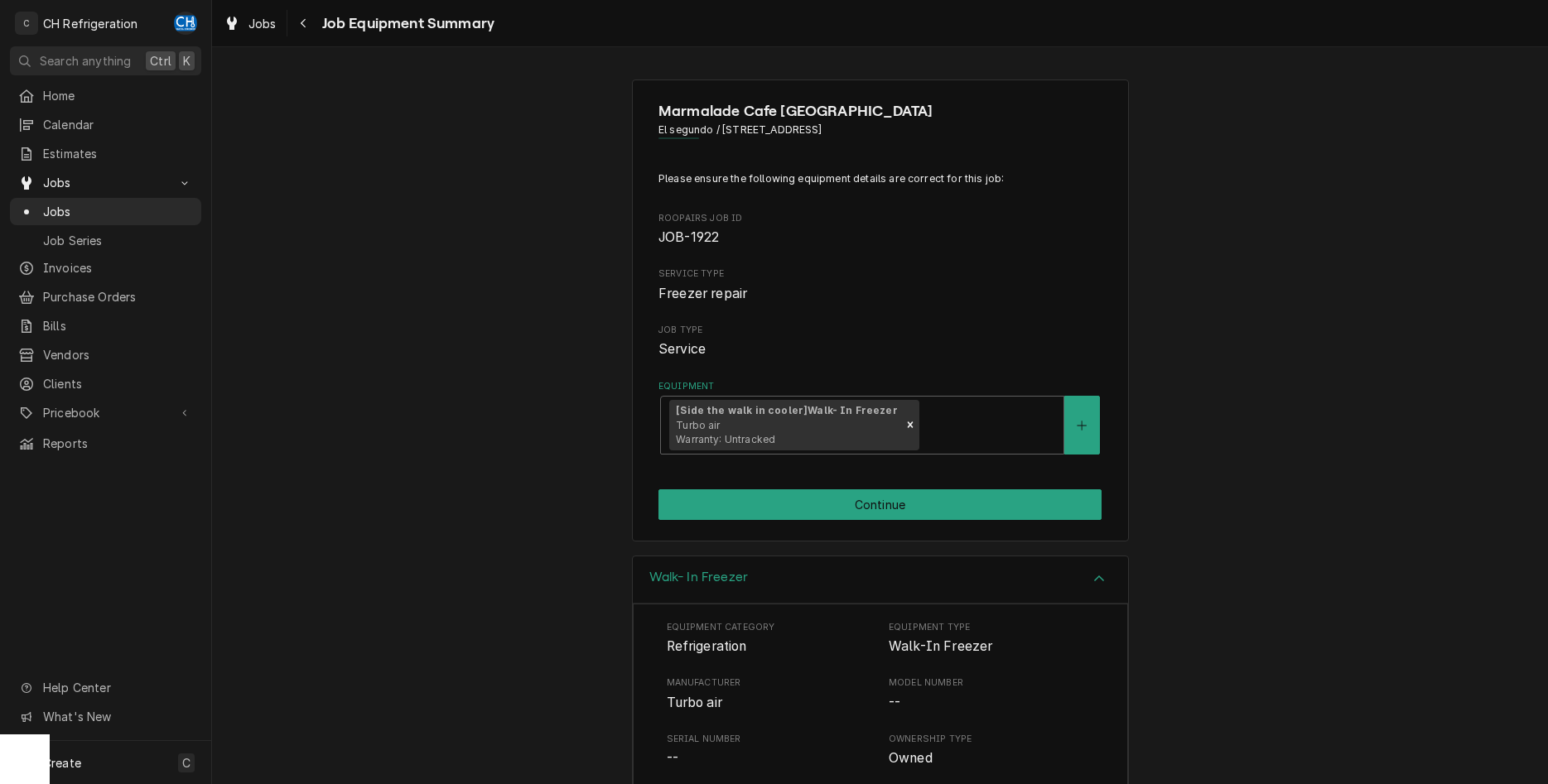
scroll to position [338, 0]
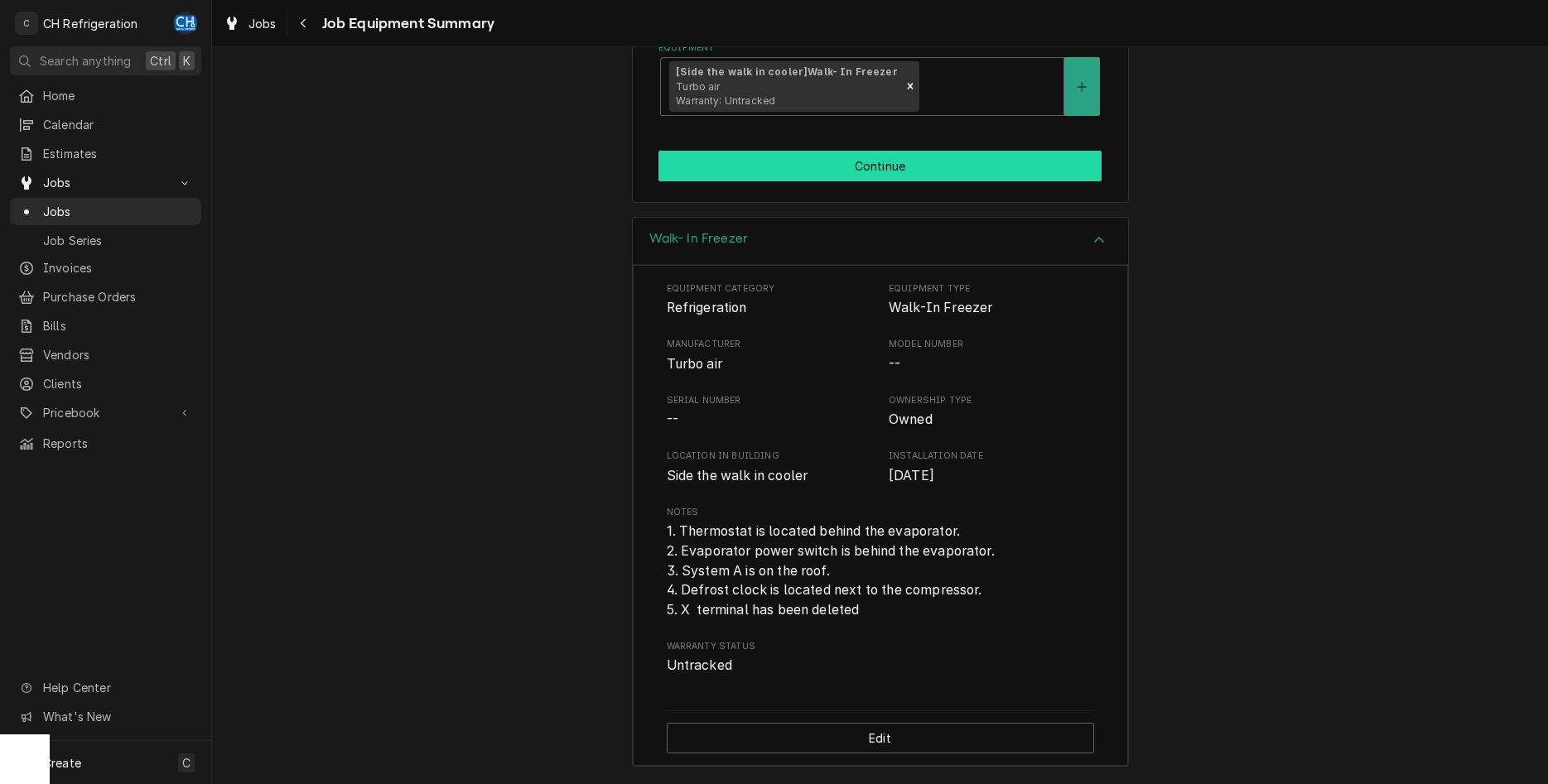
click at [889, 160] on button "Continue" at bounding box center [880, 166] width 443 height 30
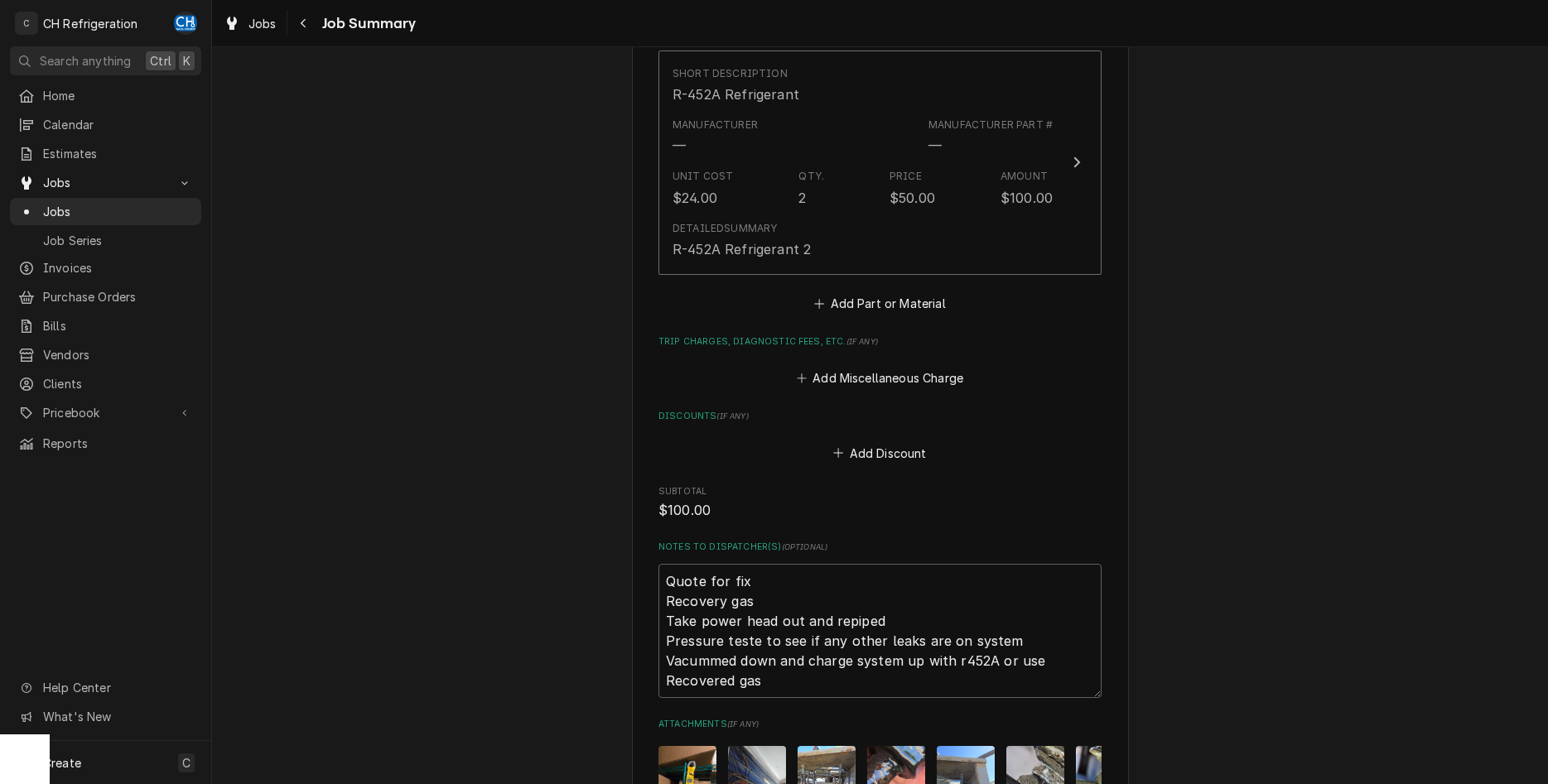
scroll to position [1275, 0]
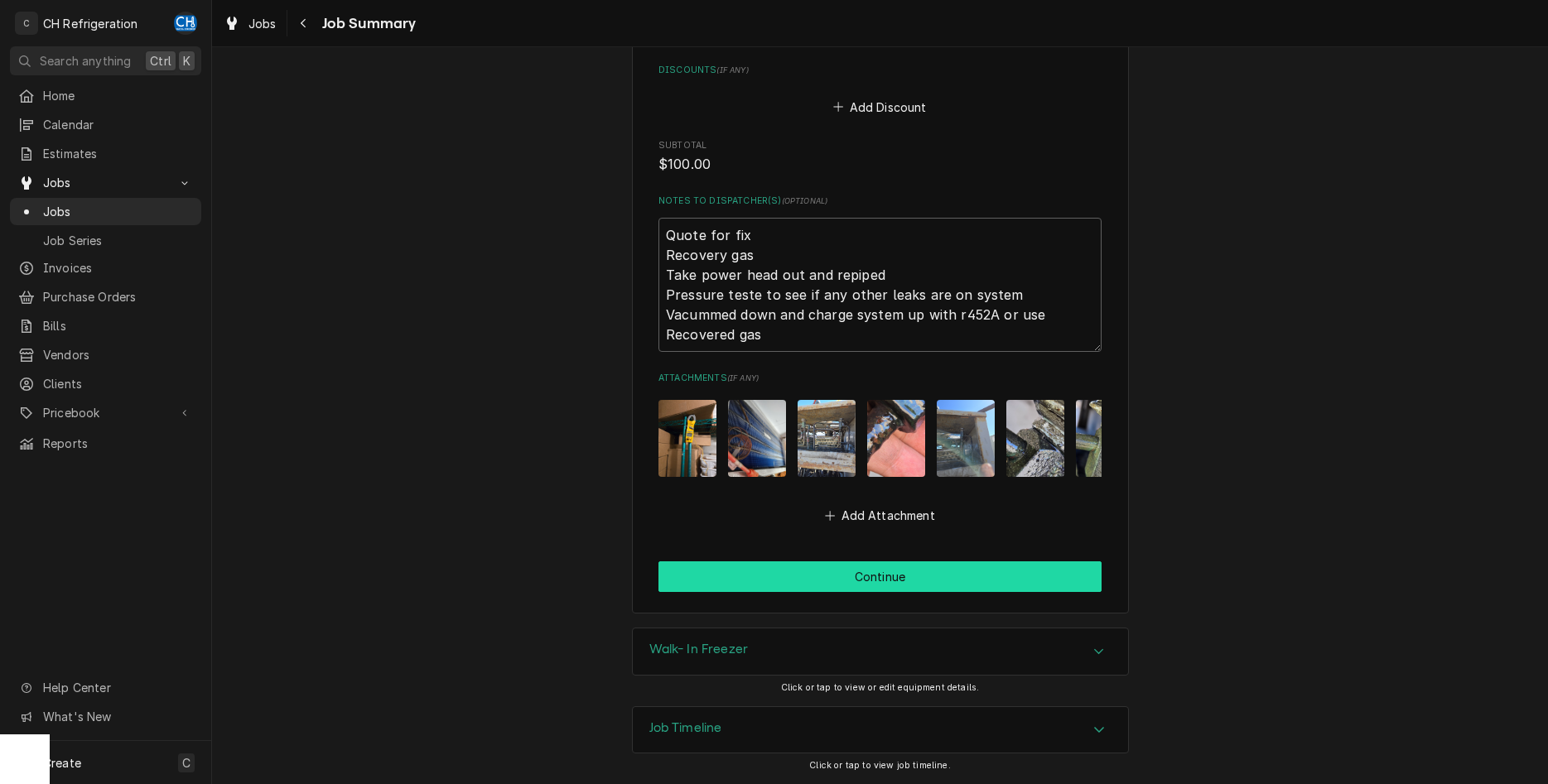
click at [898, 570] on button "Continue" at bounding box center [880, 576] width 443 height 30
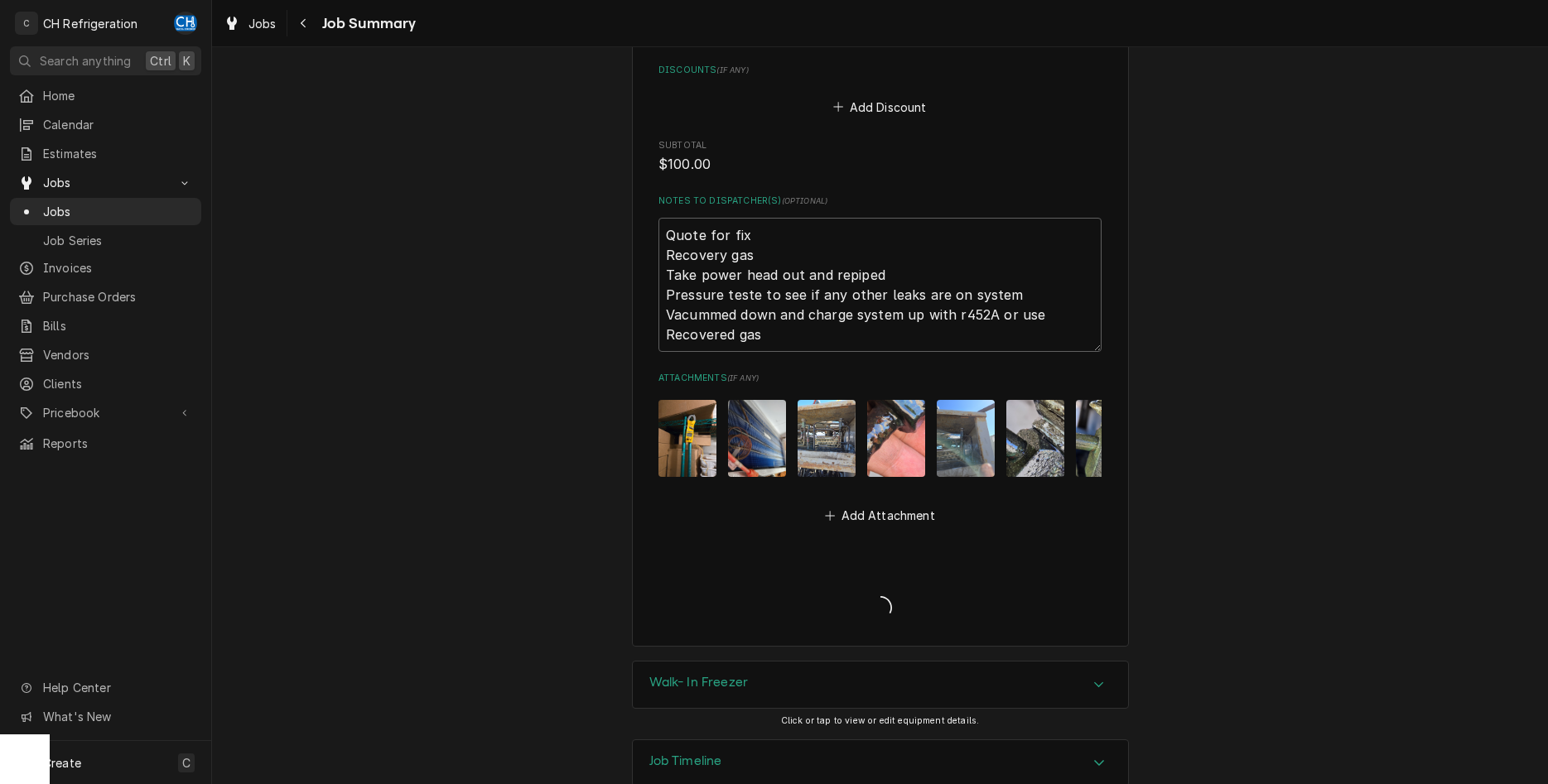
type textarea "x"
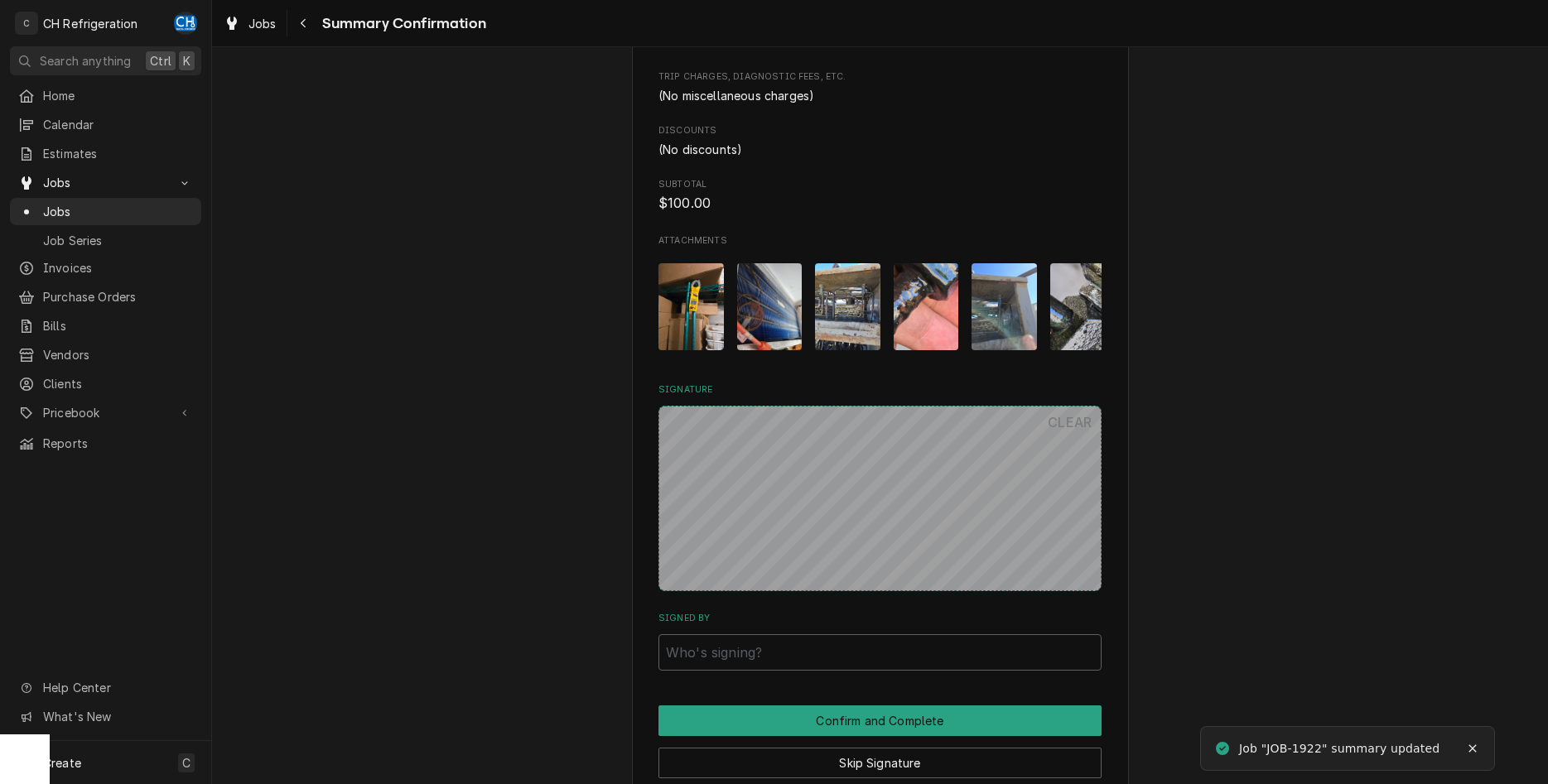
scroll to position [1225, 0]
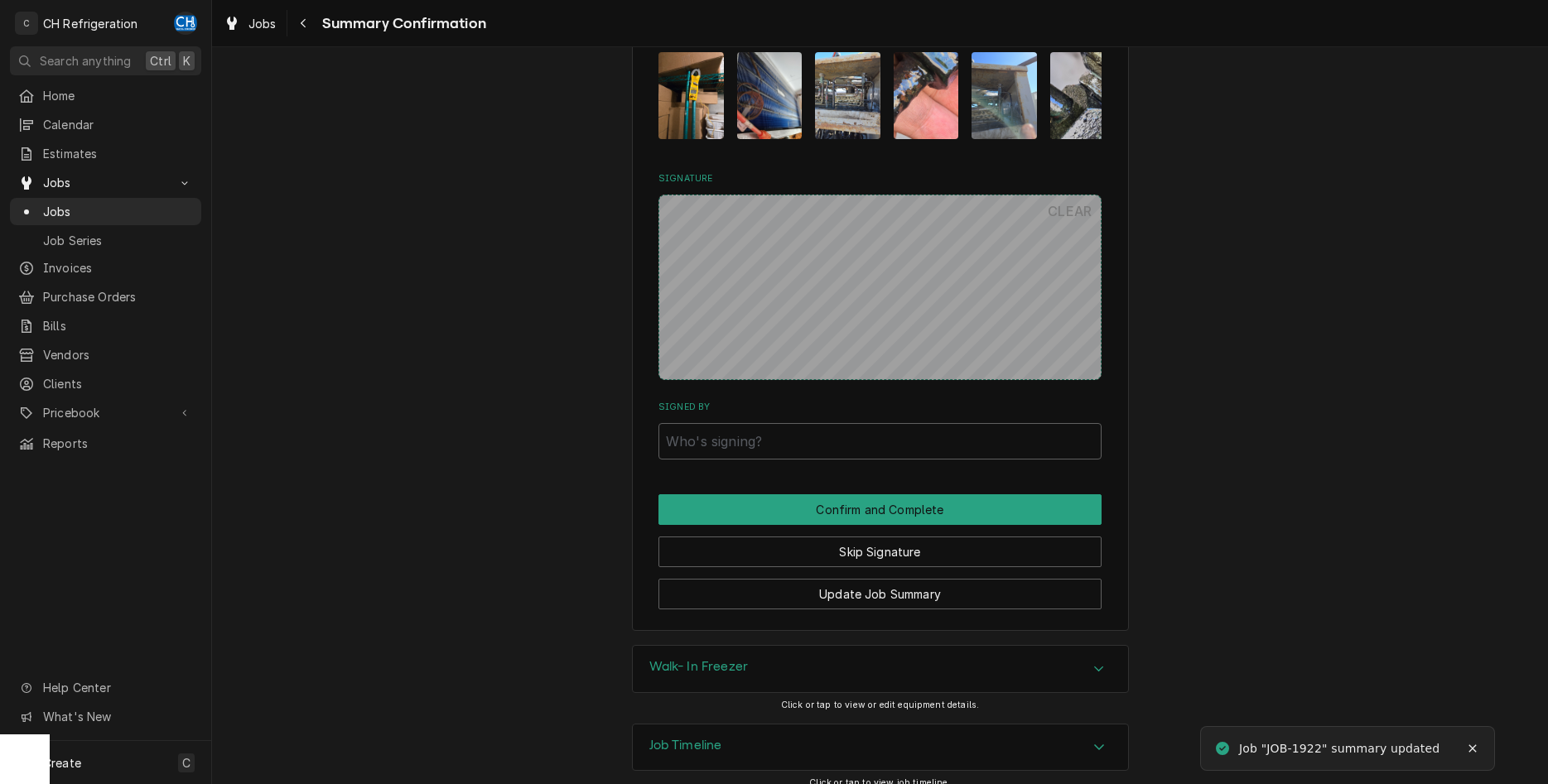
drag, startPoint x: 821, startPoint y: 452, endPoint x: 821, endPoint y: 440, distance: 12.0
click at [815, 428] on input "Signed By" at bounding box center [880, 441] width 443 height 36
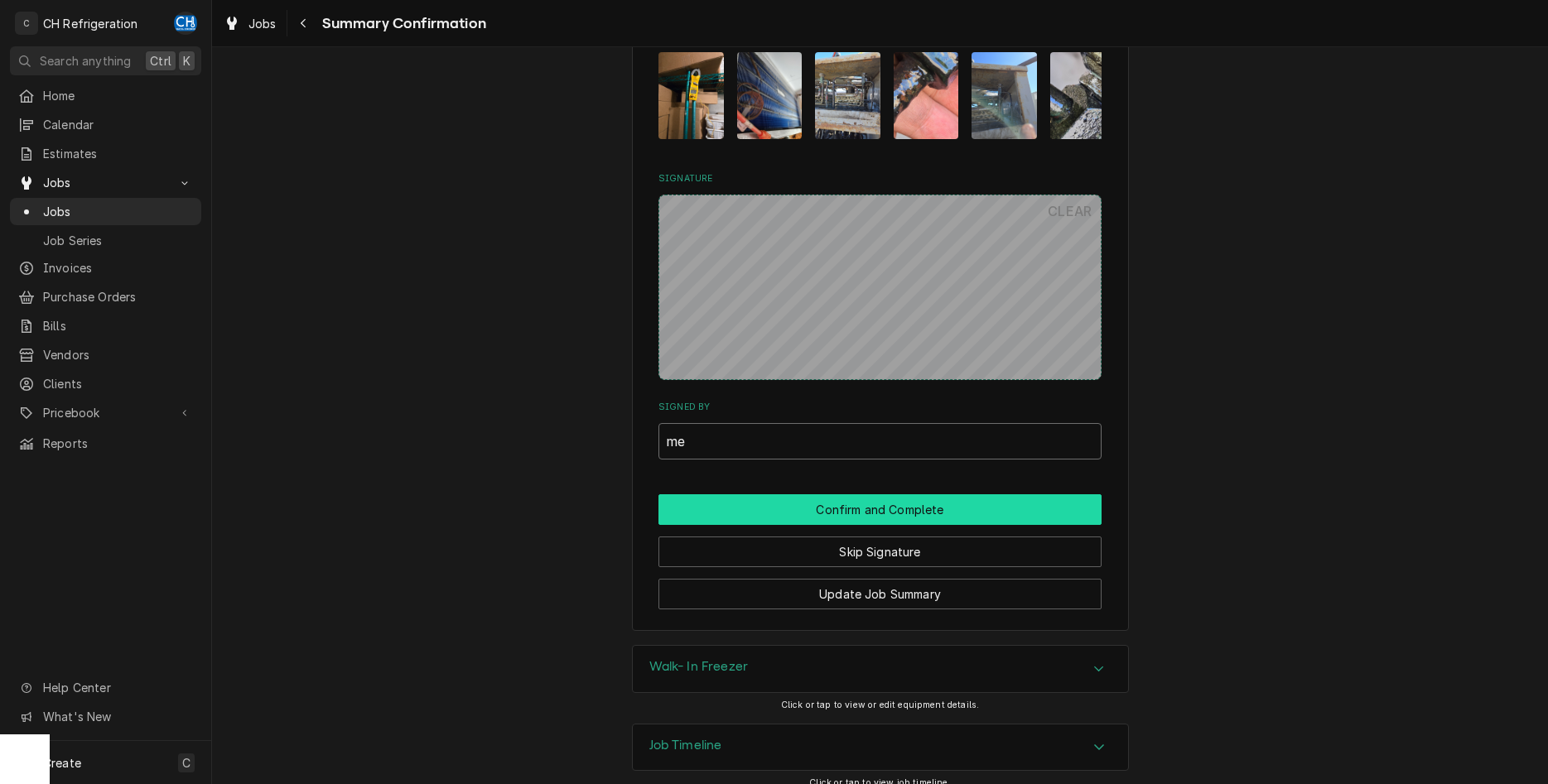
type input "me"
click at [868, 494] on button "Confirm and Complete" at bounding box center [880, 509] width 443 height 30
